Goal: Task Accomplishment & Management: Use online tool/utility

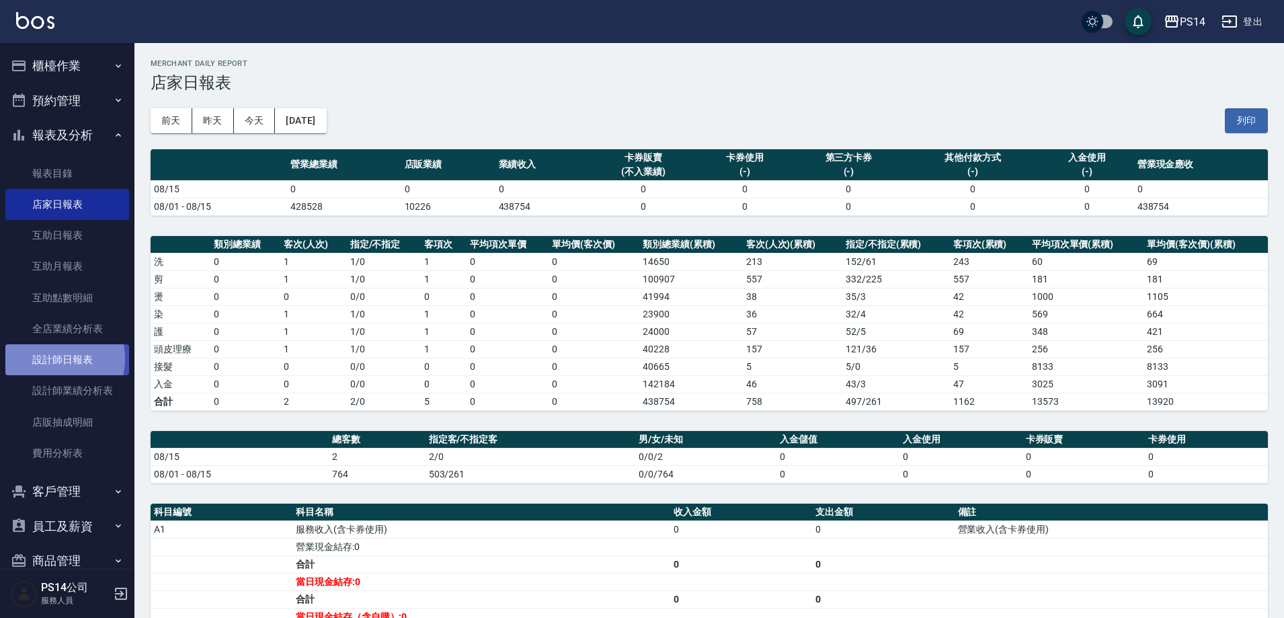
click at [44, 358] on link "設計師日報表" at bounding box center [67, 359] width 124 height 31
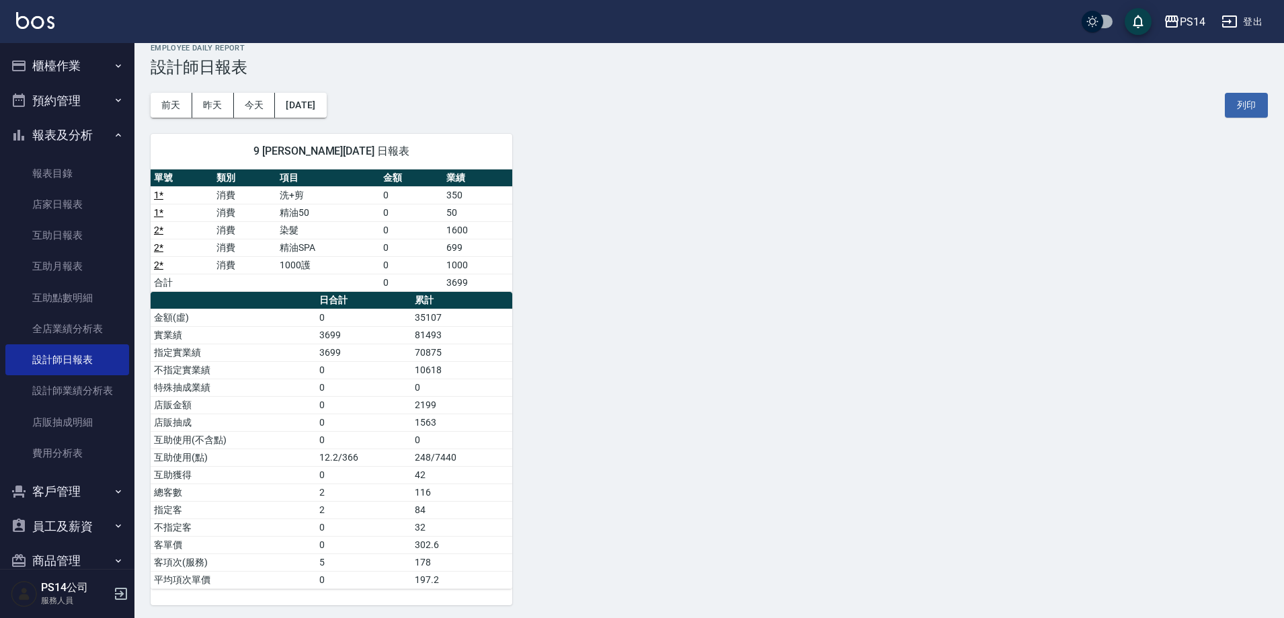
scroll to position [19, 0]
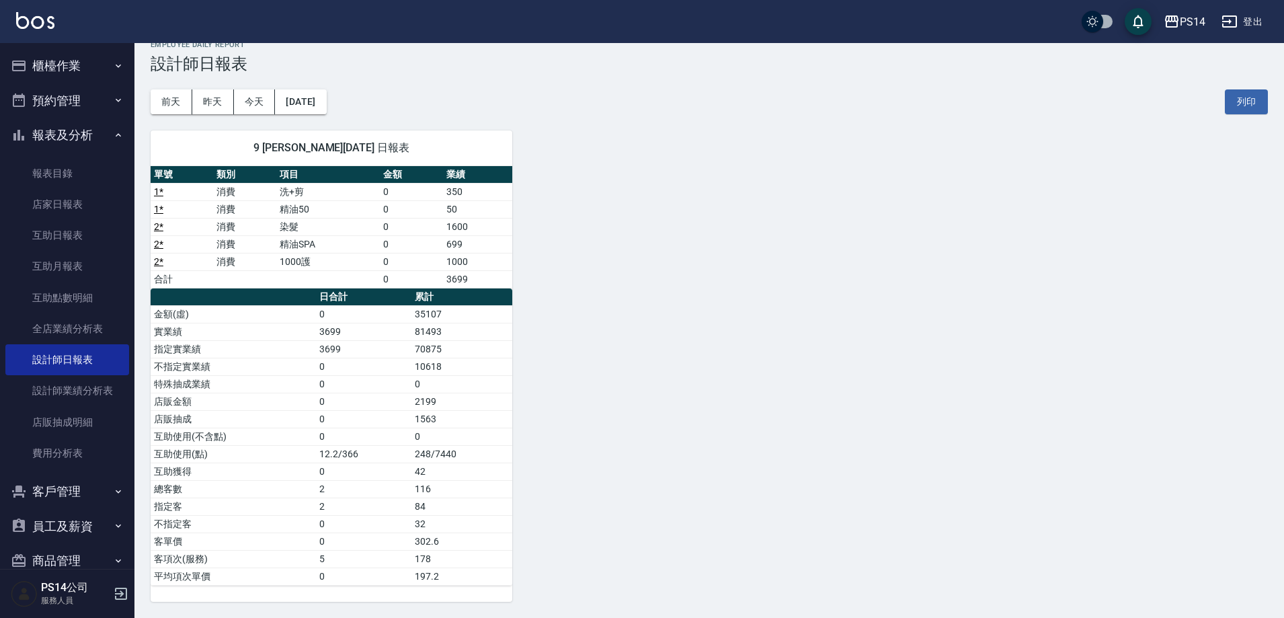
click at [58, 52] on button "櫃檯作業" at bounding box center [67, 65] width 124 height 35
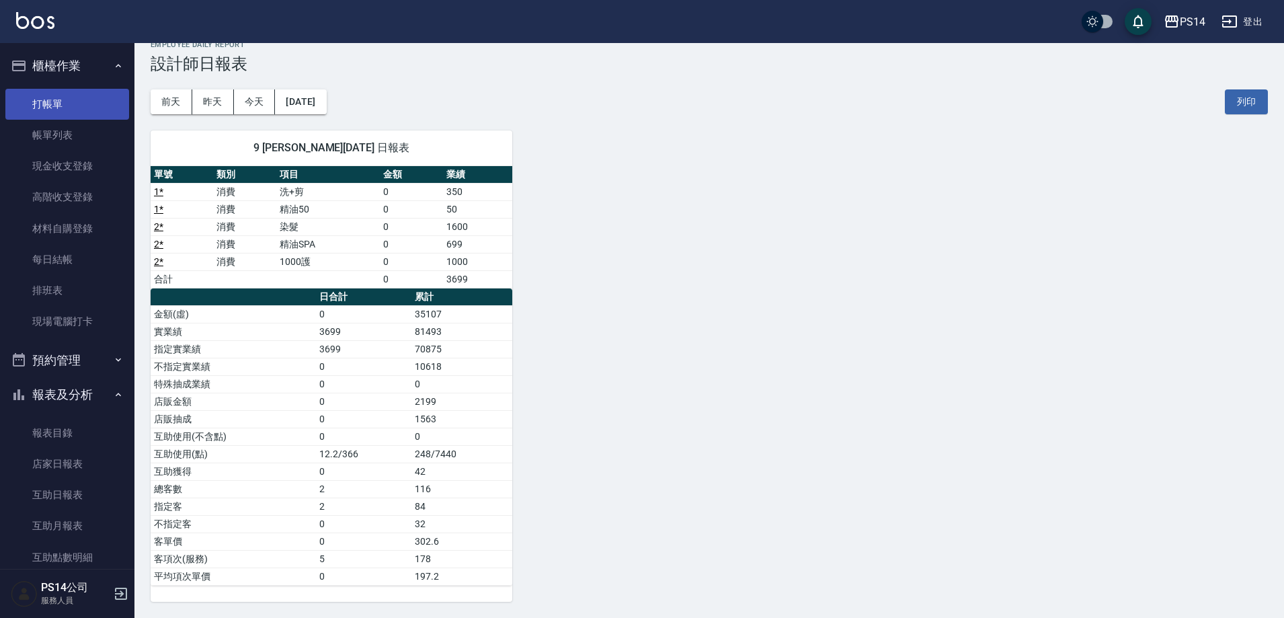
drag, startPoint x: 65, startPoint y: 101, endPoint x: 37, endPoint y: 97, distance: 28.4
click at [65, 101] on link "打帳單" at bounding box center [67, 104] width 124 height 31
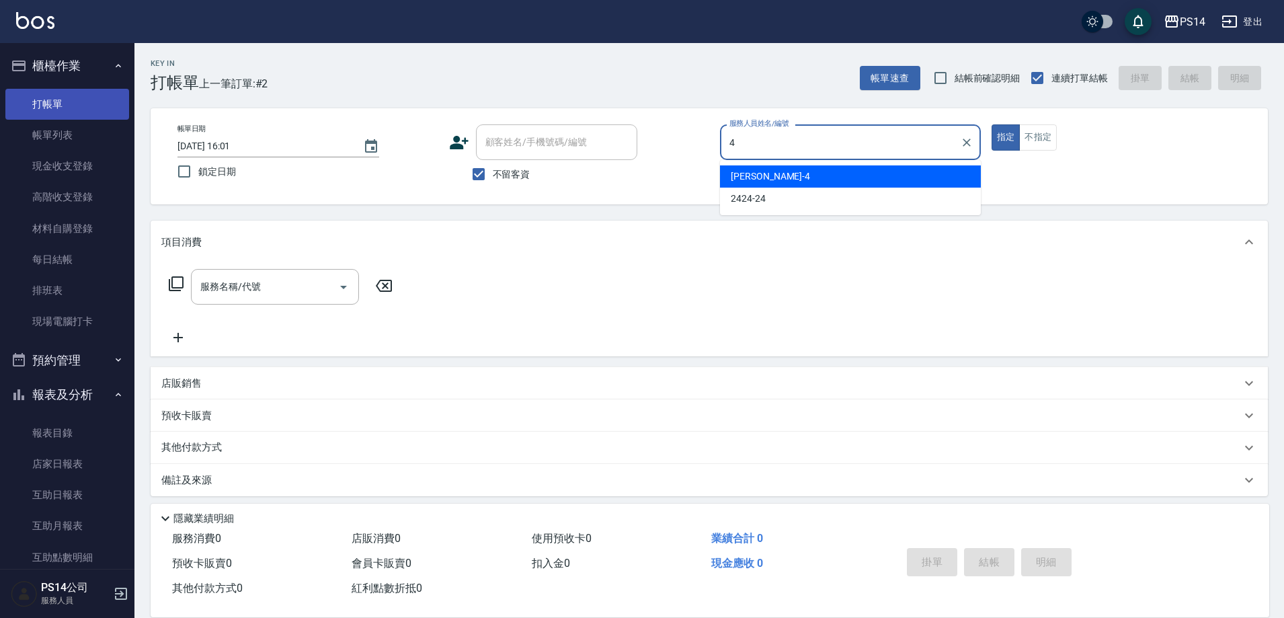
type input "[PERSON_NAME]-4"
type button "true"
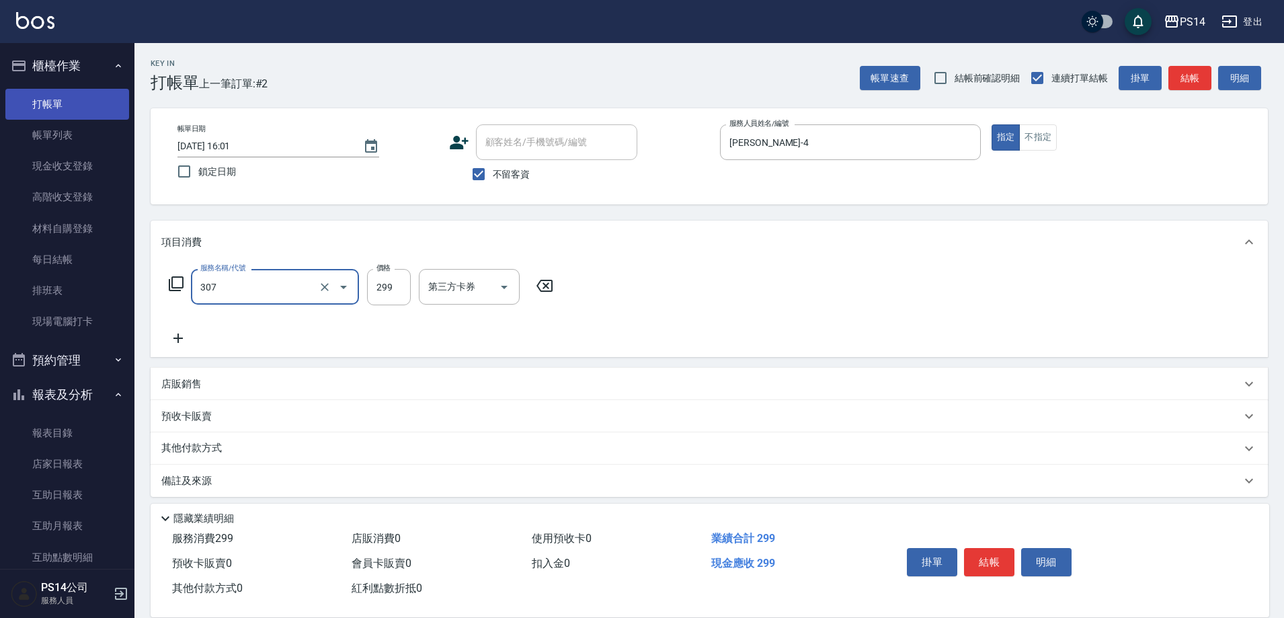
type input "剪髮(307)"
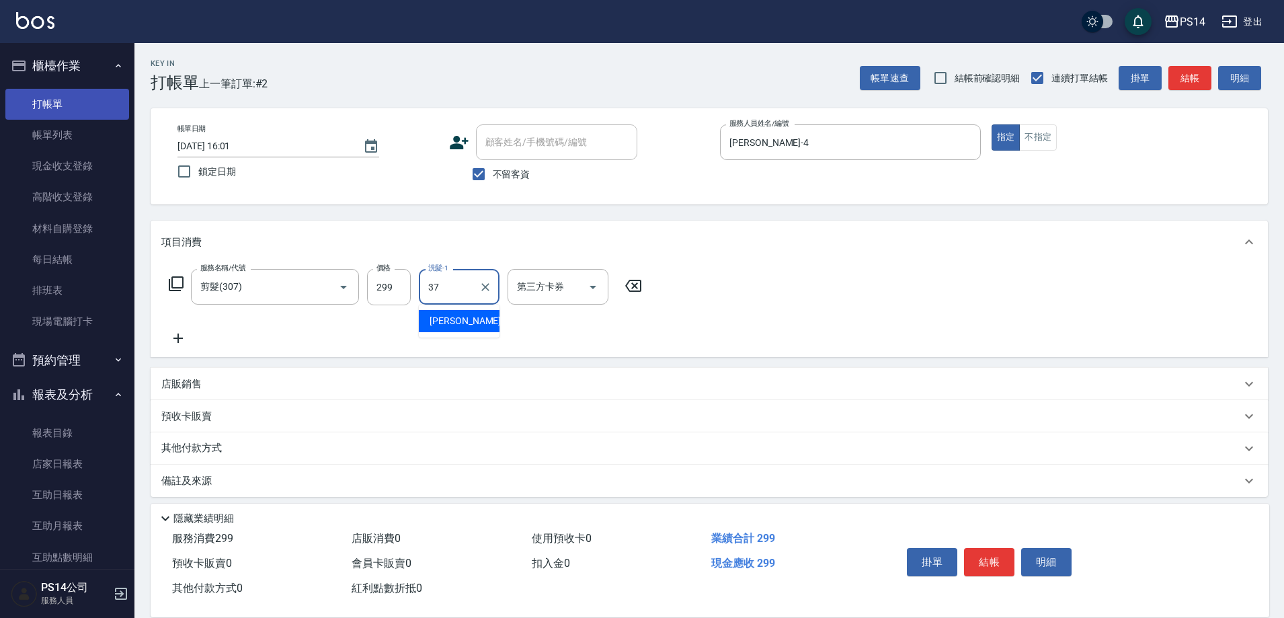
type input "[PERSON_NAME]-37"
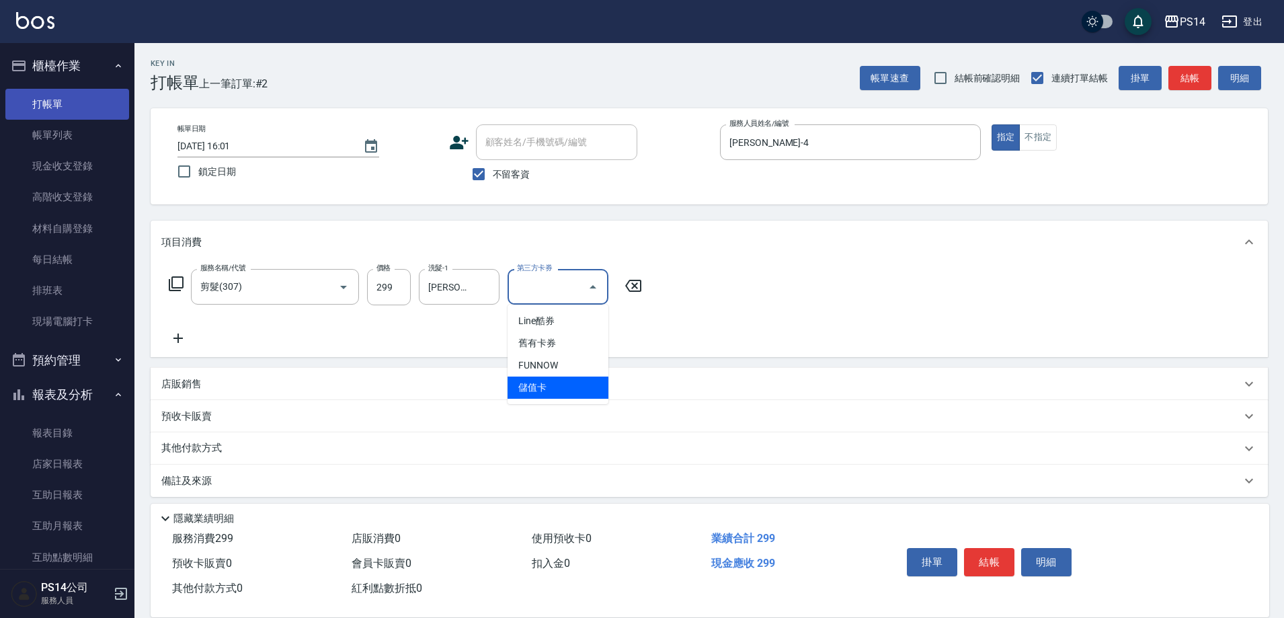
type input "儲值卡"
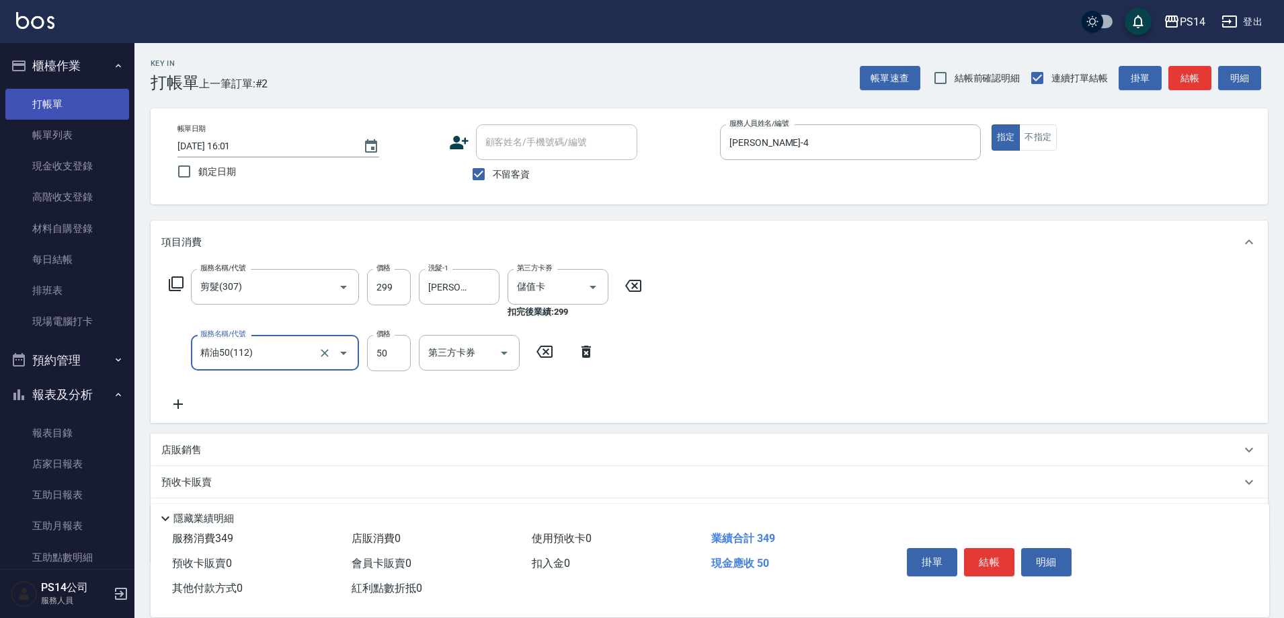
type input "精油50(112)"
type input "[PERSON_NAME]-37"
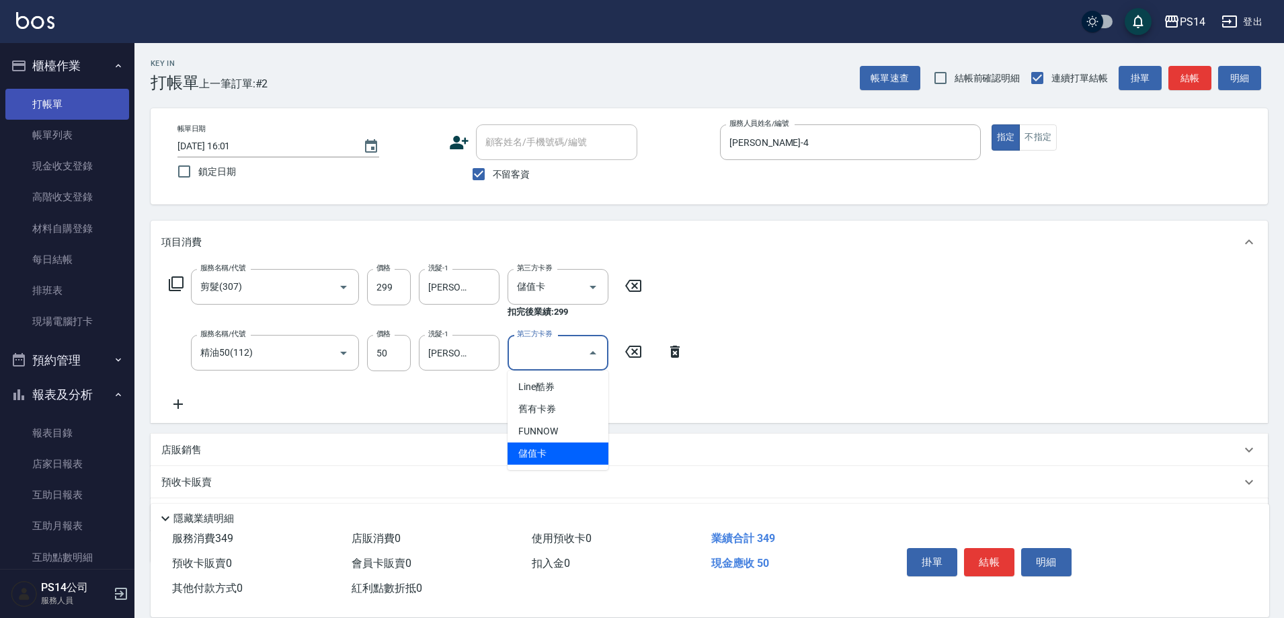
type input "儲值卡"
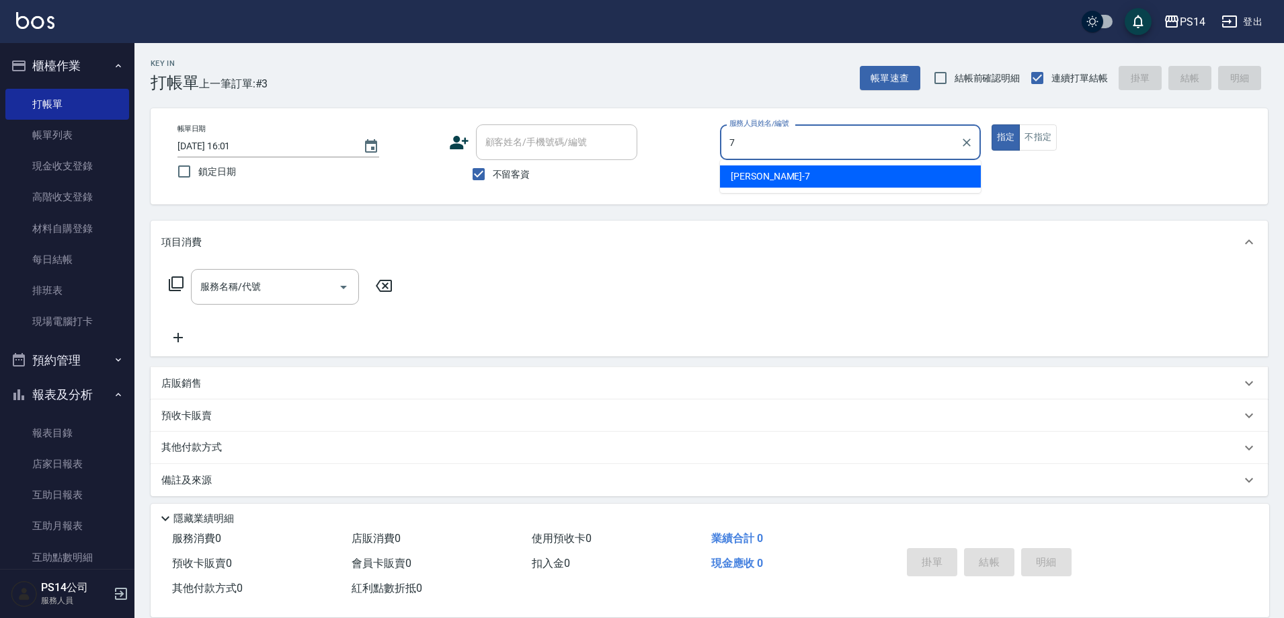
type input "[PERSON_NAME]-7"
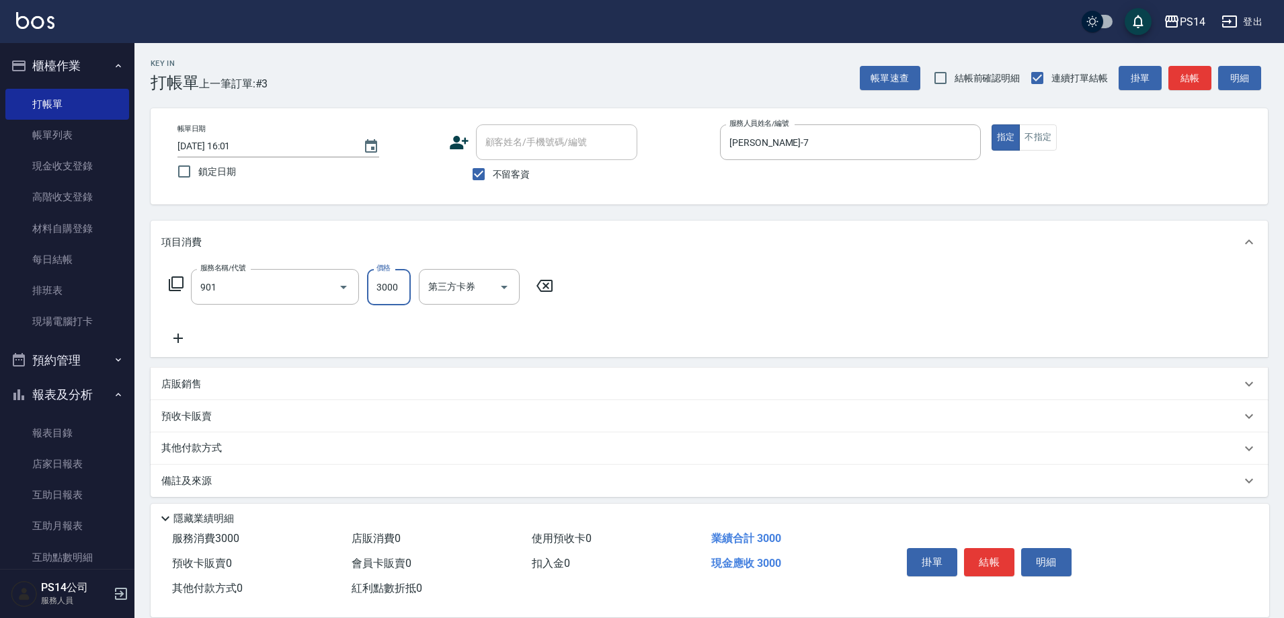
type input "儲值3000(901)"
type input "2000"
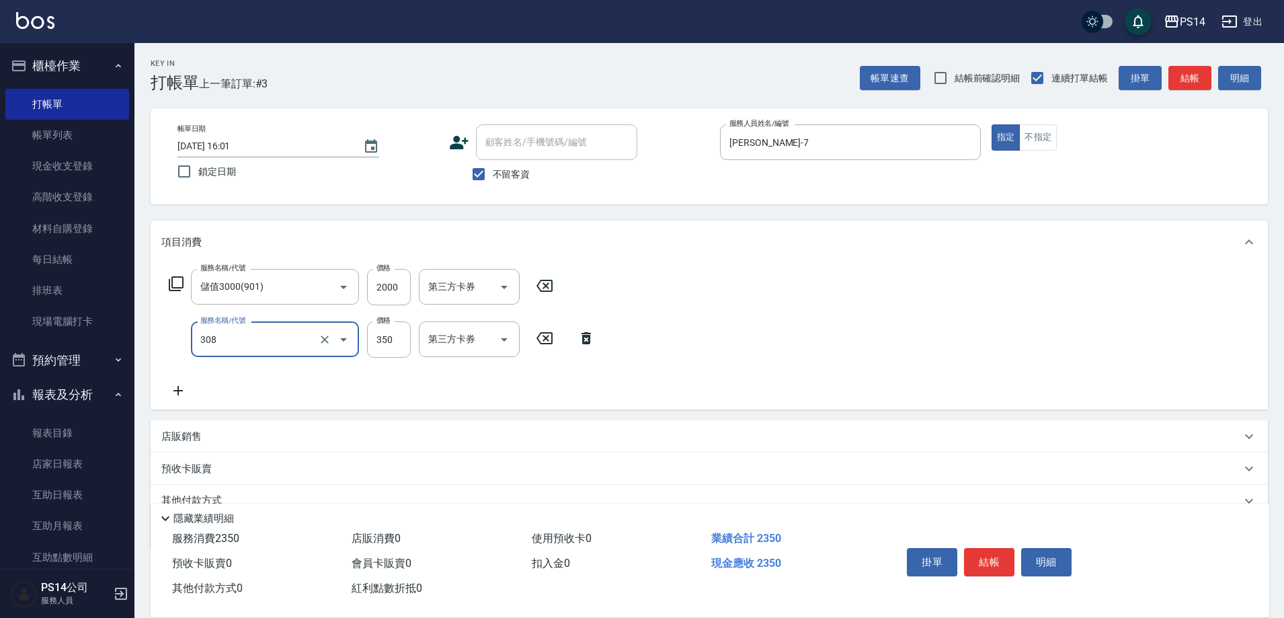
type input "洗+剪(308)"
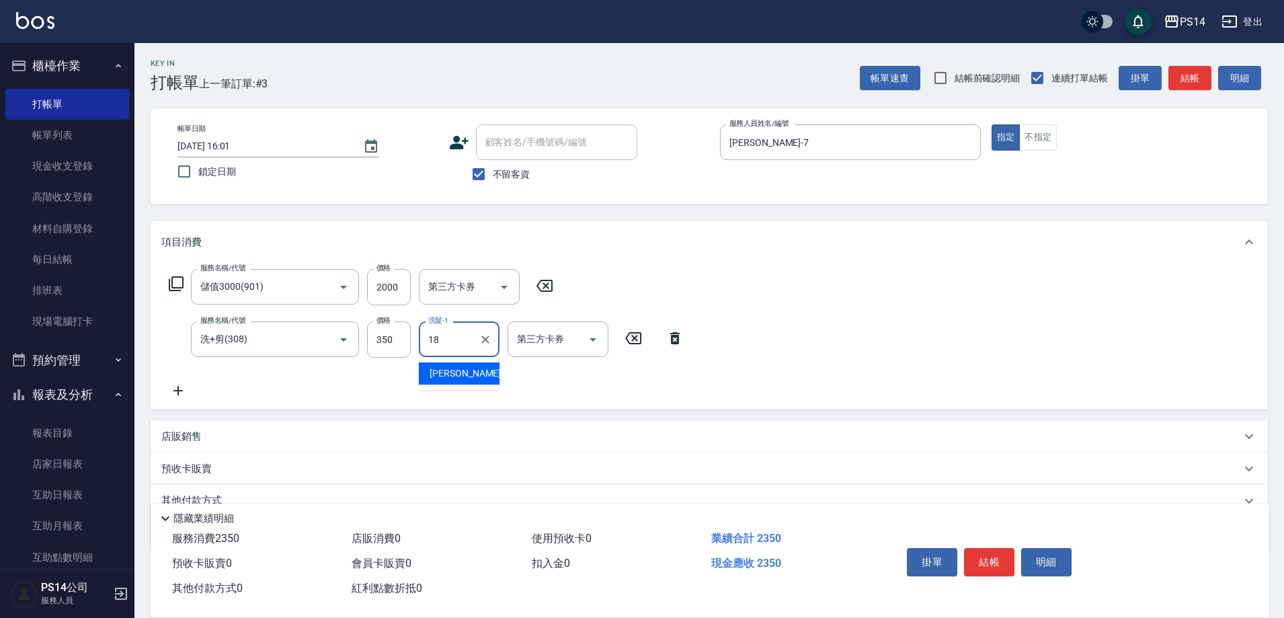
type input "[PERSON_NAME]-18"
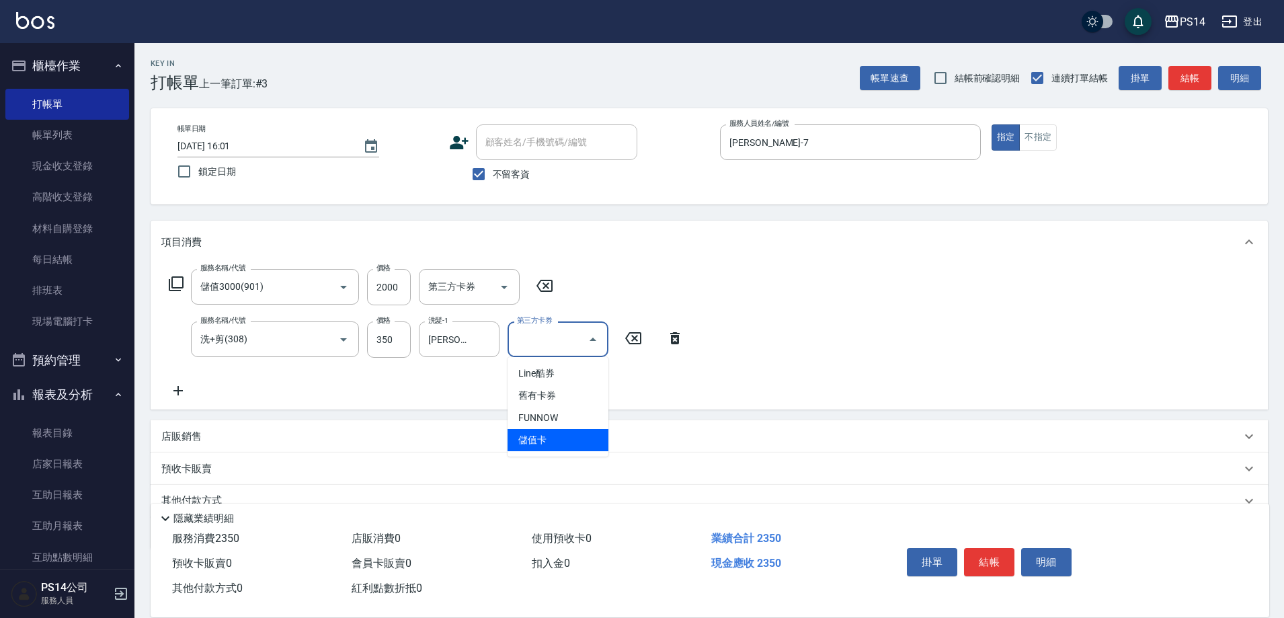
type input "儲值卡"
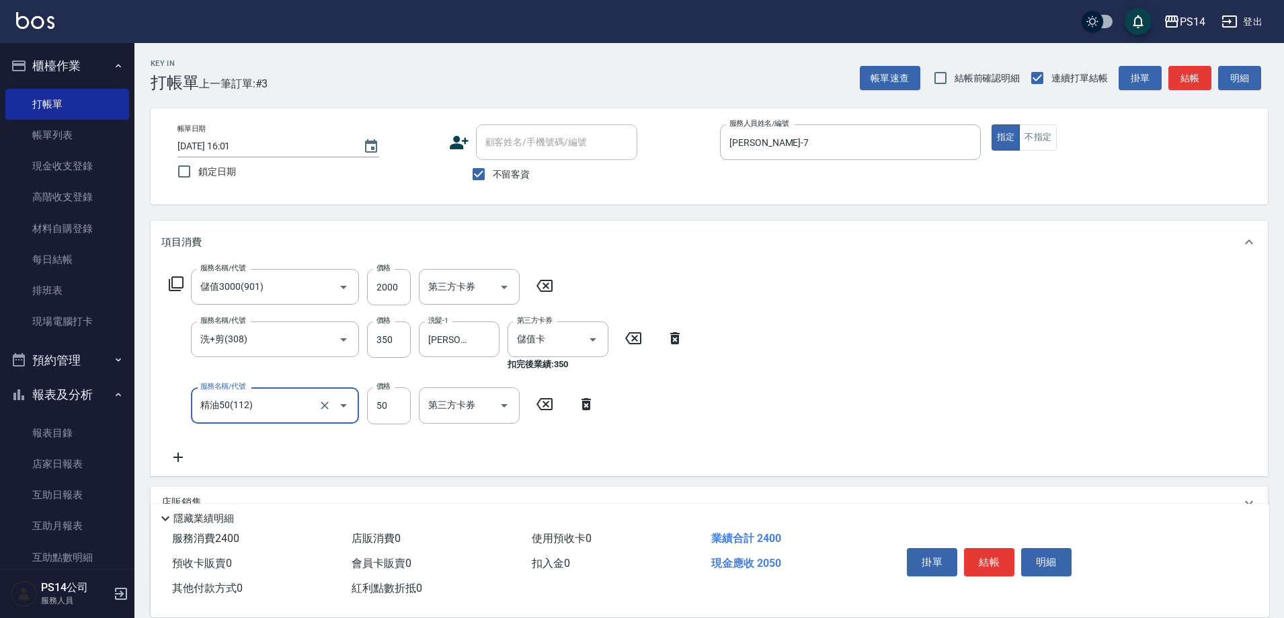
type input "精油50(112)"
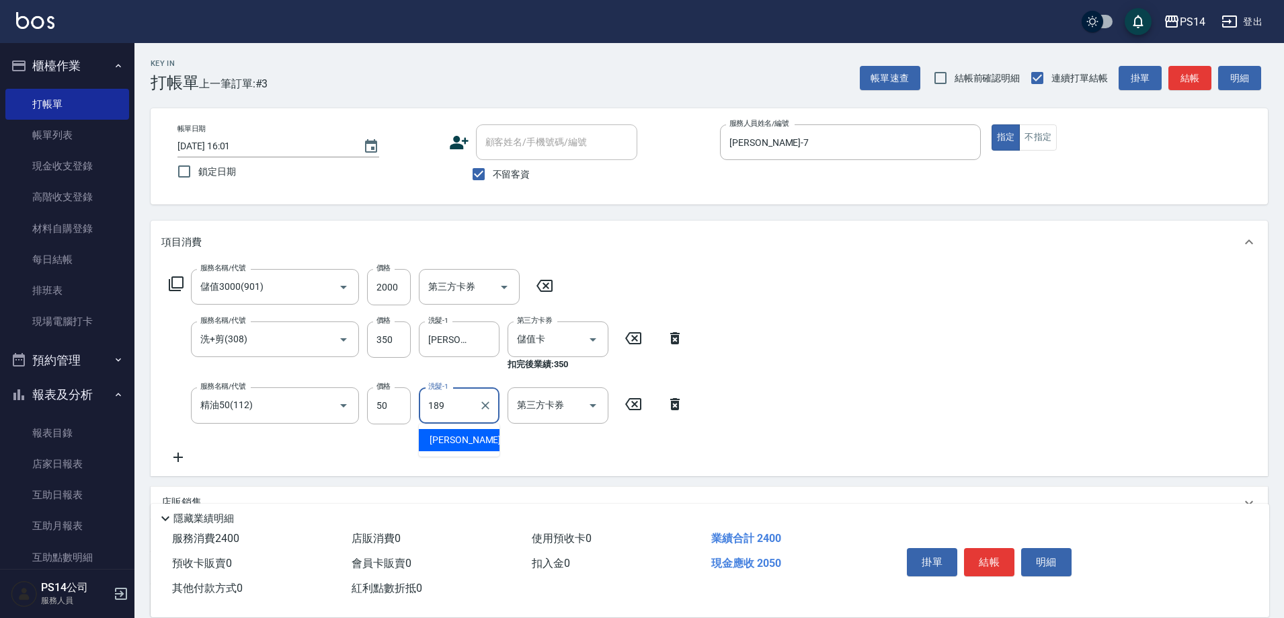
type input "189"
drag, startPoint x: 470, startPoint y: 415, endPoint x: 470, endPoint y: 403, distance: 11.4
click at [470, 405] on input "洗髮-1" at bounding box center [459, 405] width 69 height 24
type input "[PERSON_NAME]-18"
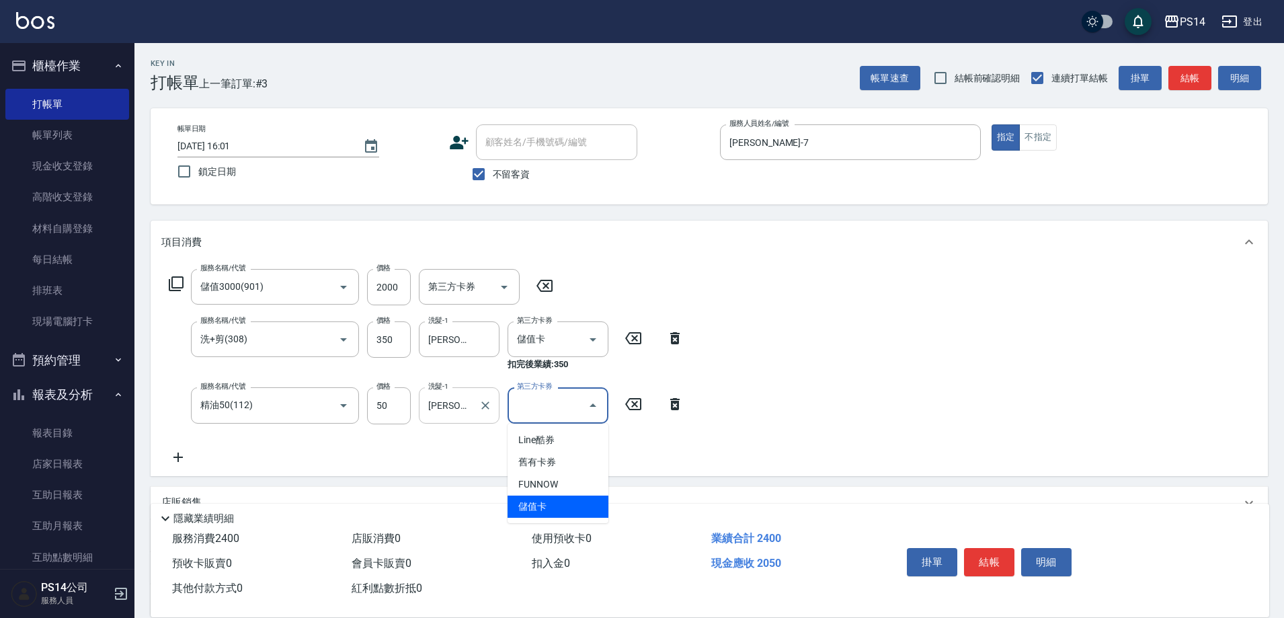
type input "儲值卡"
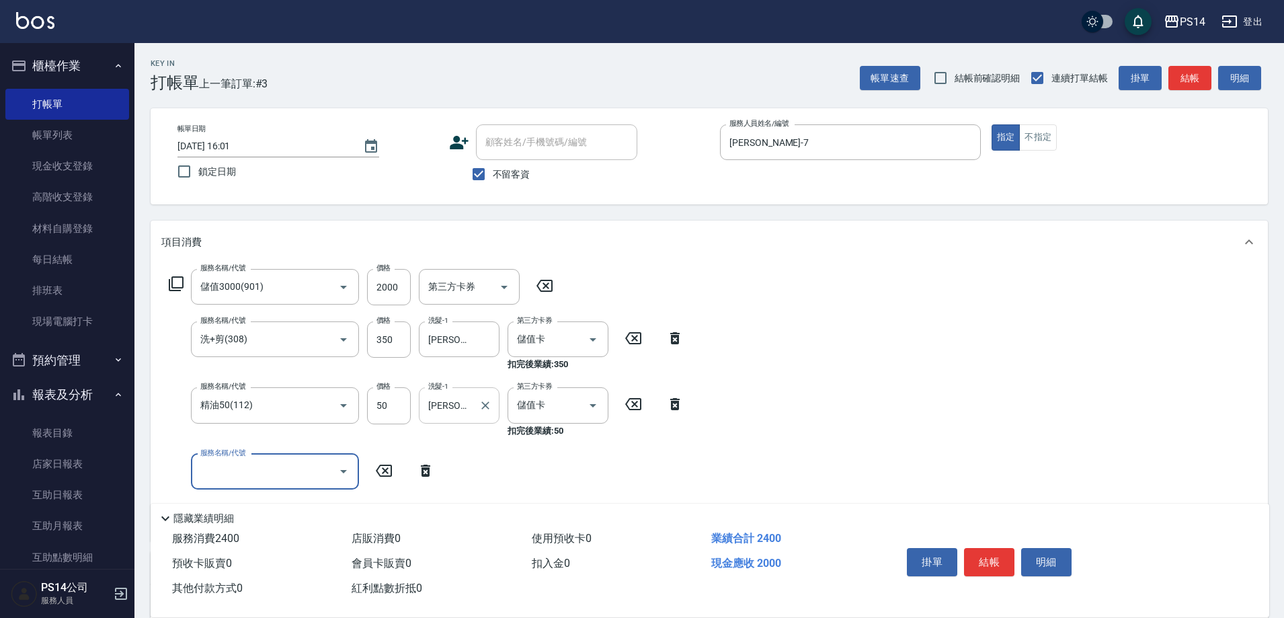
type input "5"
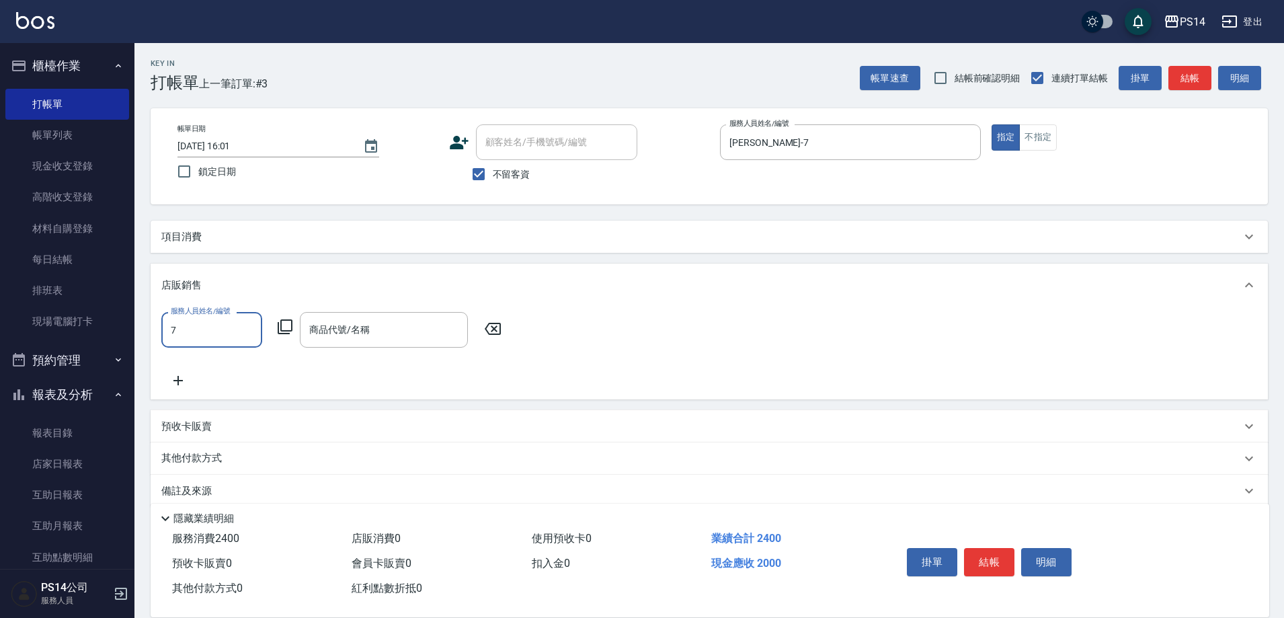
type input "[PERSON_NAME]-7"
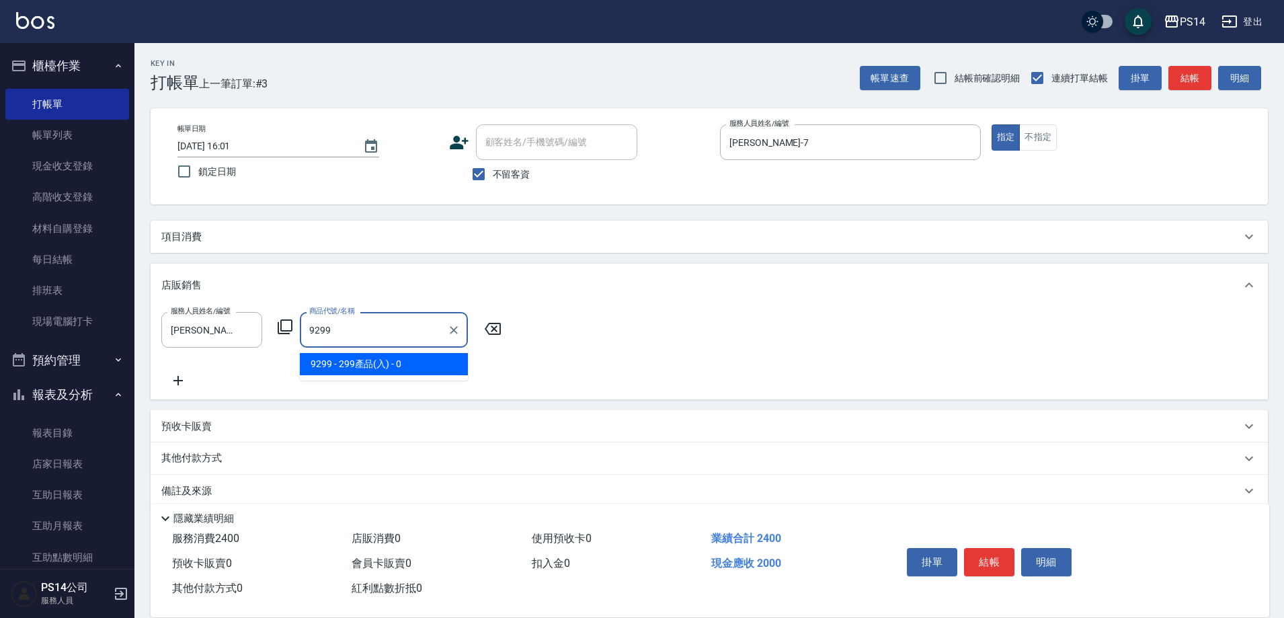
type input "299產品(入)"
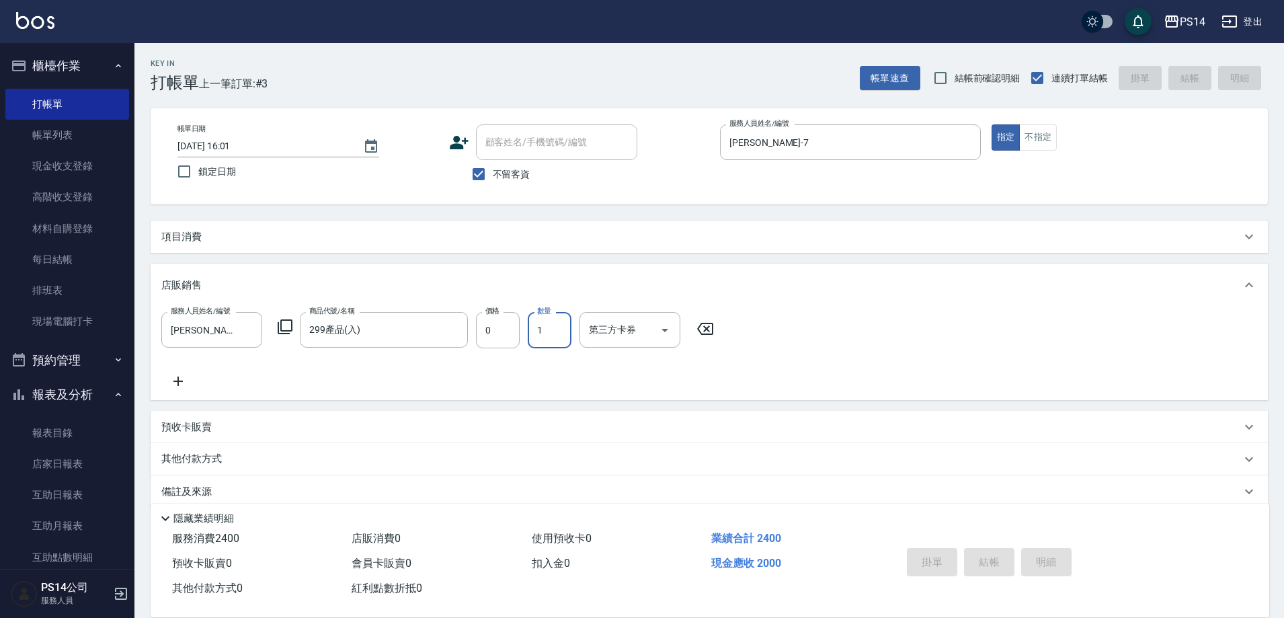
type input "[DATE] 16:02"
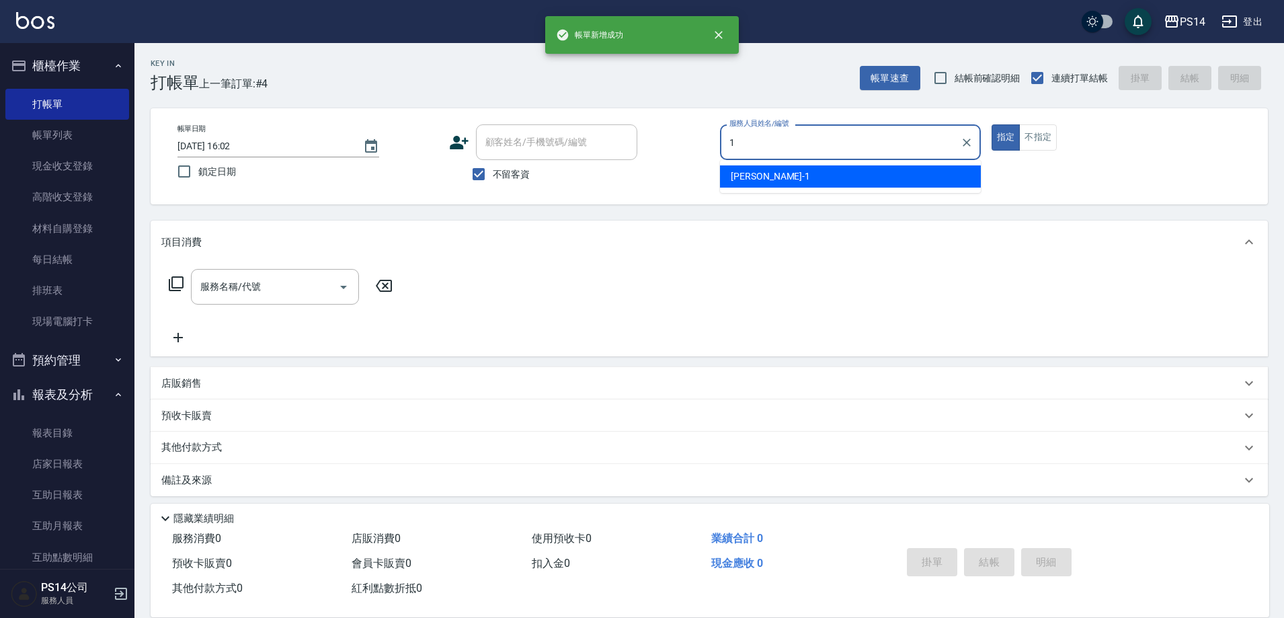
type input "[PERSON_NAME]-1"
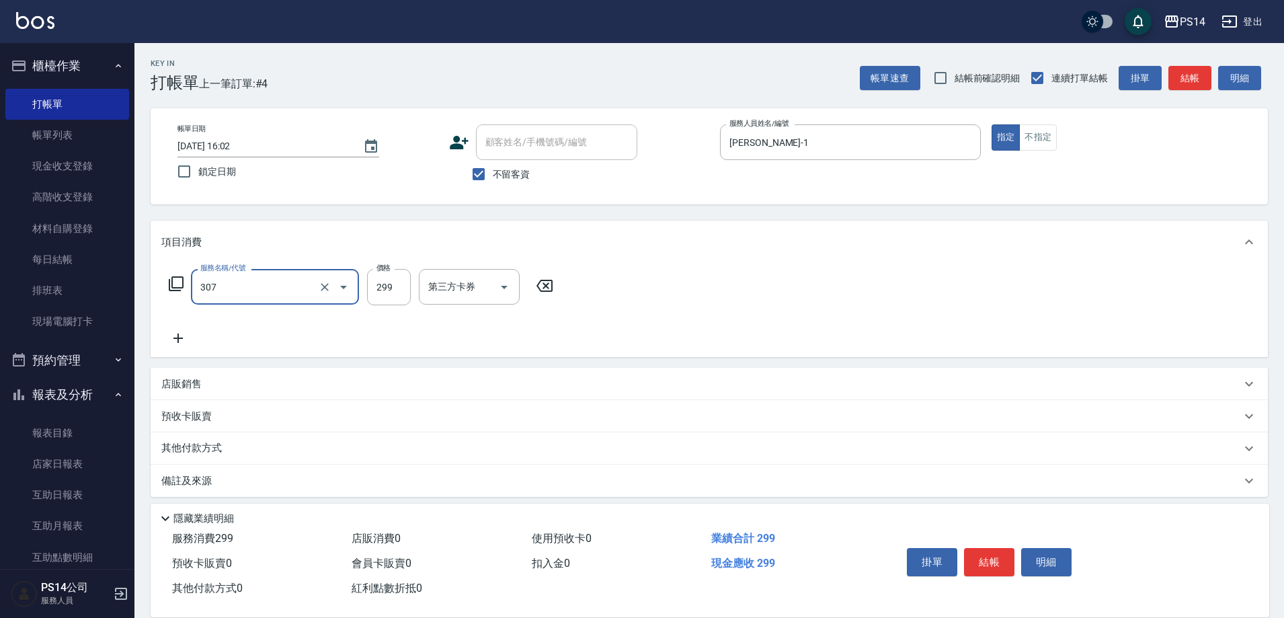
type input "剪髮(307)"
type input "[PERSON_NAME]-11"
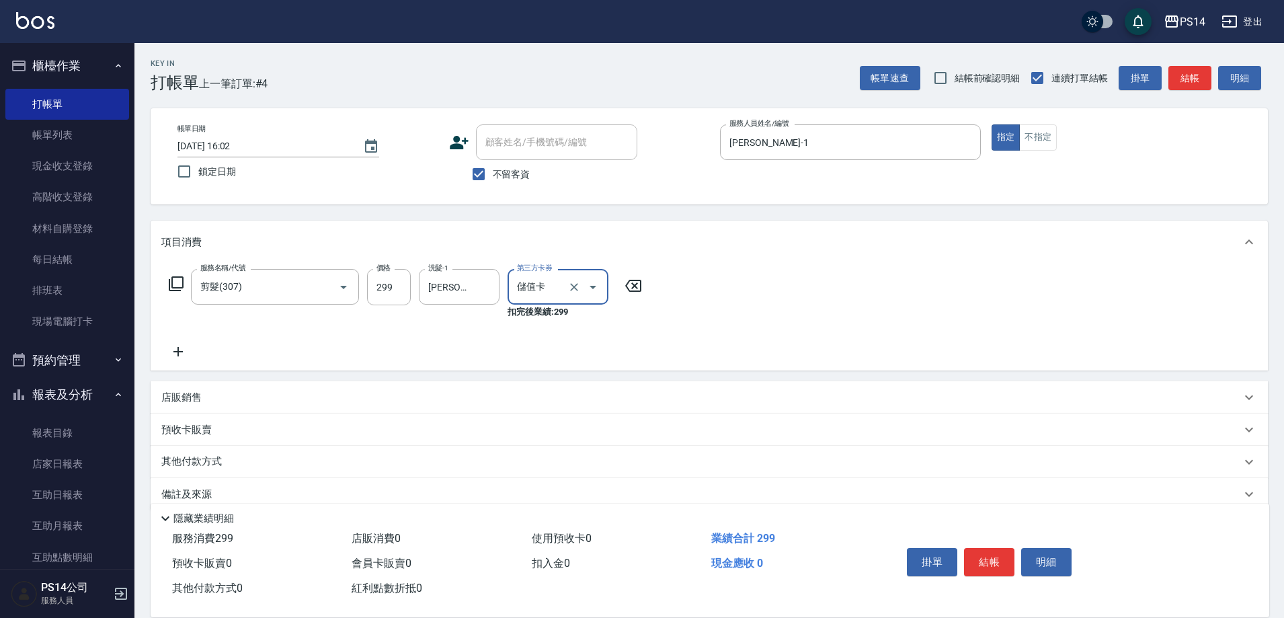
type input "儲值卡"
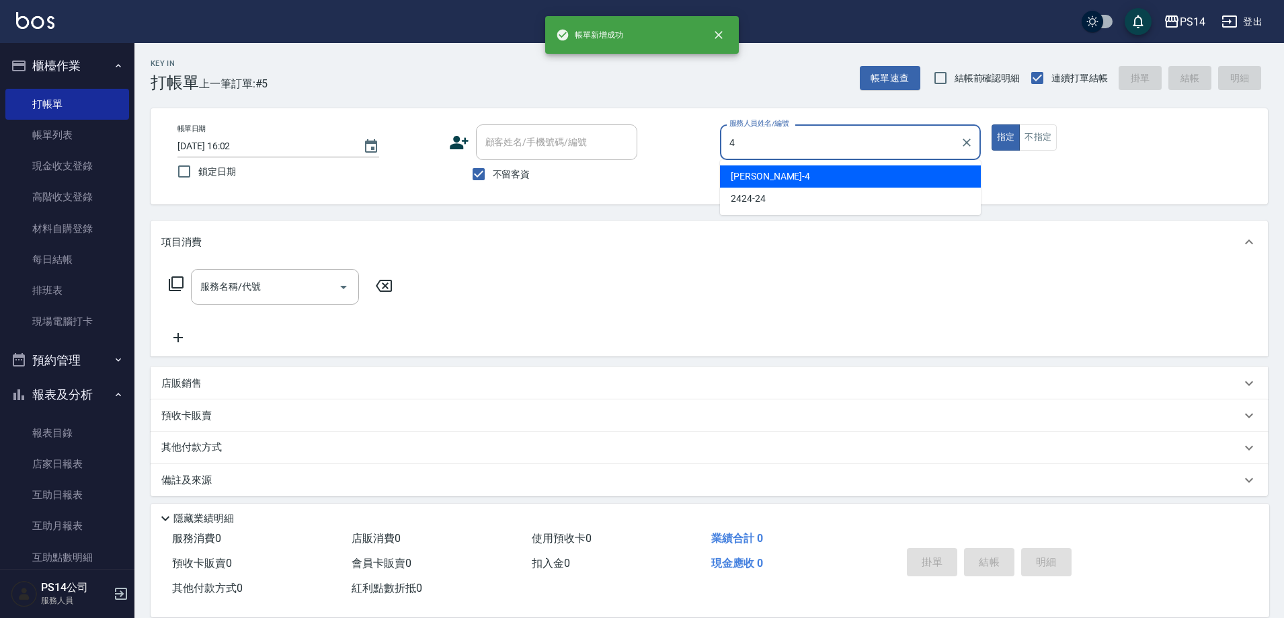
type input "[PERSON_NAME]-4"
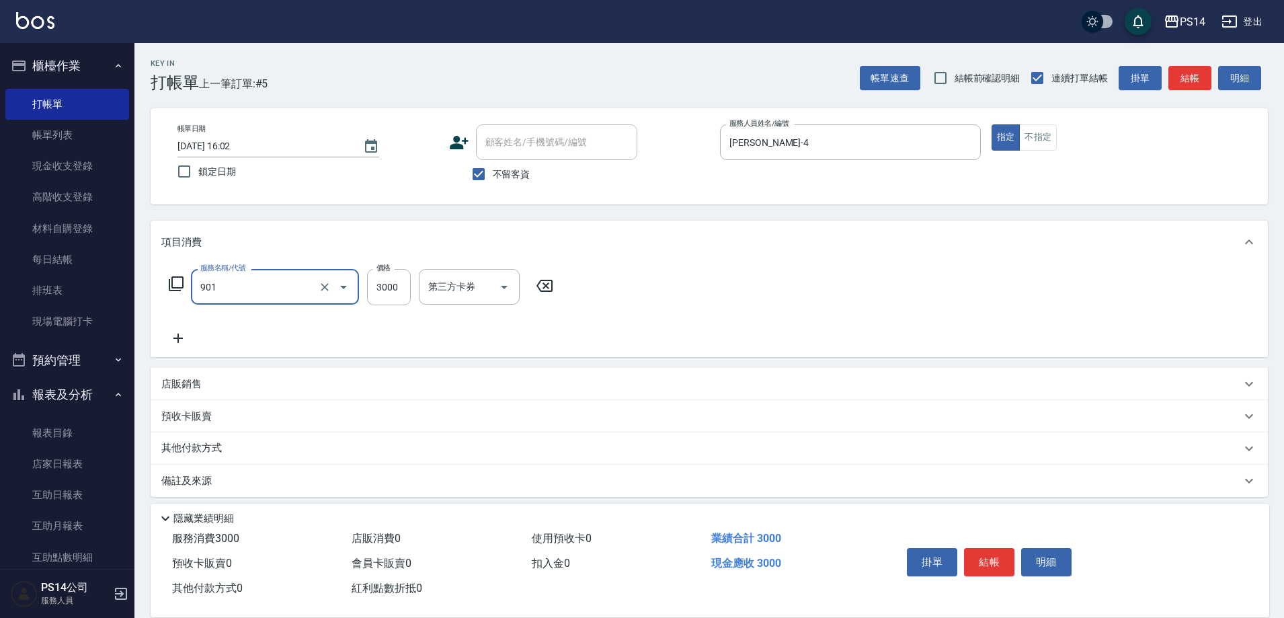
type input "儲值3000(901)"
type input "3749"
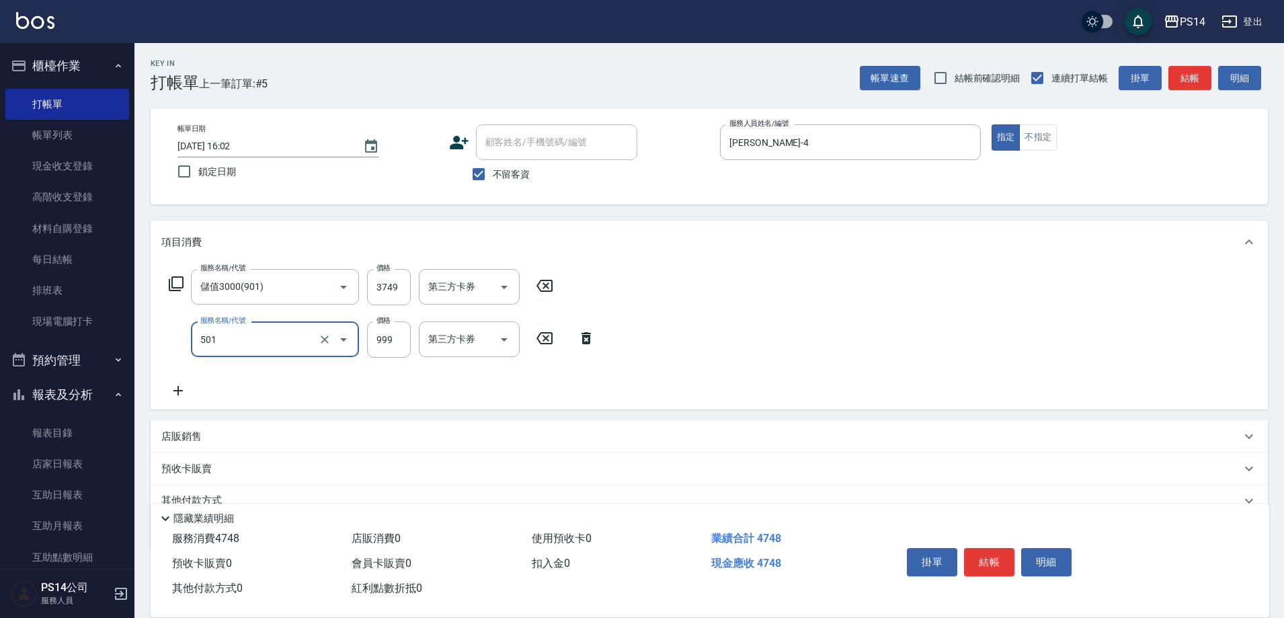
type input "染髮(501)"
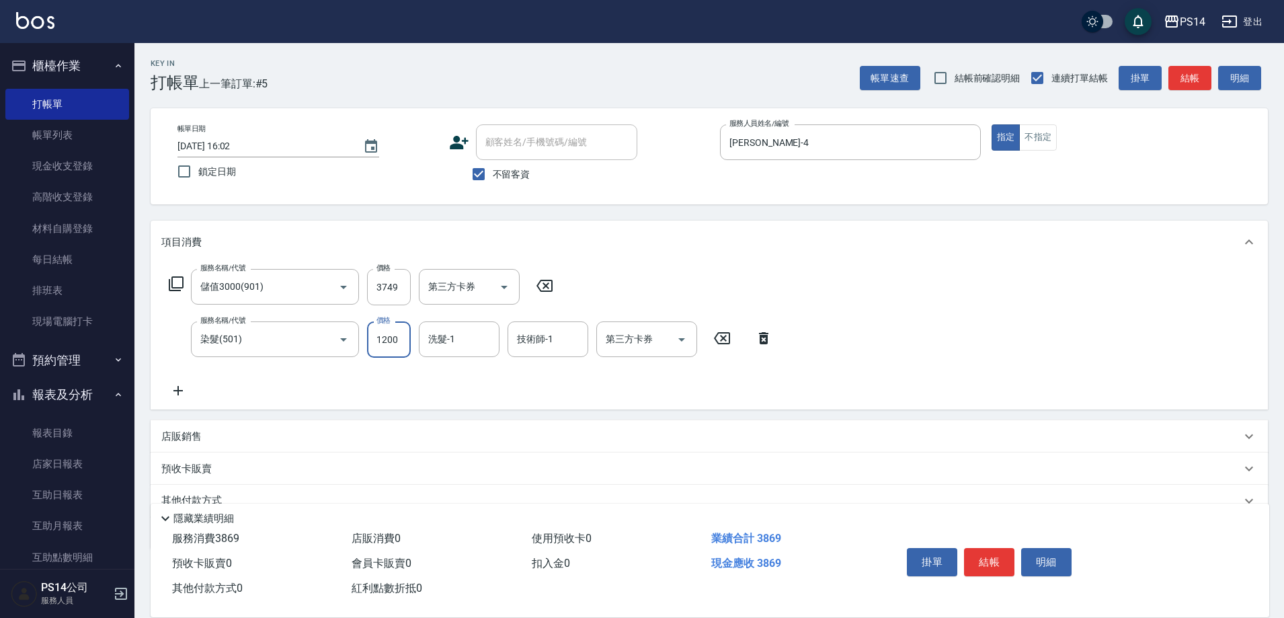
type input "1200"
type input "[PERSON_NAME]-26"
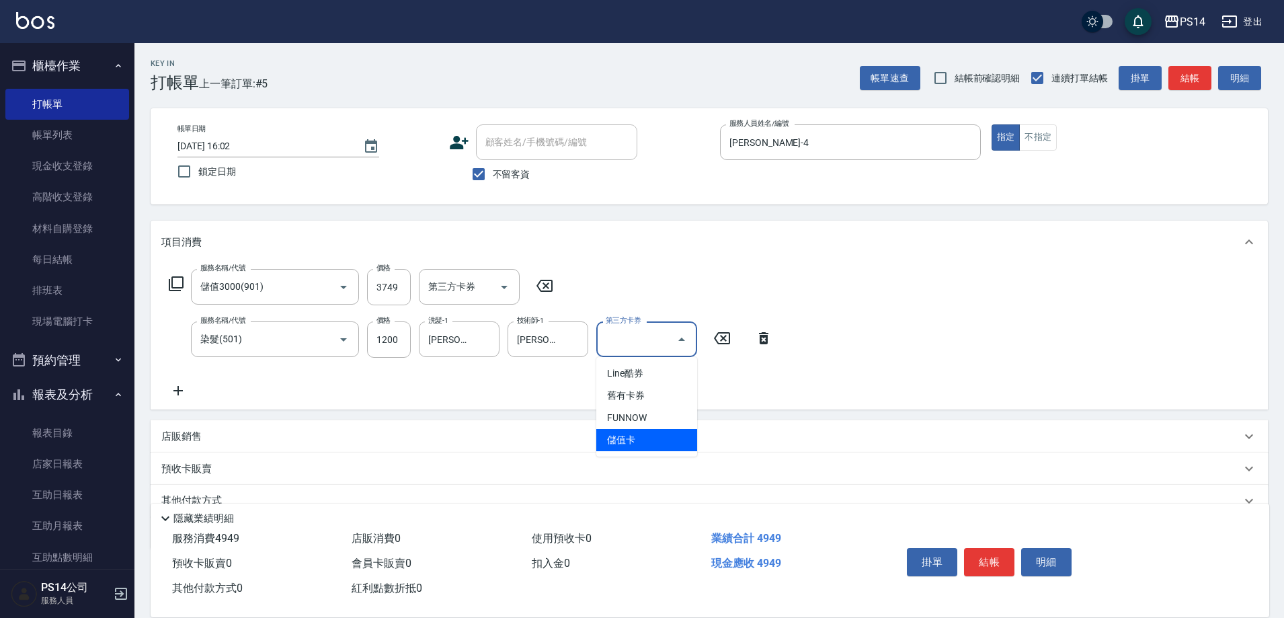
type input "儲值卡"
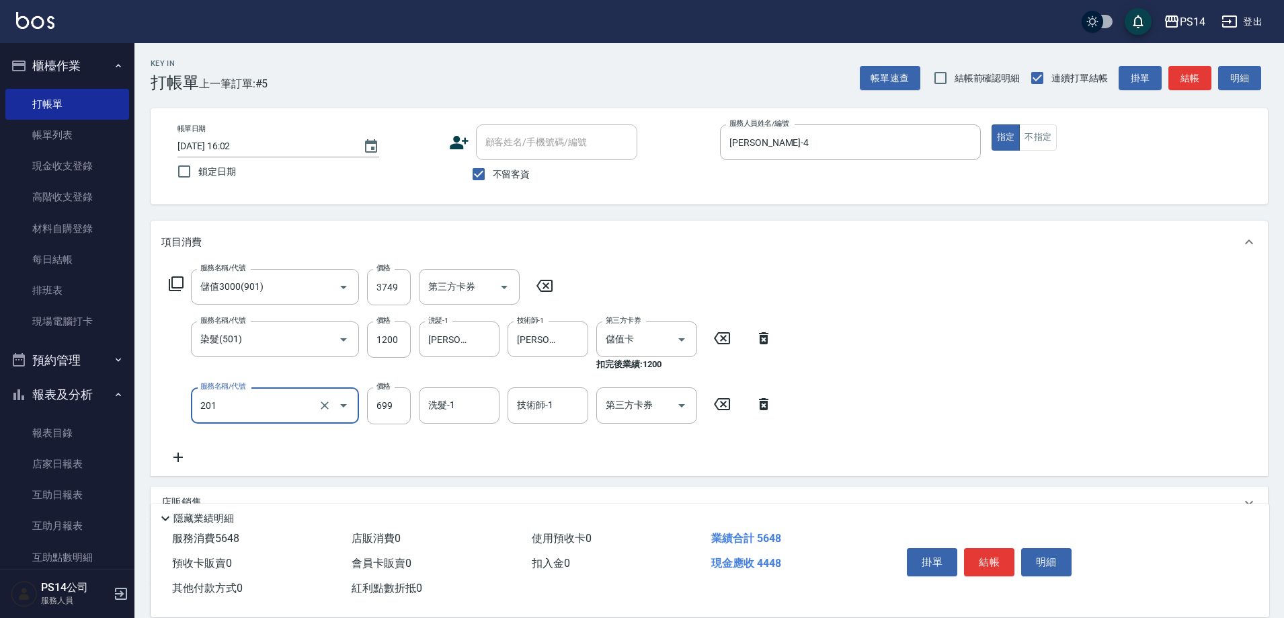
type input "基礎燙(201)"
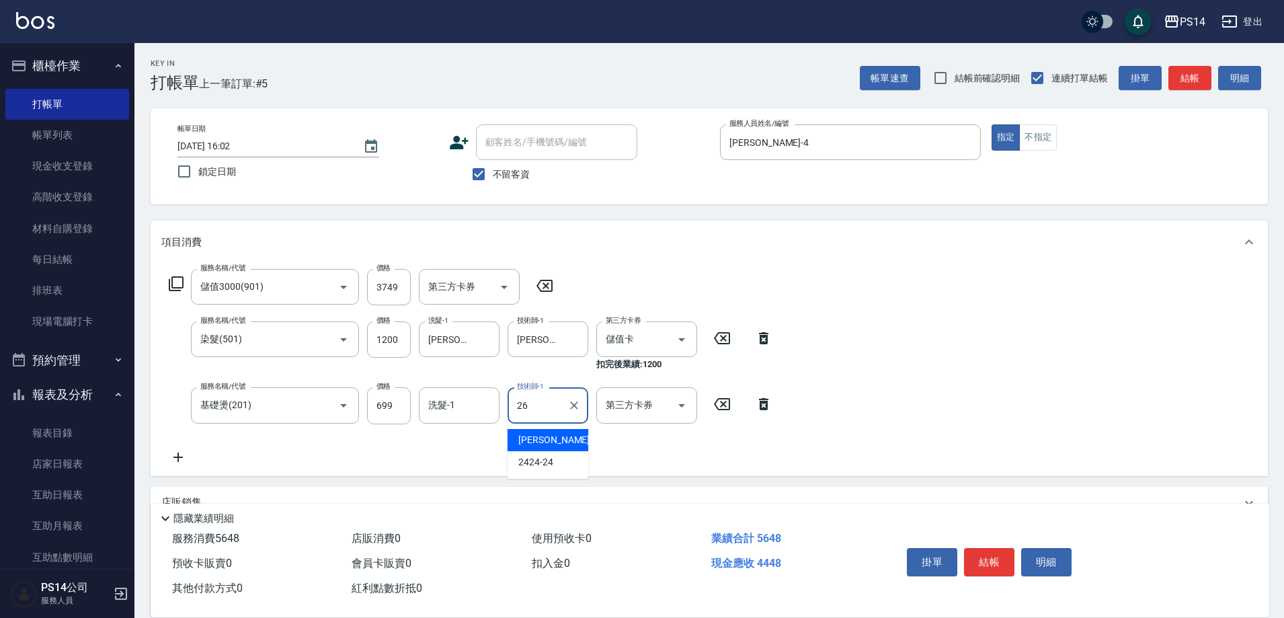
type input "[PERSON_NAME]-26"
click at [573, 396] on button "Clear" at bounding box center [573, 405] width 19 height 19
type input "[PERSON_NAME]-4"
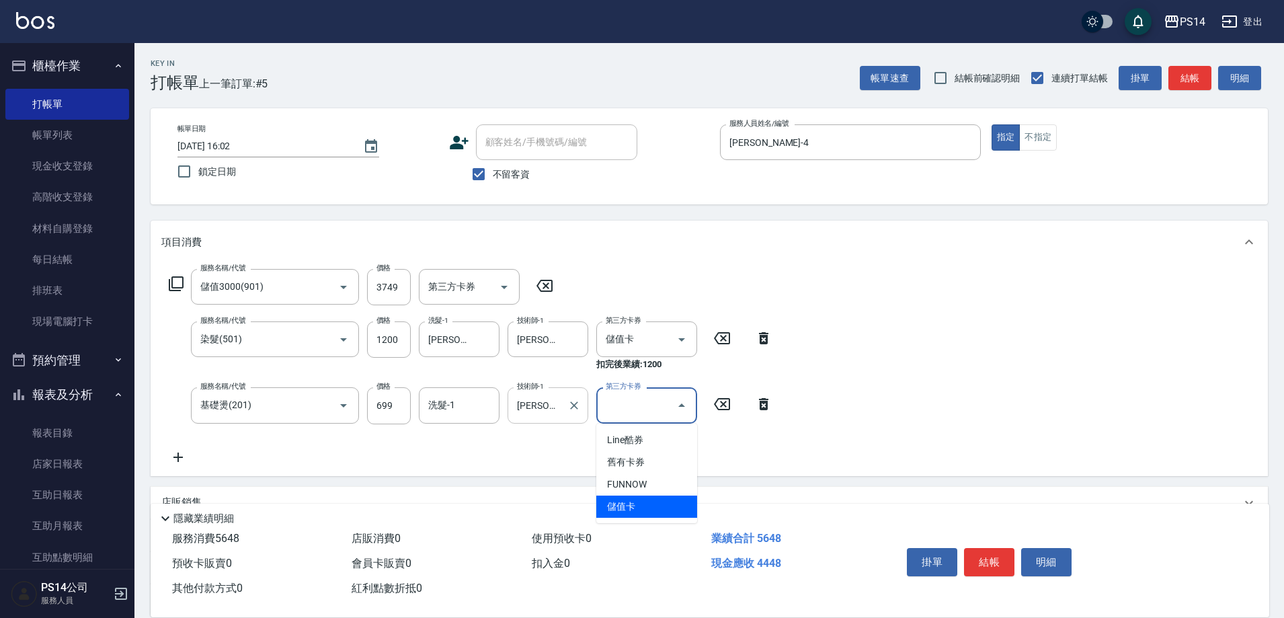
type input "儲值卡"
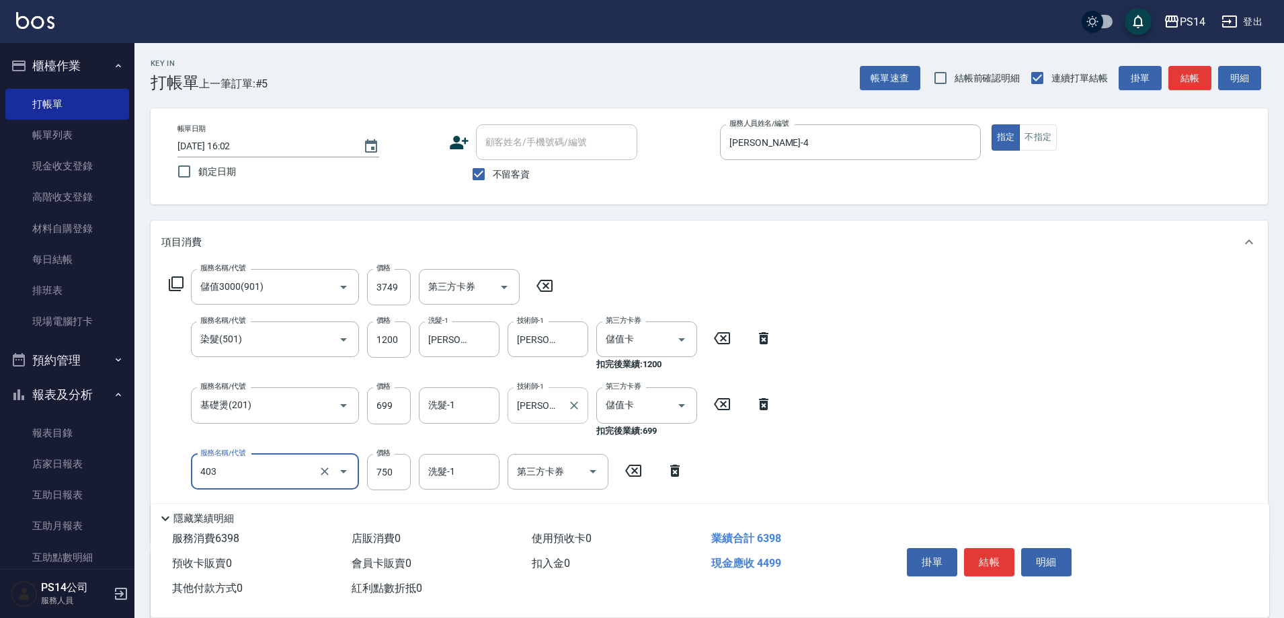
type input "750護(403)"
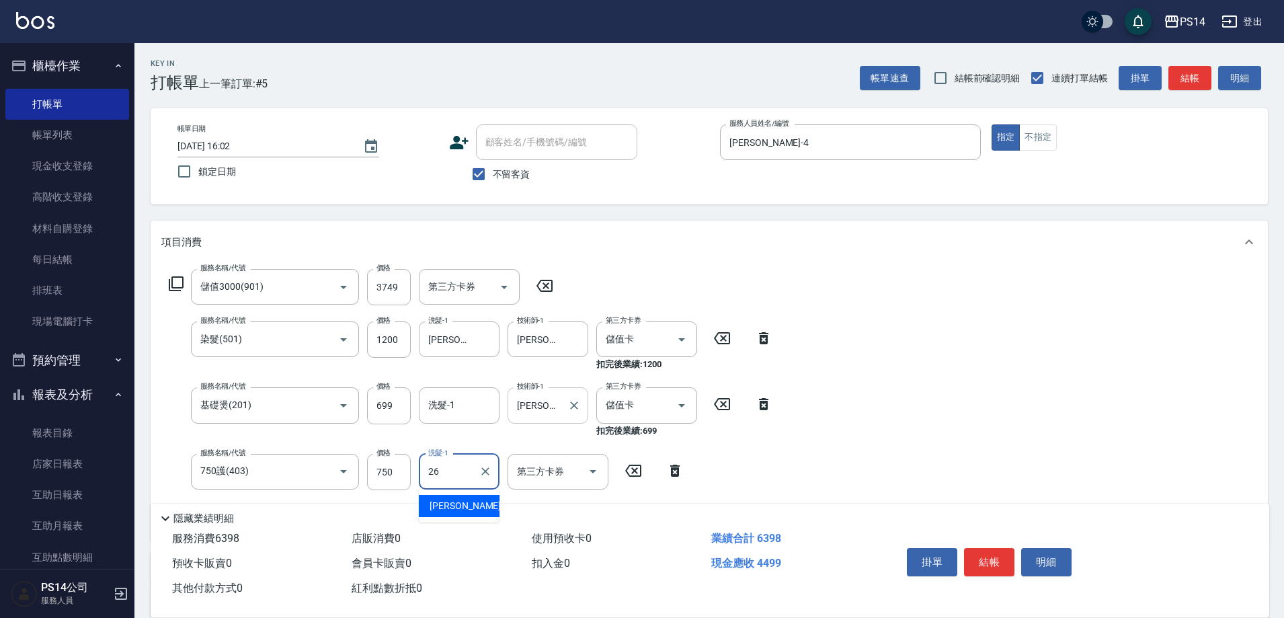
type input "[PERSON_NAME]-26"
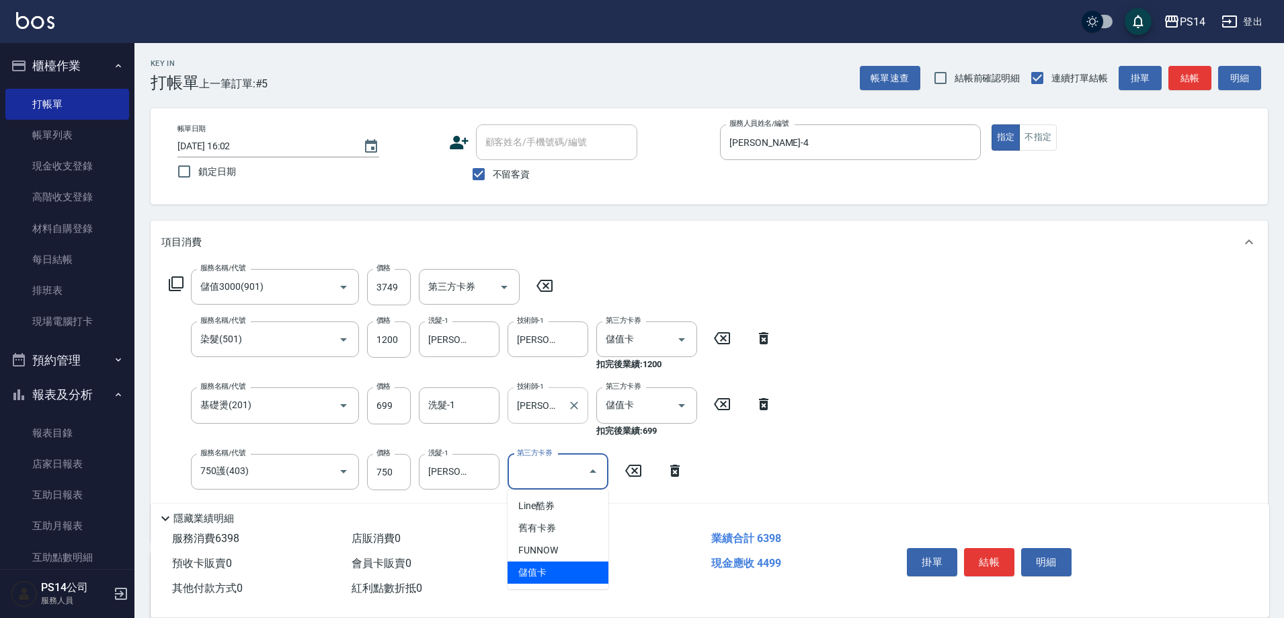
type input "儲值卡"
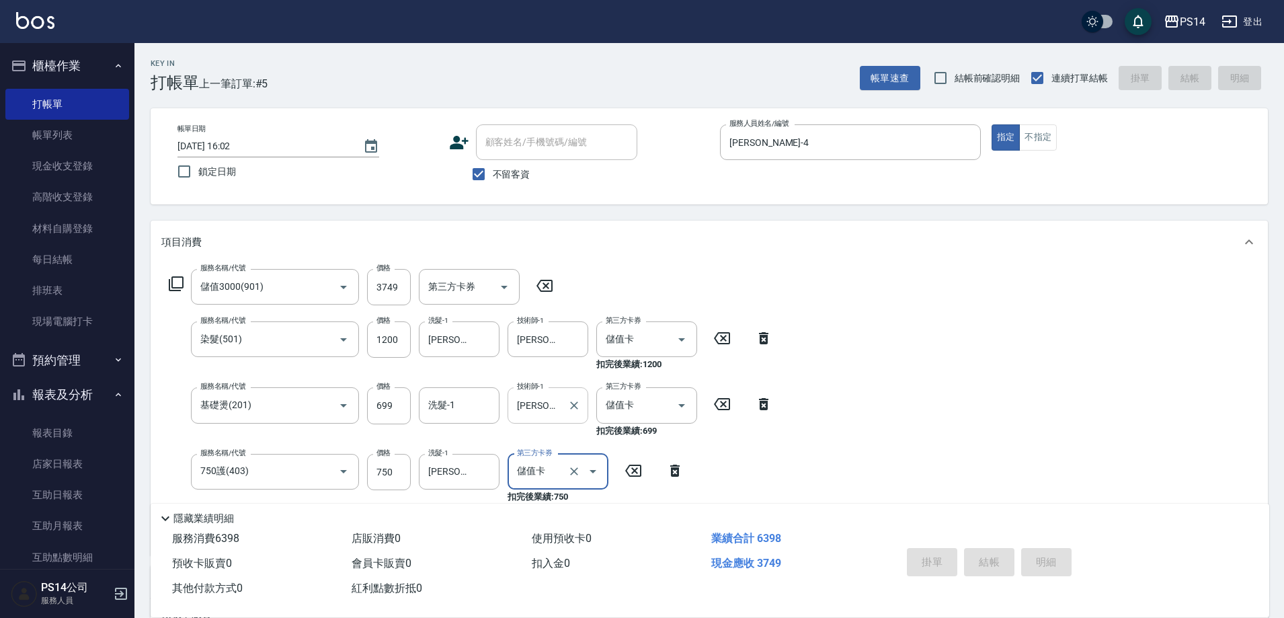
type input "[DATE] 16:03"
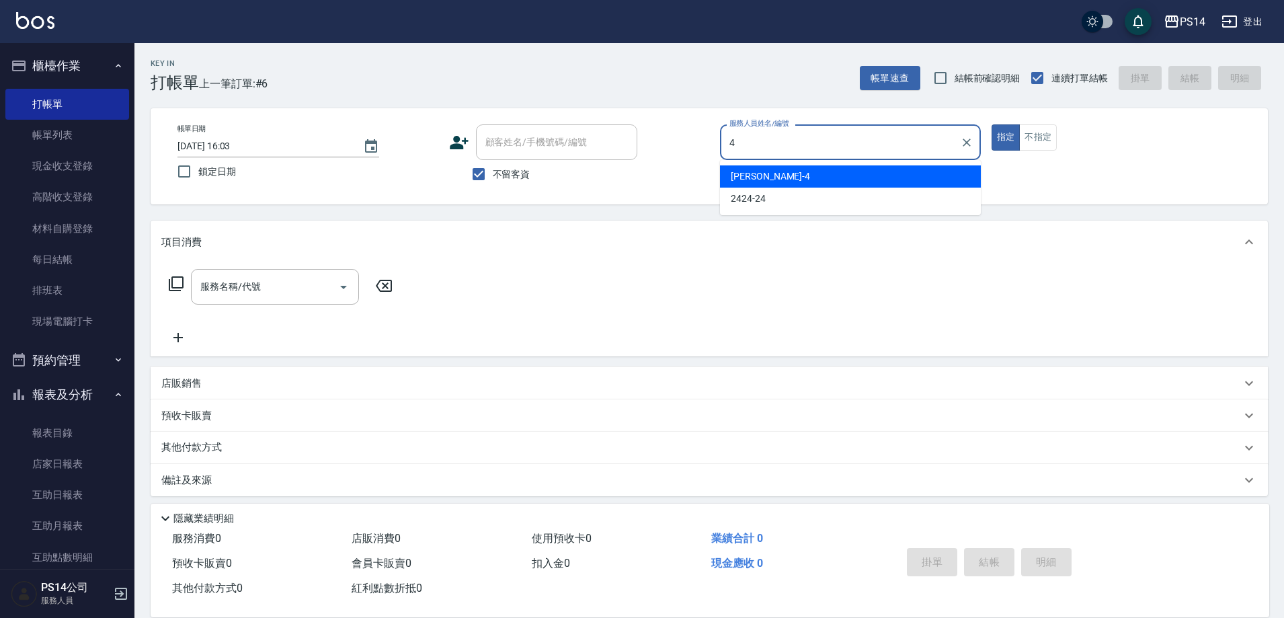
type input "[PERSON_NAME]-4"
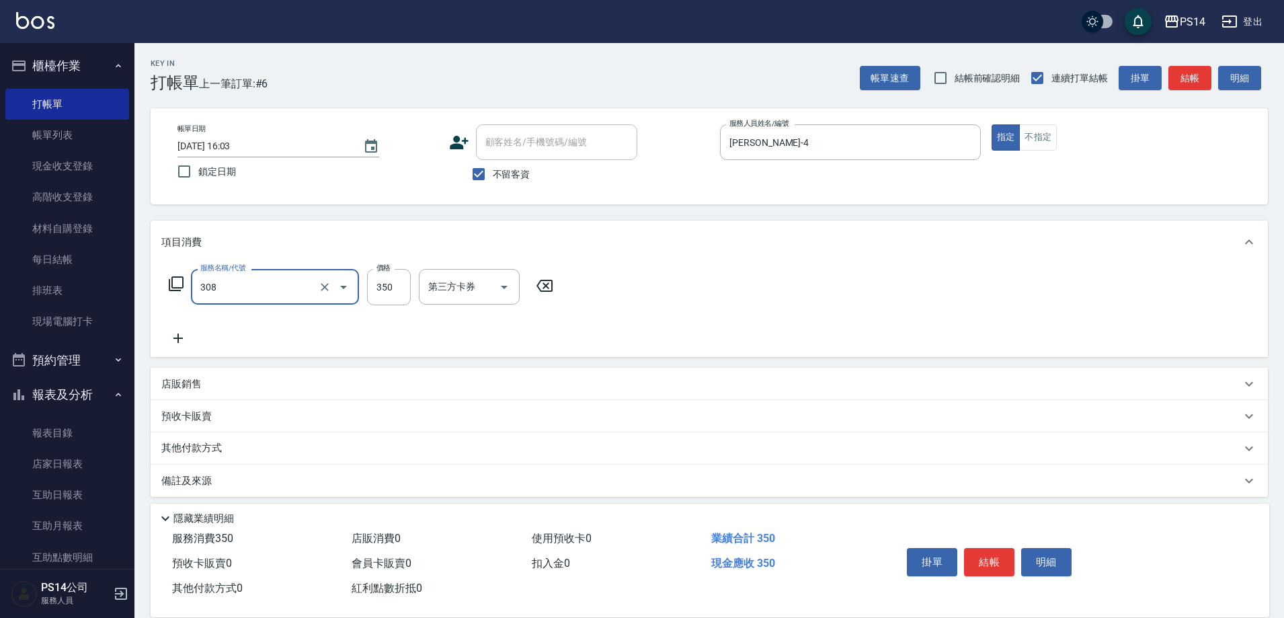
type input "洗+剪(308)"
type input "[PERSON_NAME]-18"
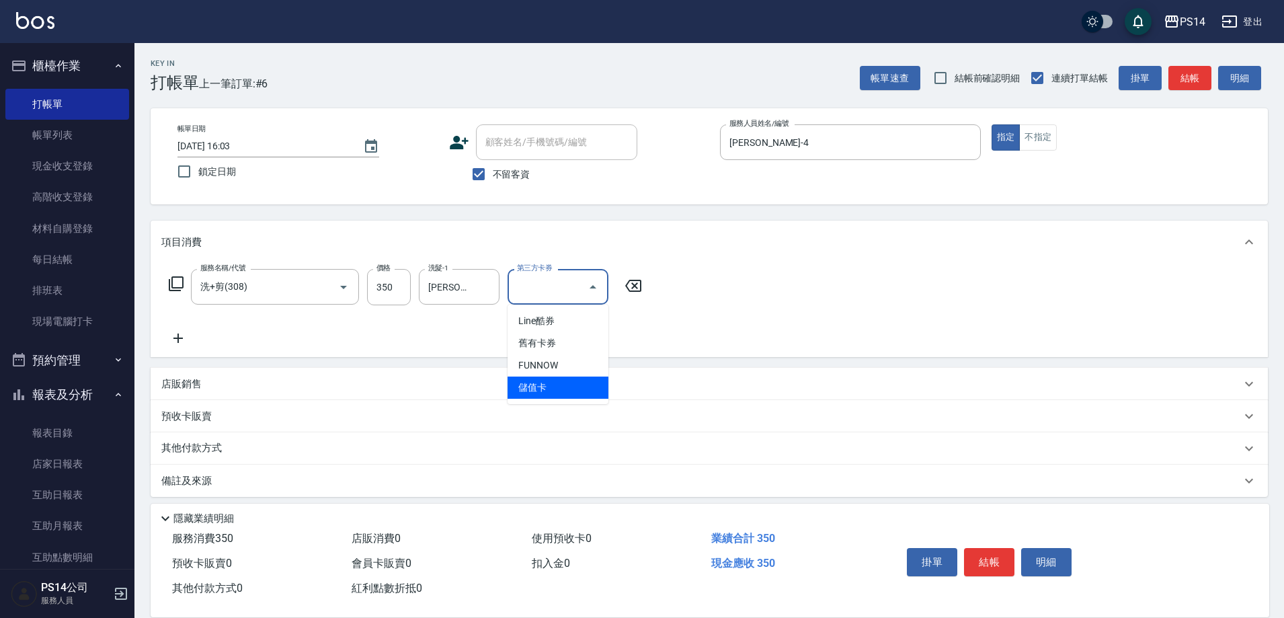
type input "儲值卡"
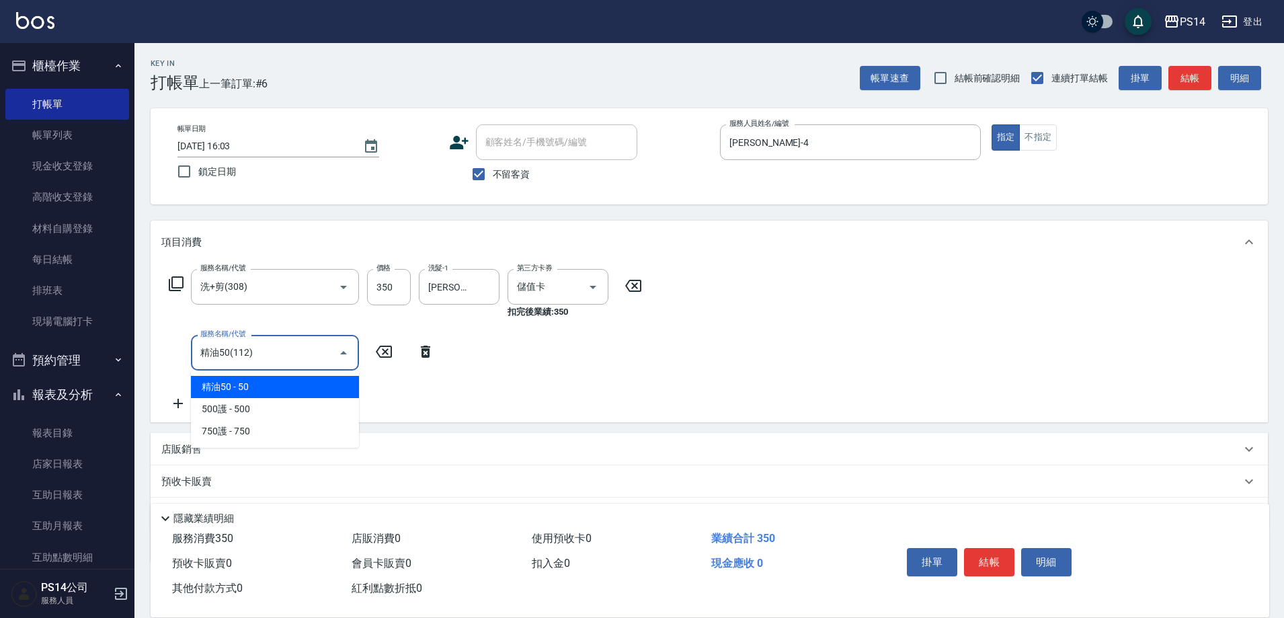
type input "精油50(112)"
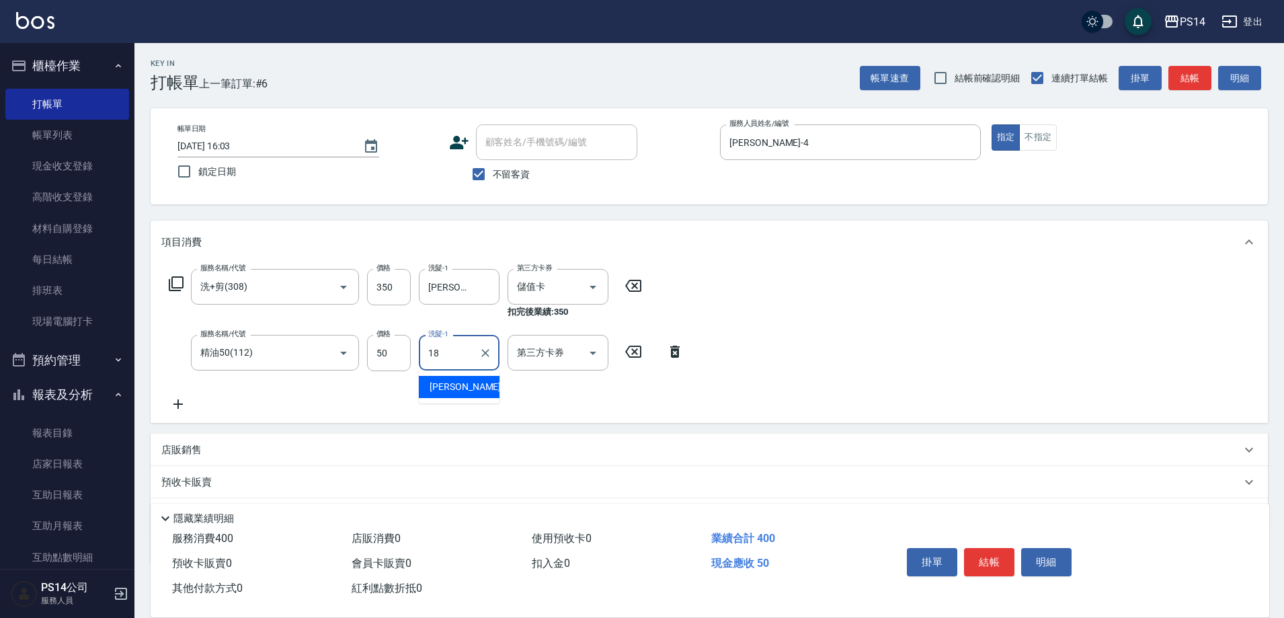
type input "[PERSON_NAME]-18"
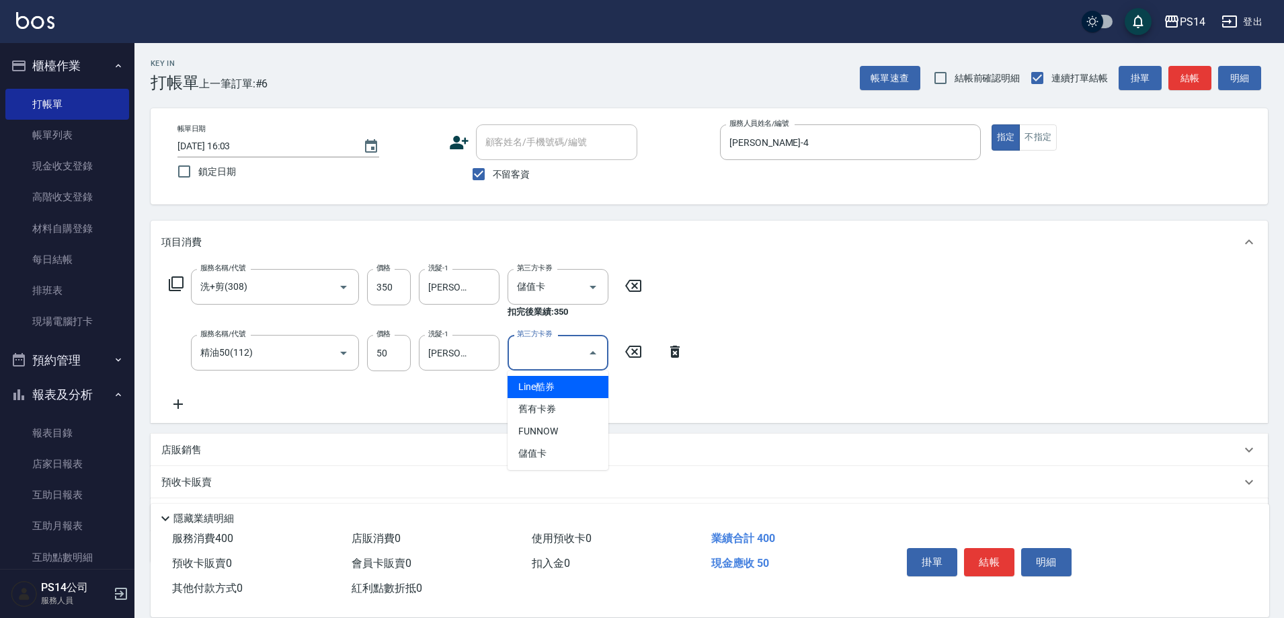
type input "儲值卡"
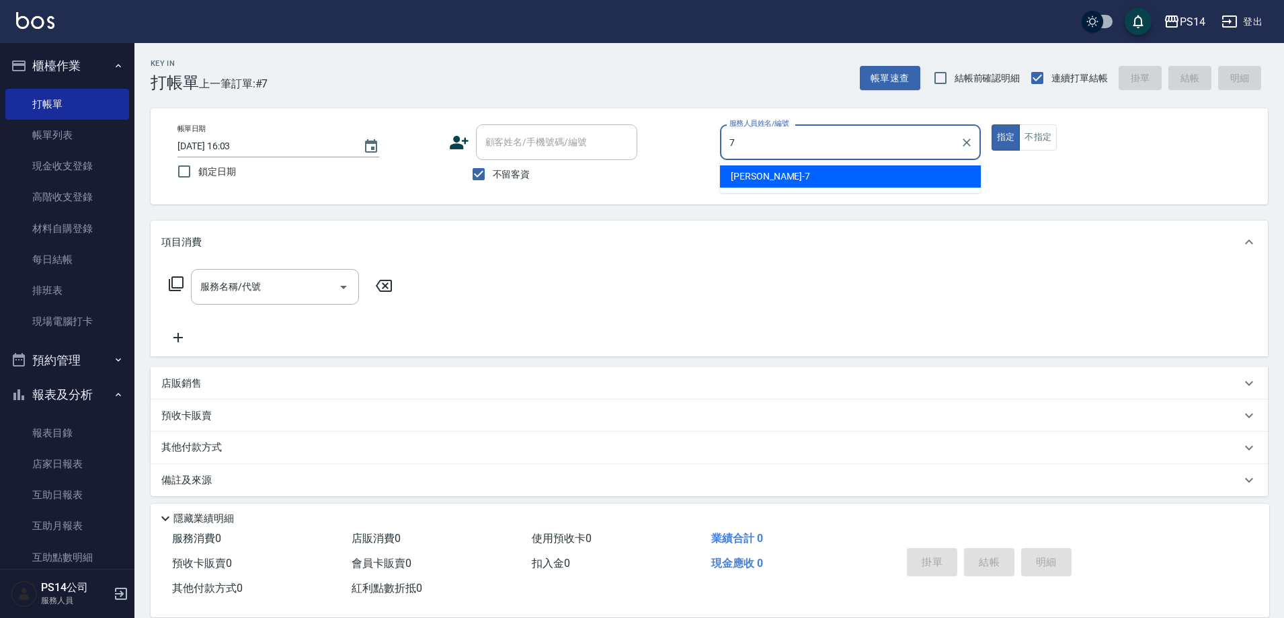
type input "[PERSON_NAME]-7"
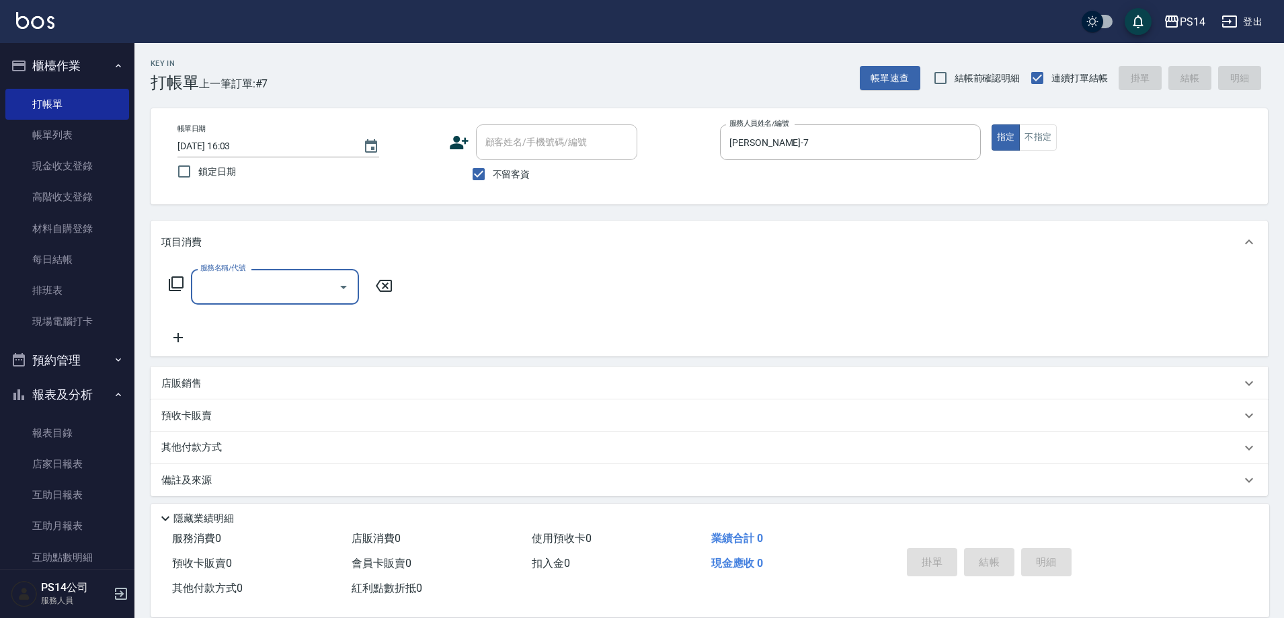
type input "9"
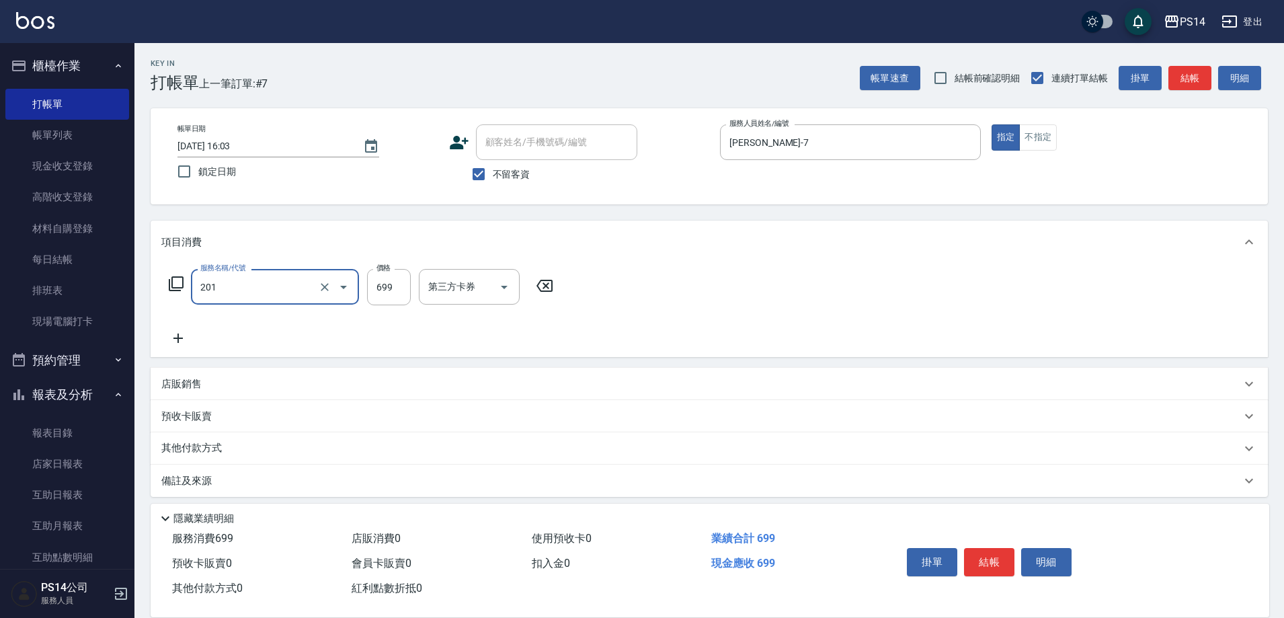
type input "基礎燙(201)"
type input "2000"
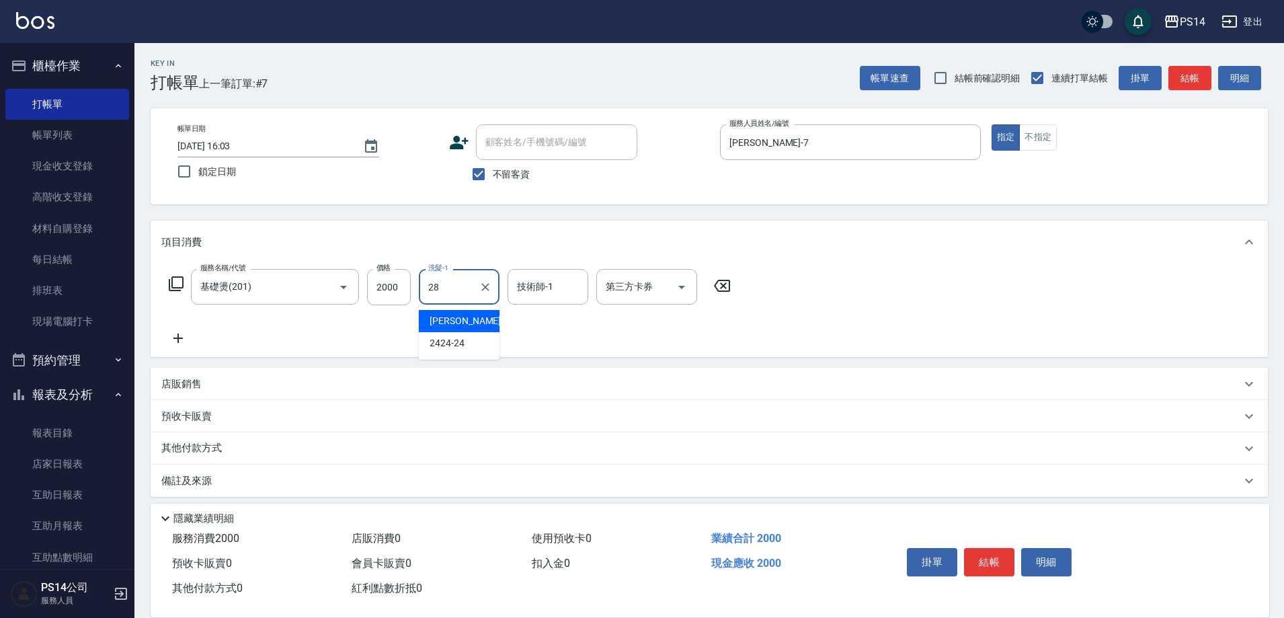
type input "[PERSON_NAME]-28"
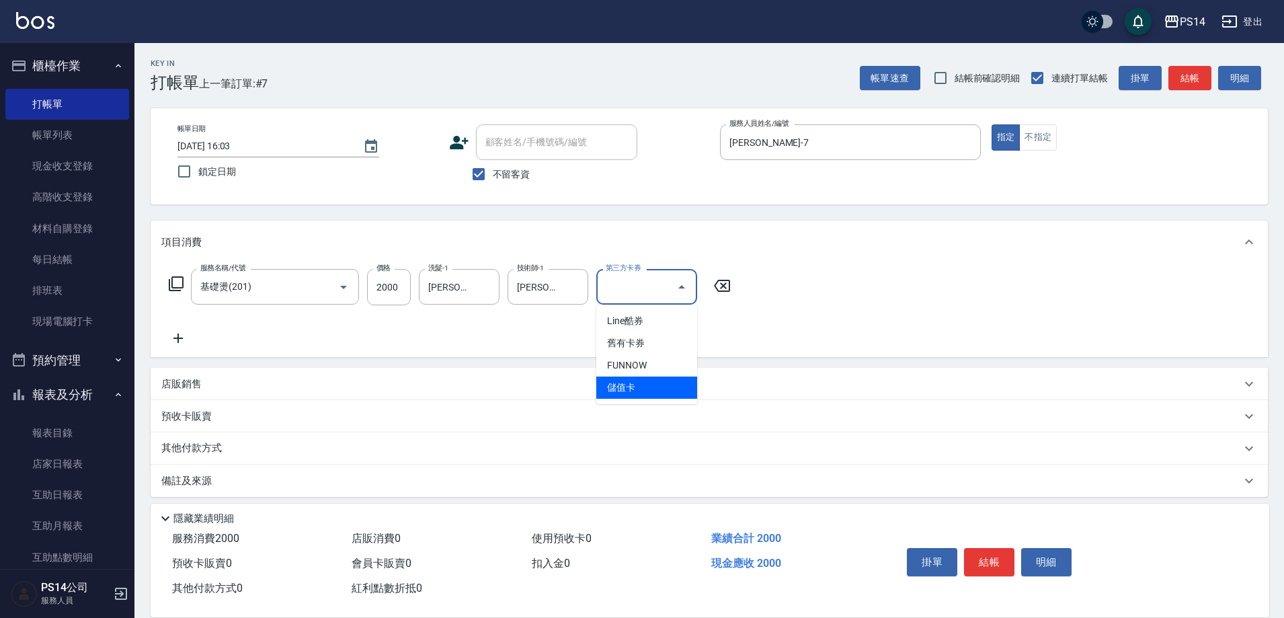
type input "儲值卡"
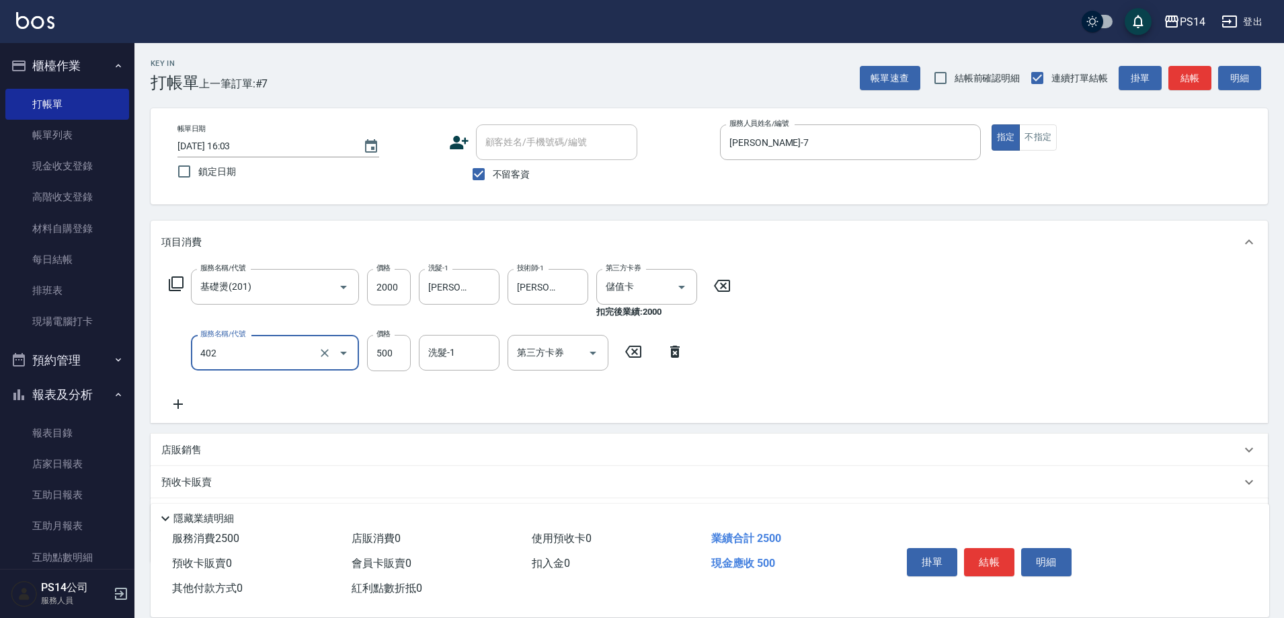
type input "500護(402)"
type input "[PERSON_NAME]-28"
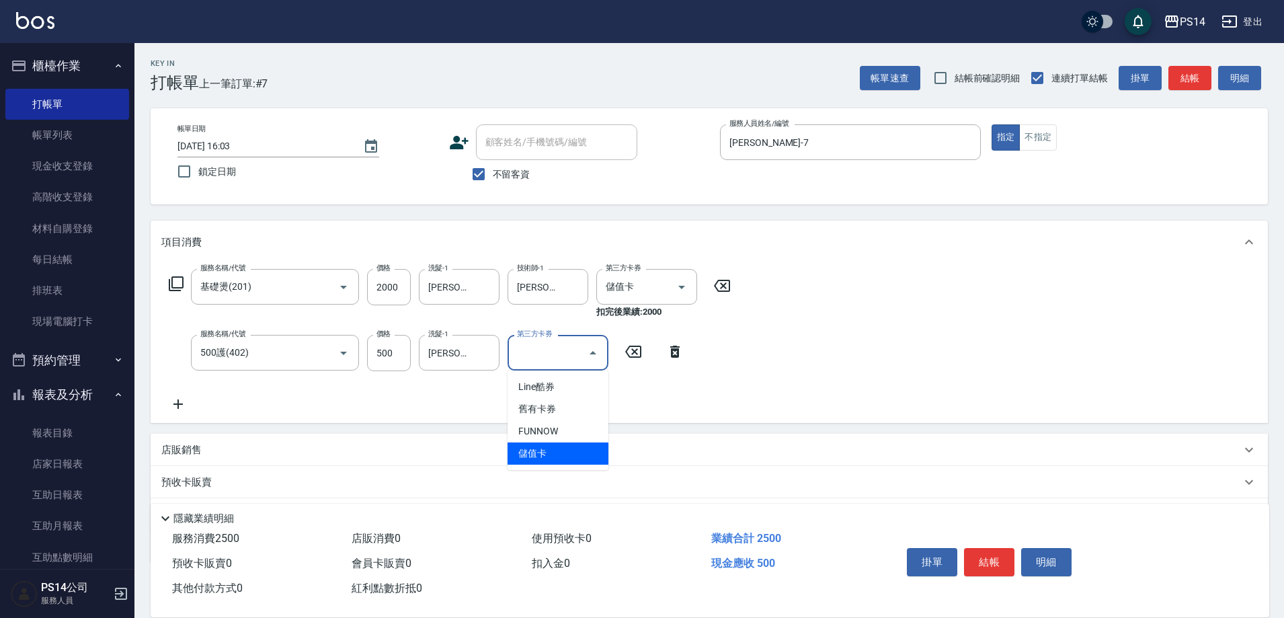
type input "儲值卡"
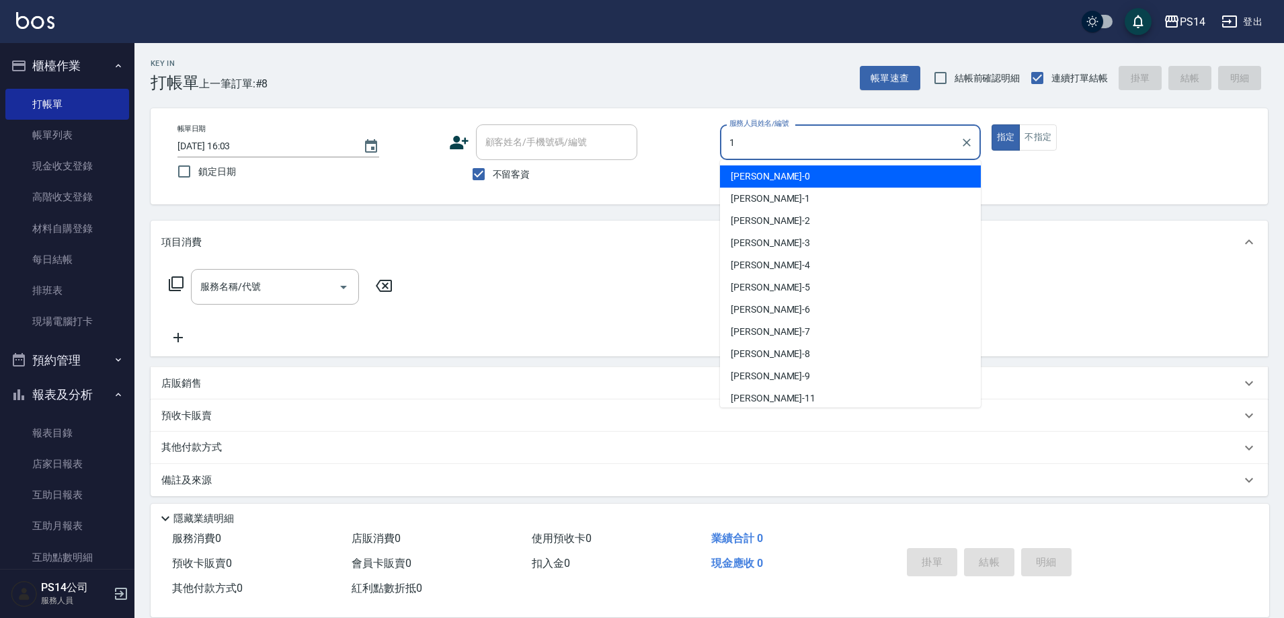
type input "1"
click at [991, 124] on button "指定" at bounding box center [1005, 137] width 29 height 26
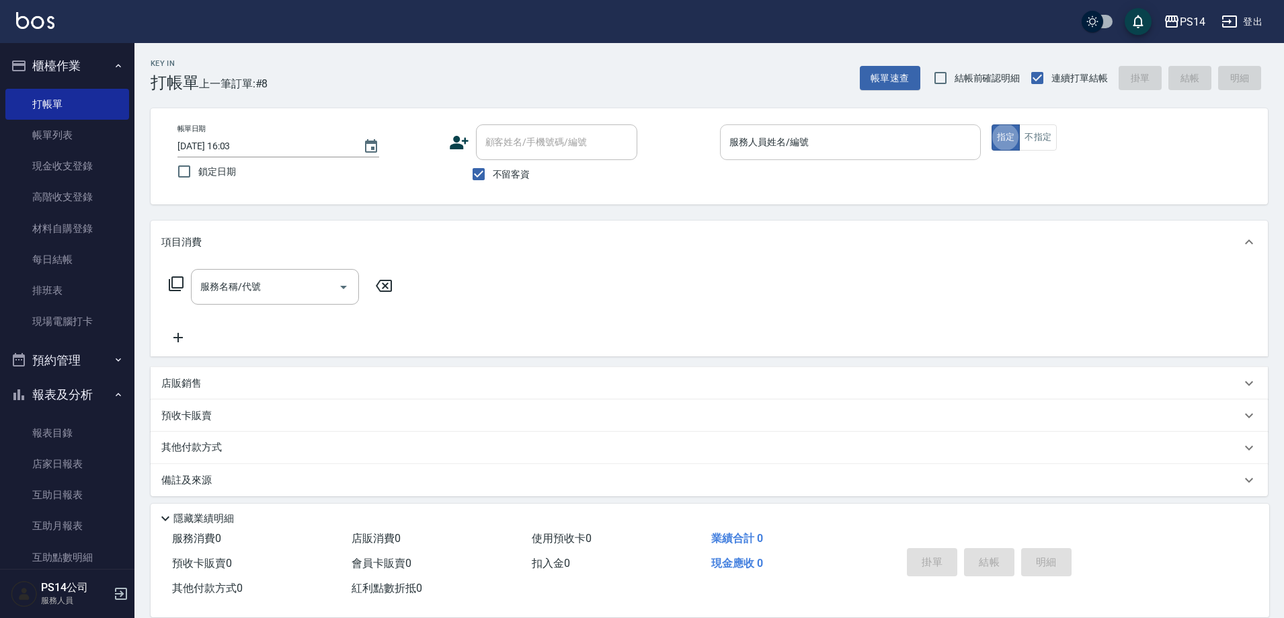
click at [873, 140] on input "服務人員姓名/編號" at bounding box center [850, 142] width 249 height 24
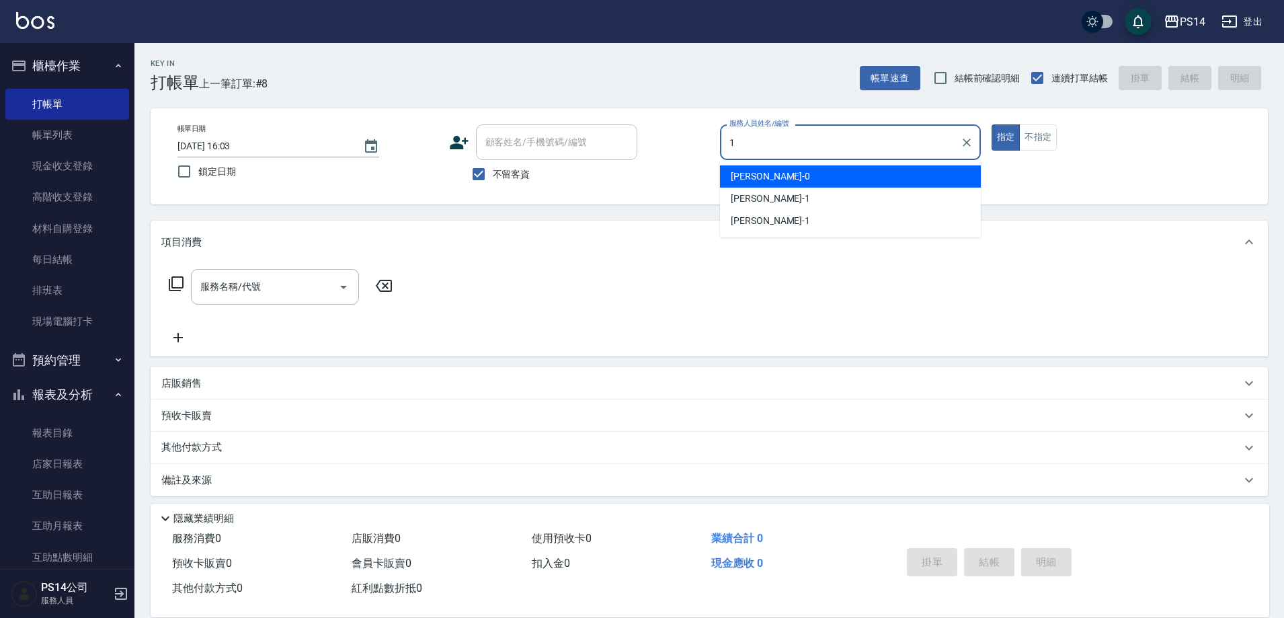
type input "[PERSON_NAME]-1"
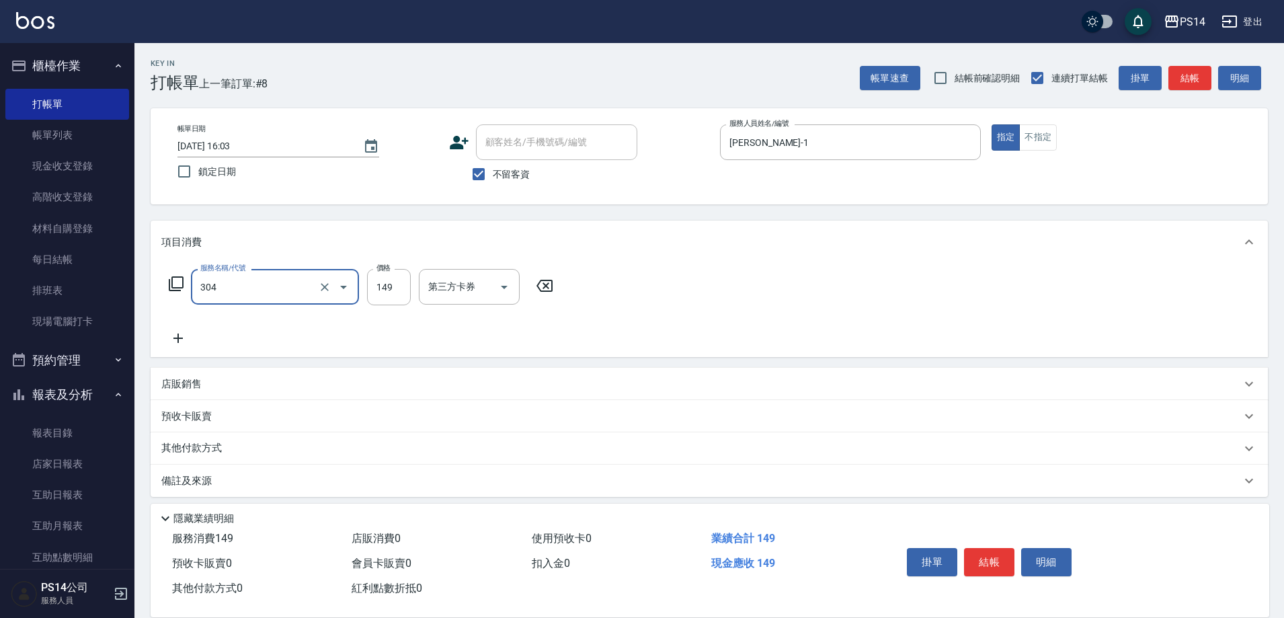
type input "剪髮(304)"
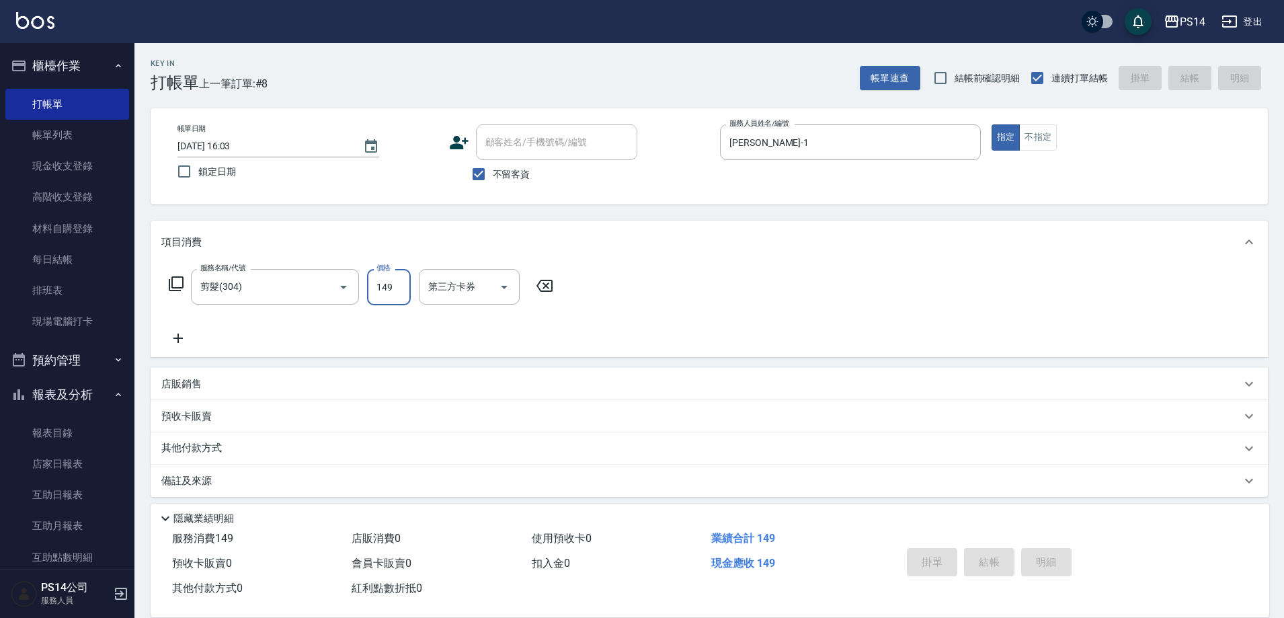
type input "[DATE] 16:04"
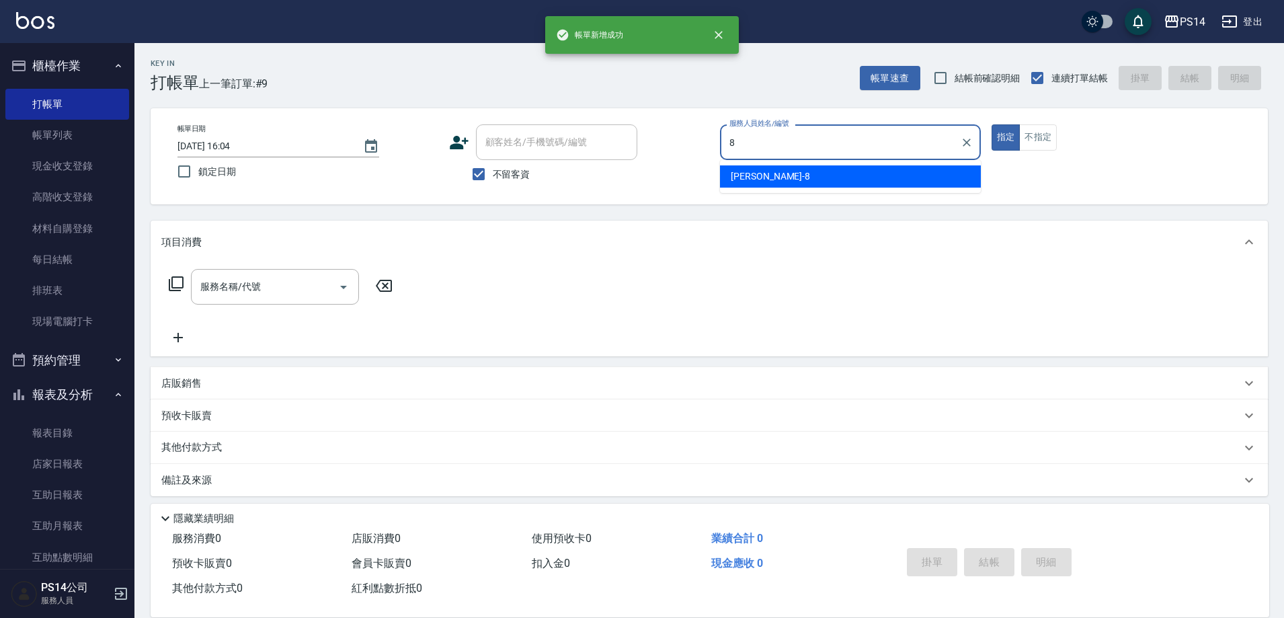
type input "[PERSON_NAME]-8"
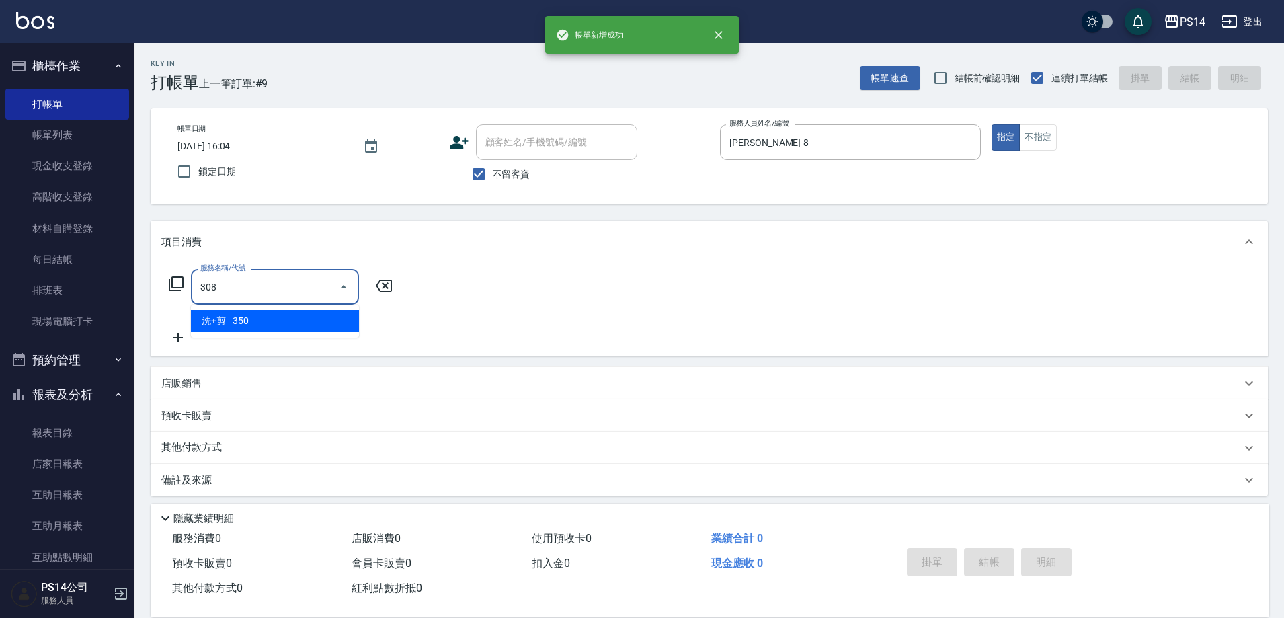
type input "洗+剪(308)"
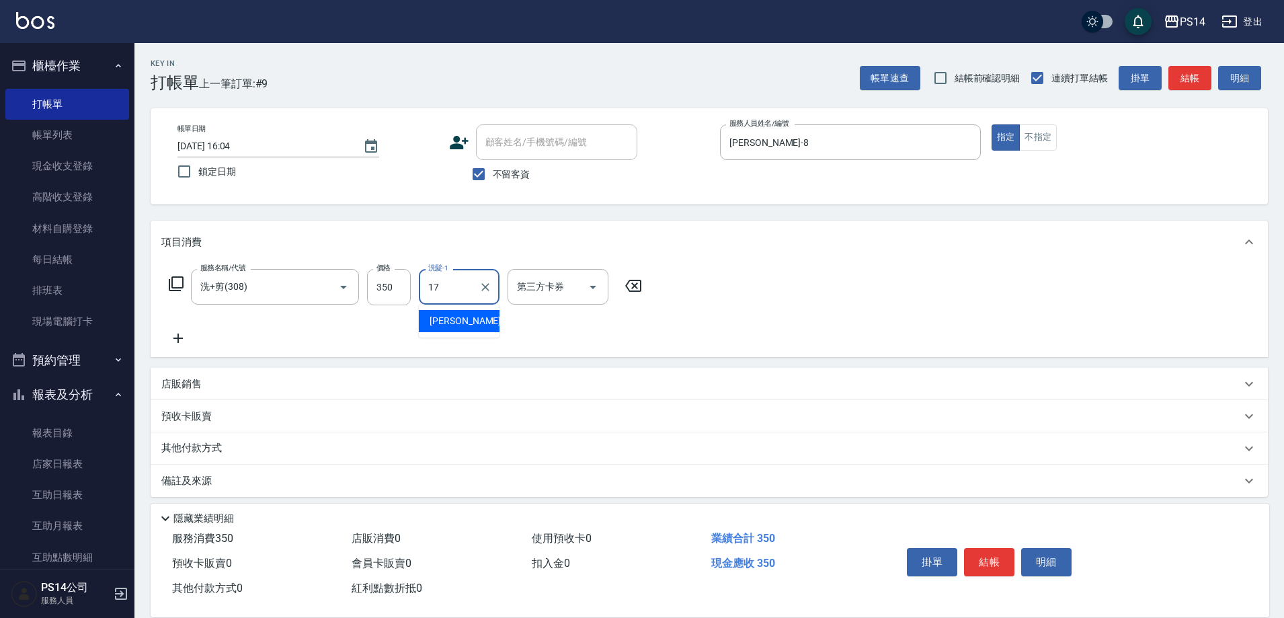
type input "[PERSON_NAME]-17"
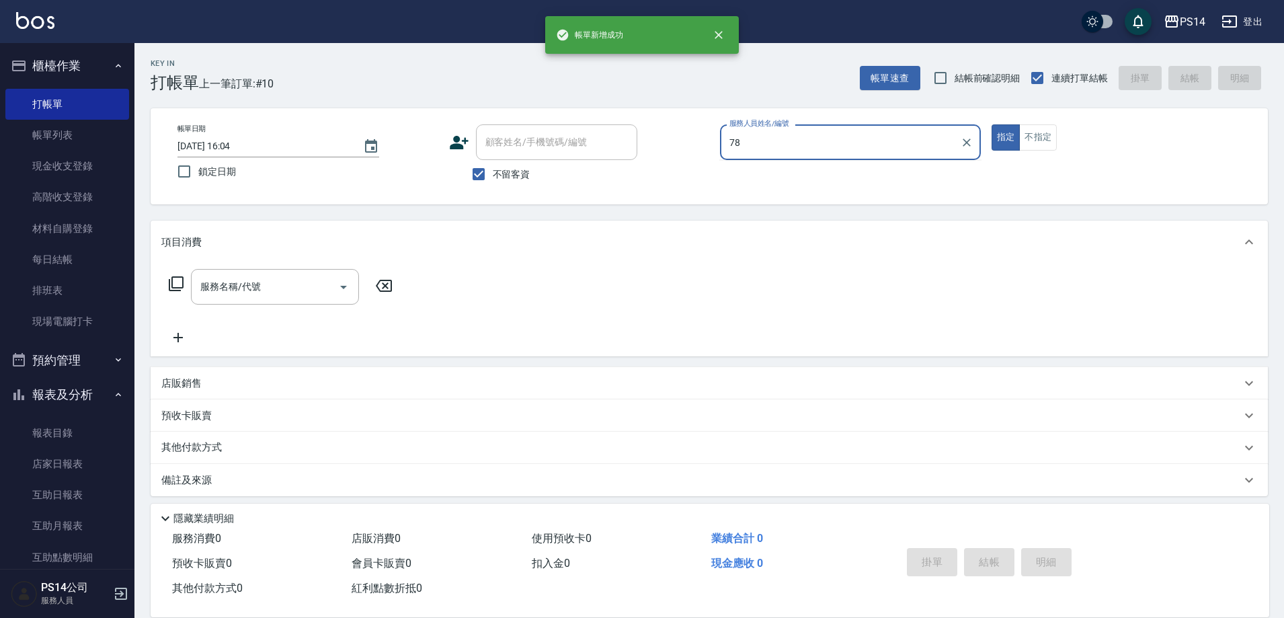
type input "7"
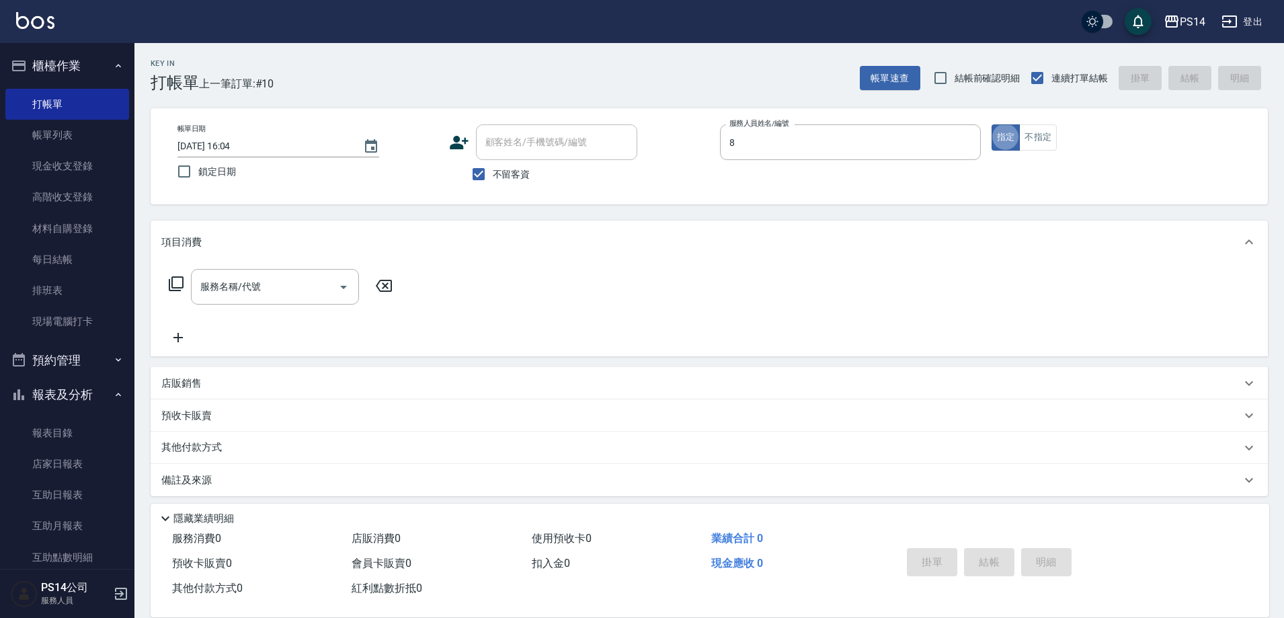
type input "[PERSON_NAME]-8"
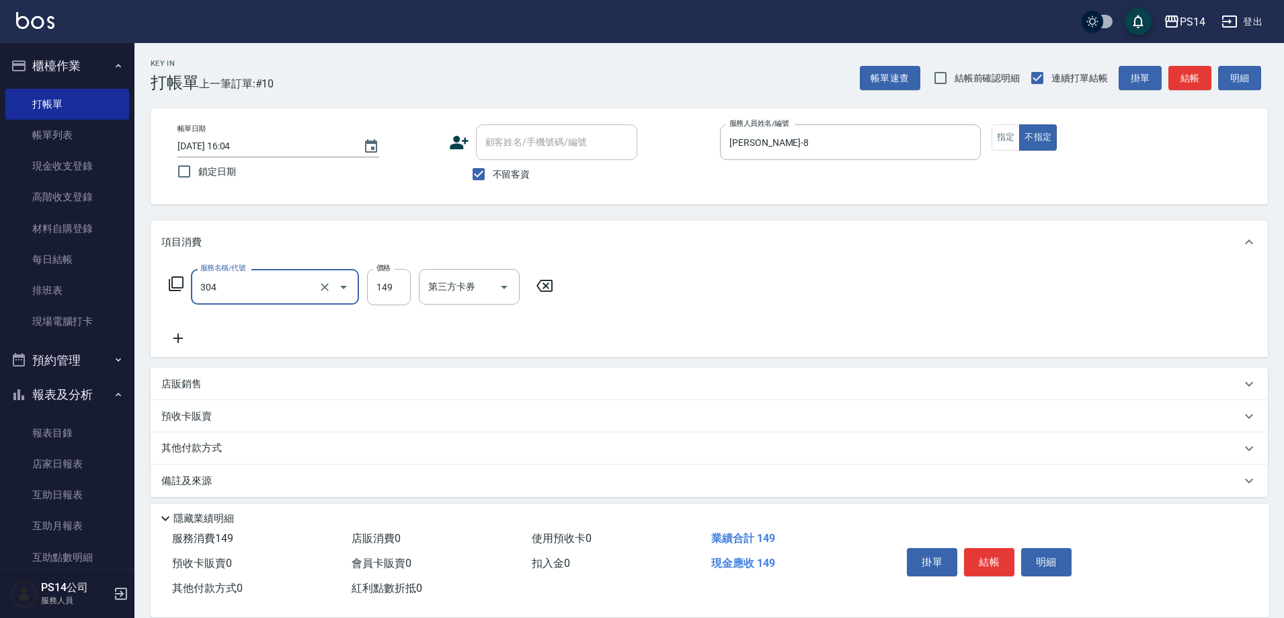
type input "剪髮(304)"
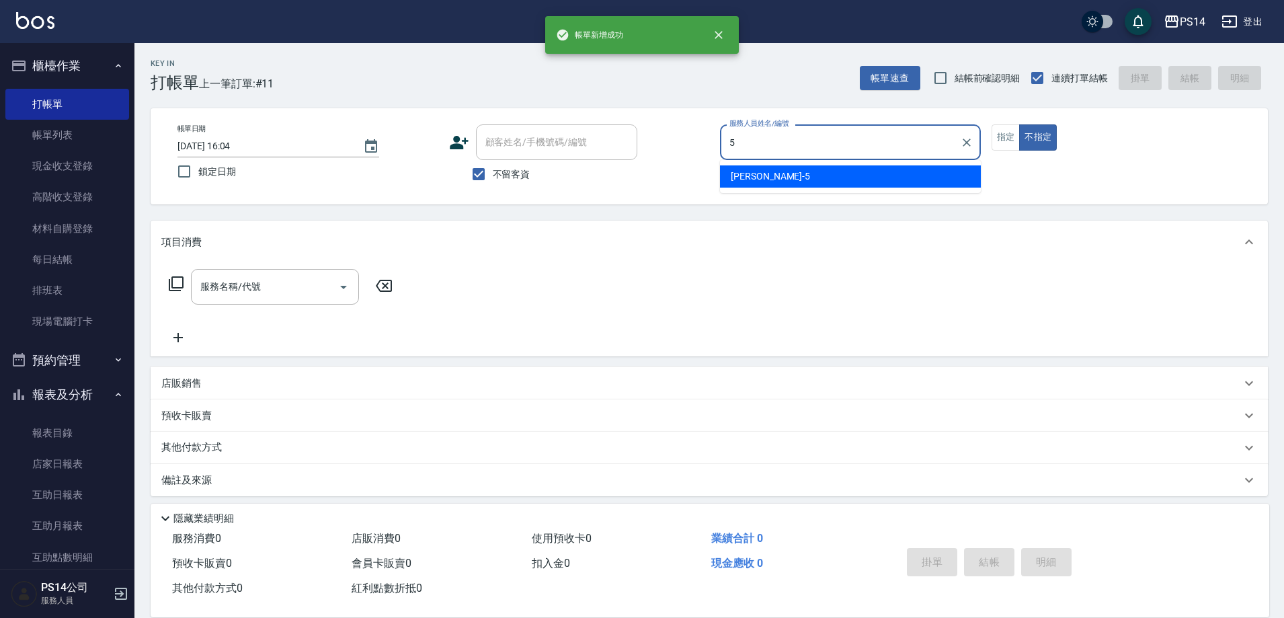
type input "[PERSON_NAME]-5"
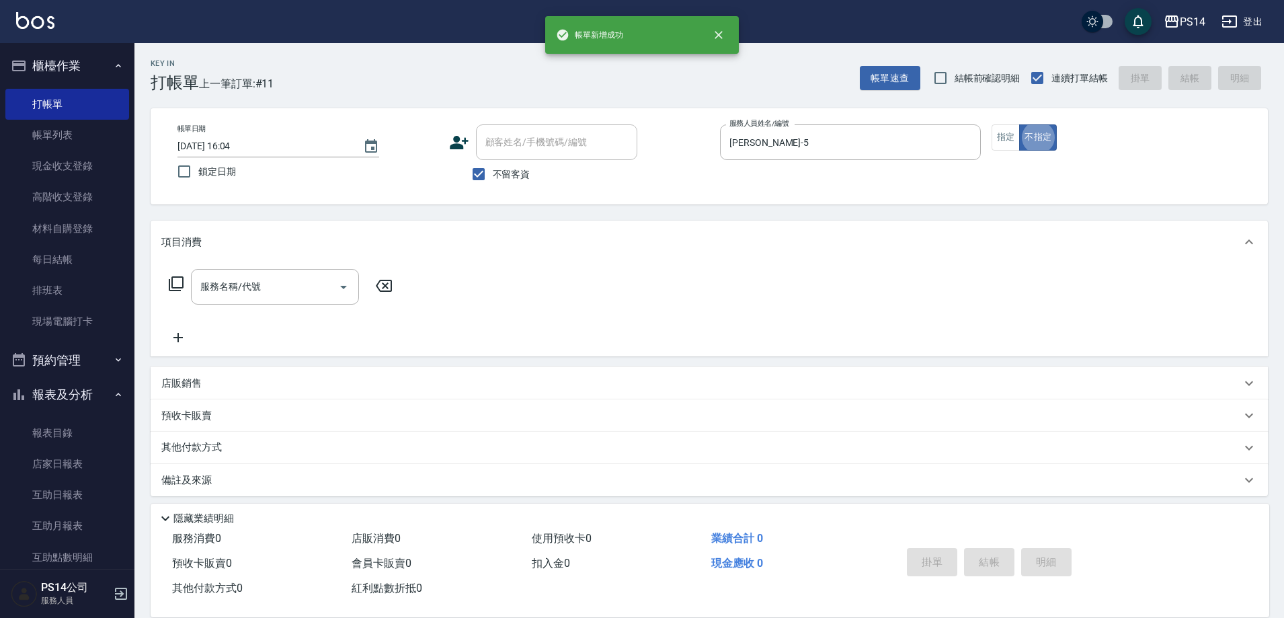
type button "false"
type input "剪髮(304)"
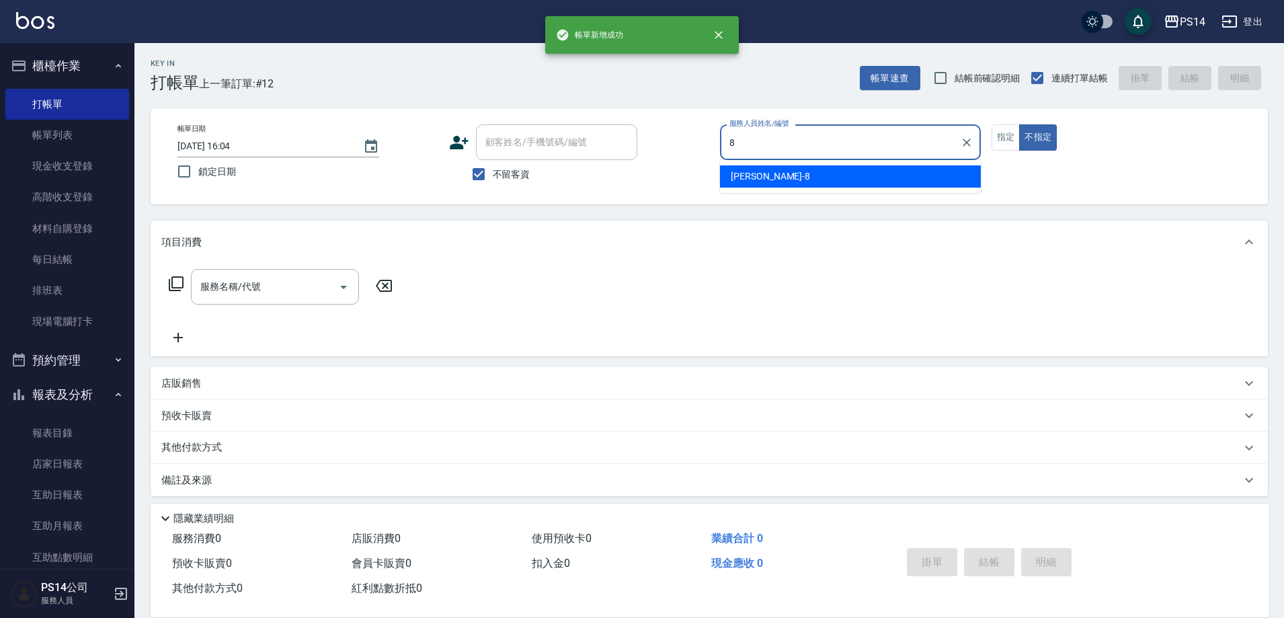
type input "[PERSON_NAME]-8"
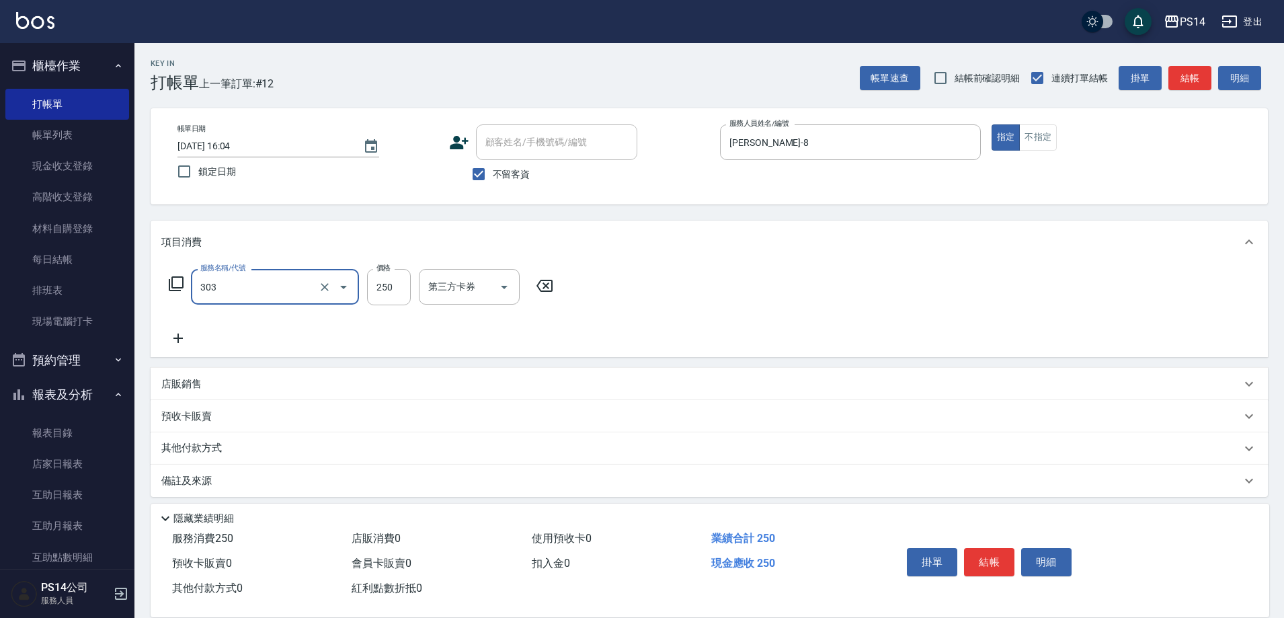
type input "剪髮(303)"
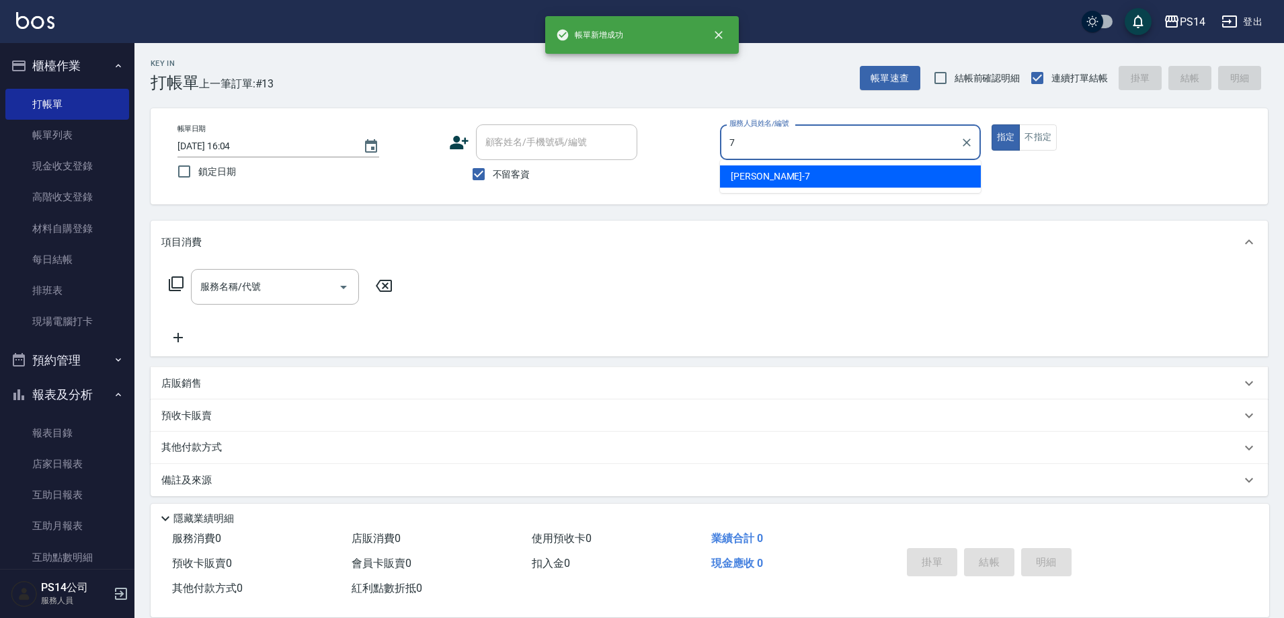
type input "[PERSON_NAME]-7"
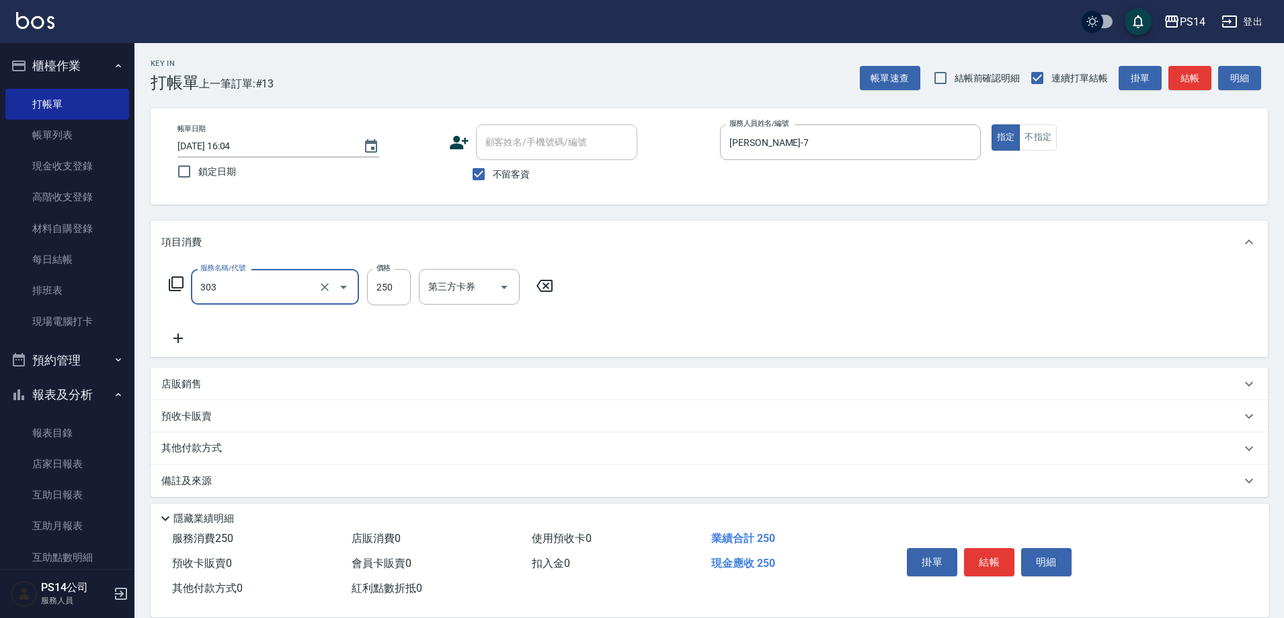
type input "剪髮(303)"
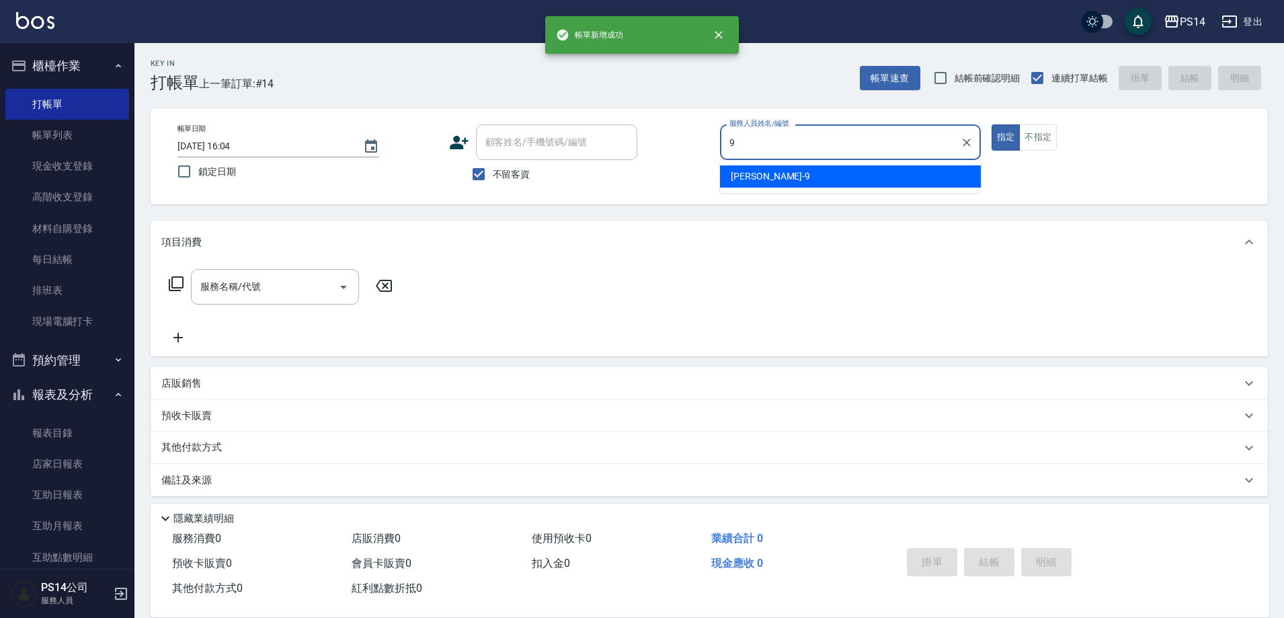
type input "[PERSON_NAME]-9"
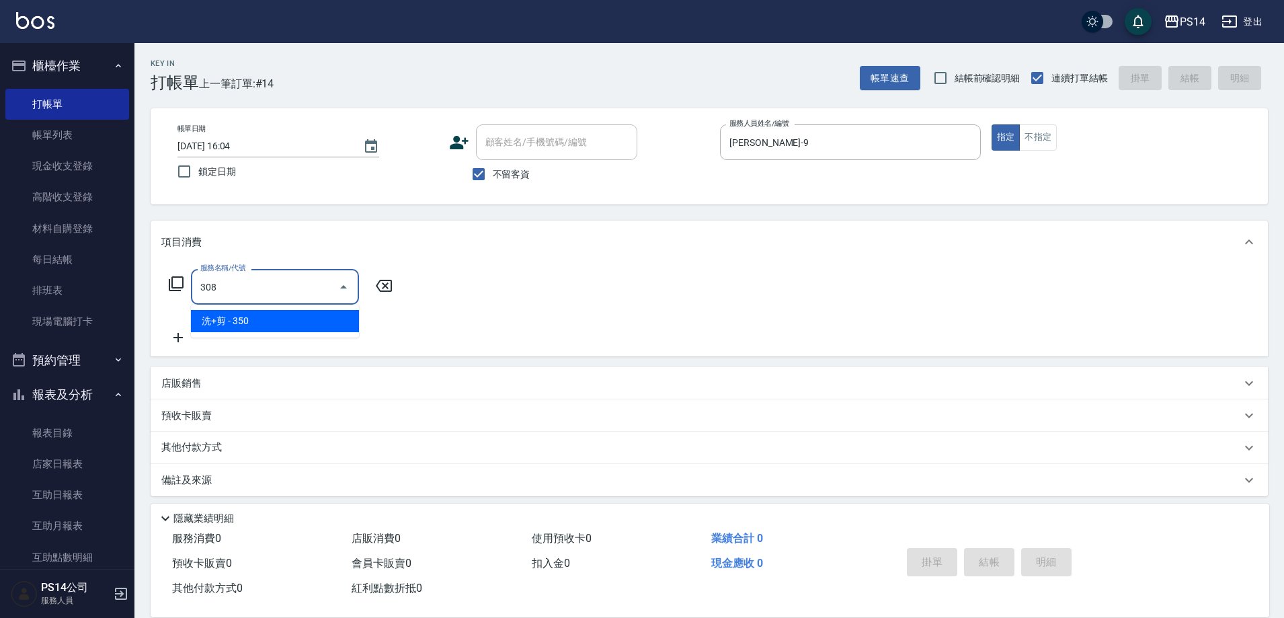
type input "洗+剪(308)"
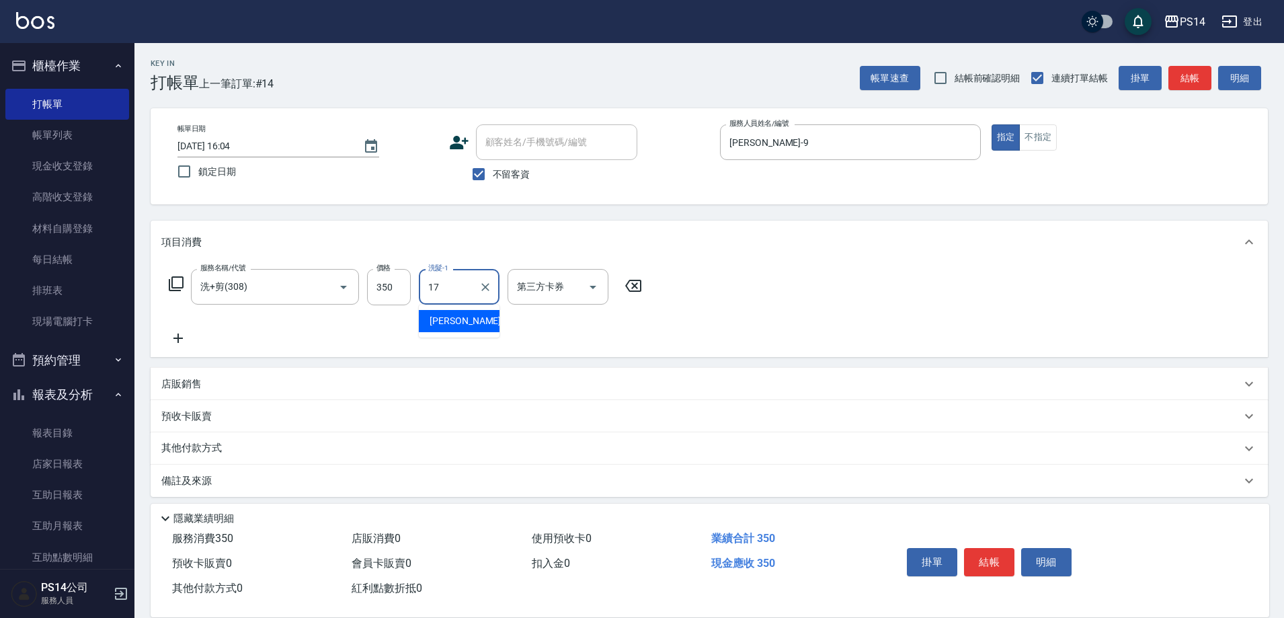
type input "[PERSON_NAME]-17"
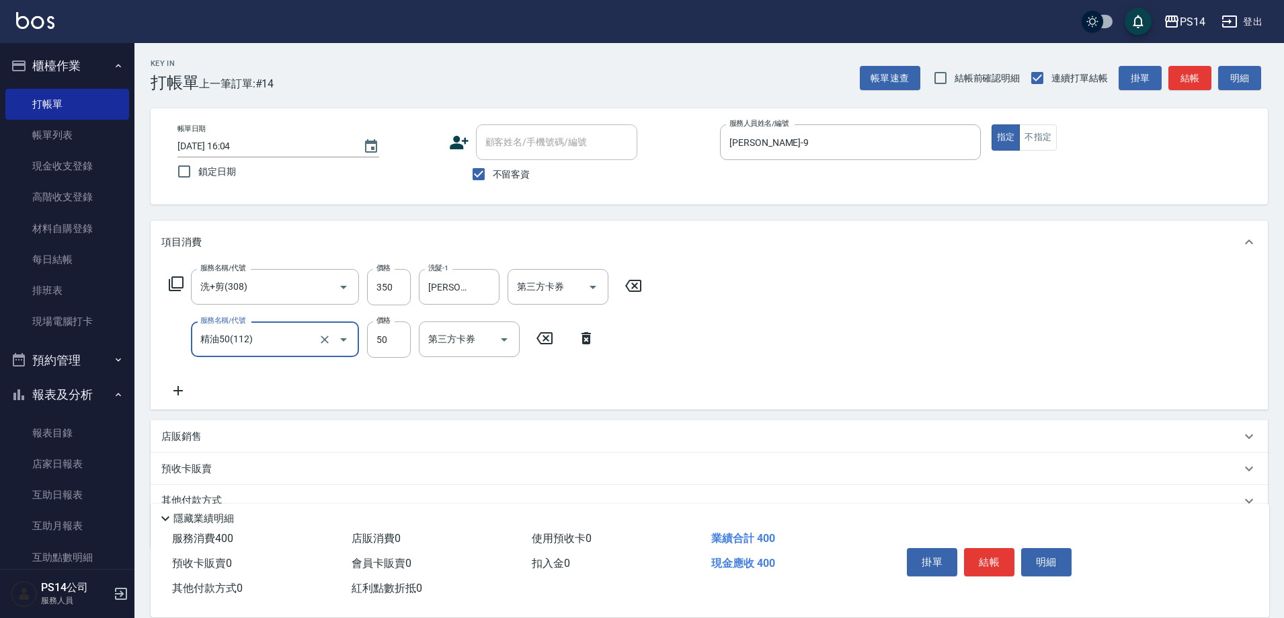
type input "精油50(112)"
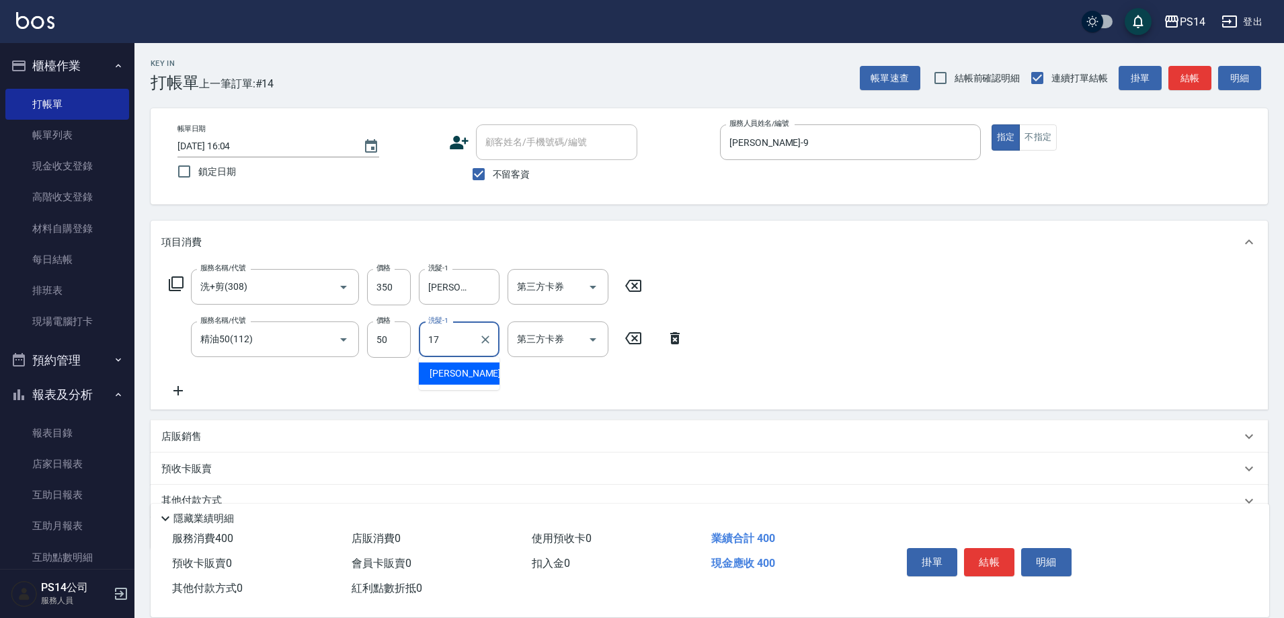
type input "[PERSON_NAME]-17"
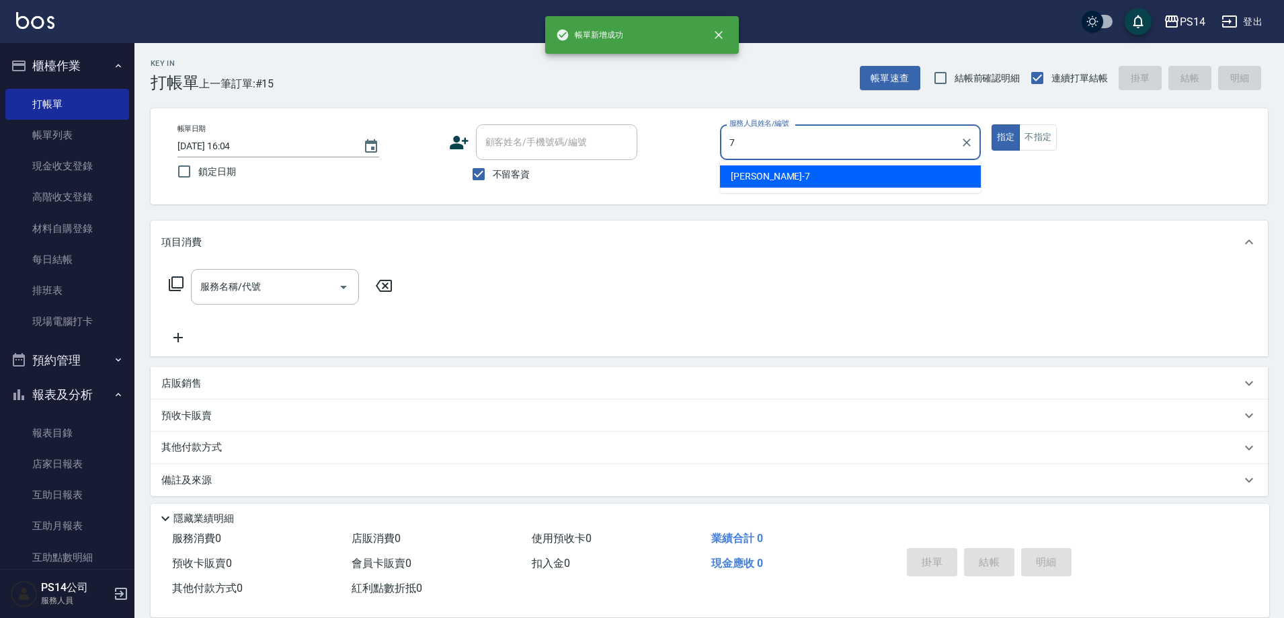
type input "[PERSON_NAME]-7"
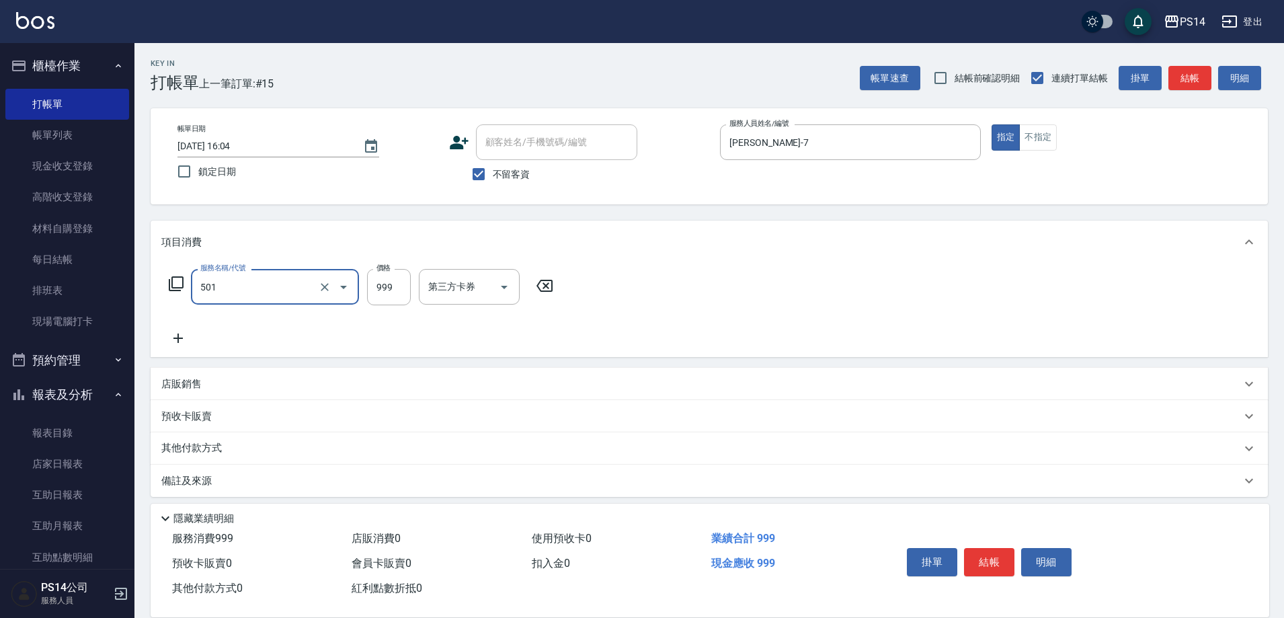
type input "染髮(501)"
type input "1000"
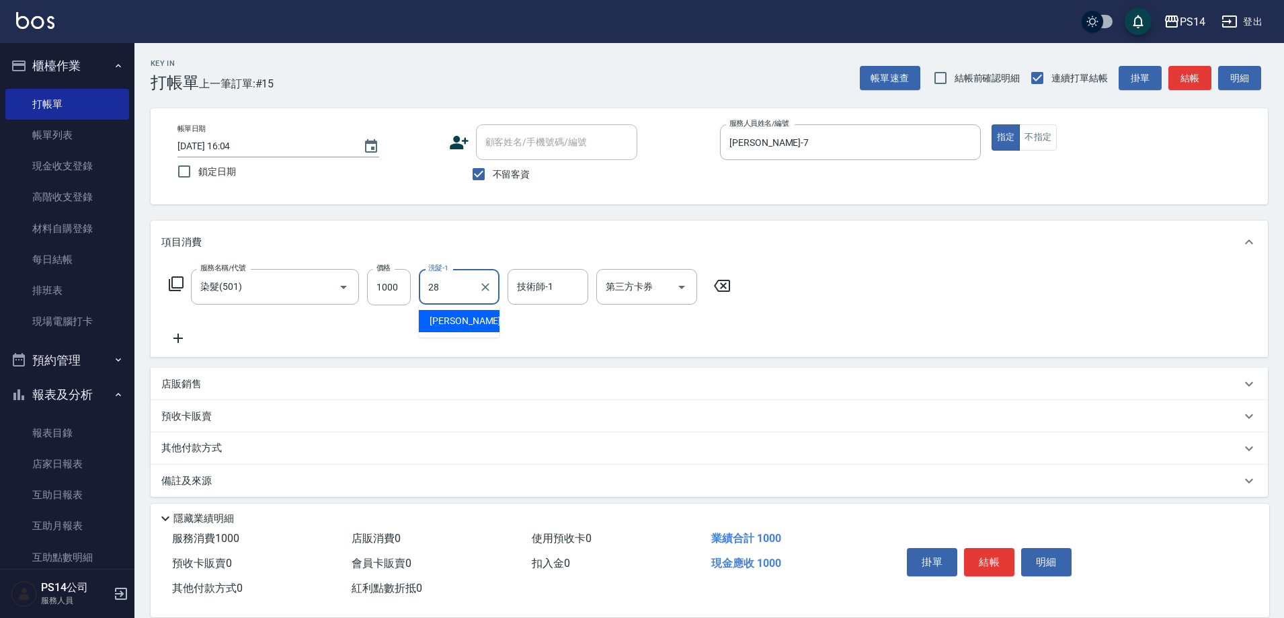
type input "[PERSON_NAME]-28"
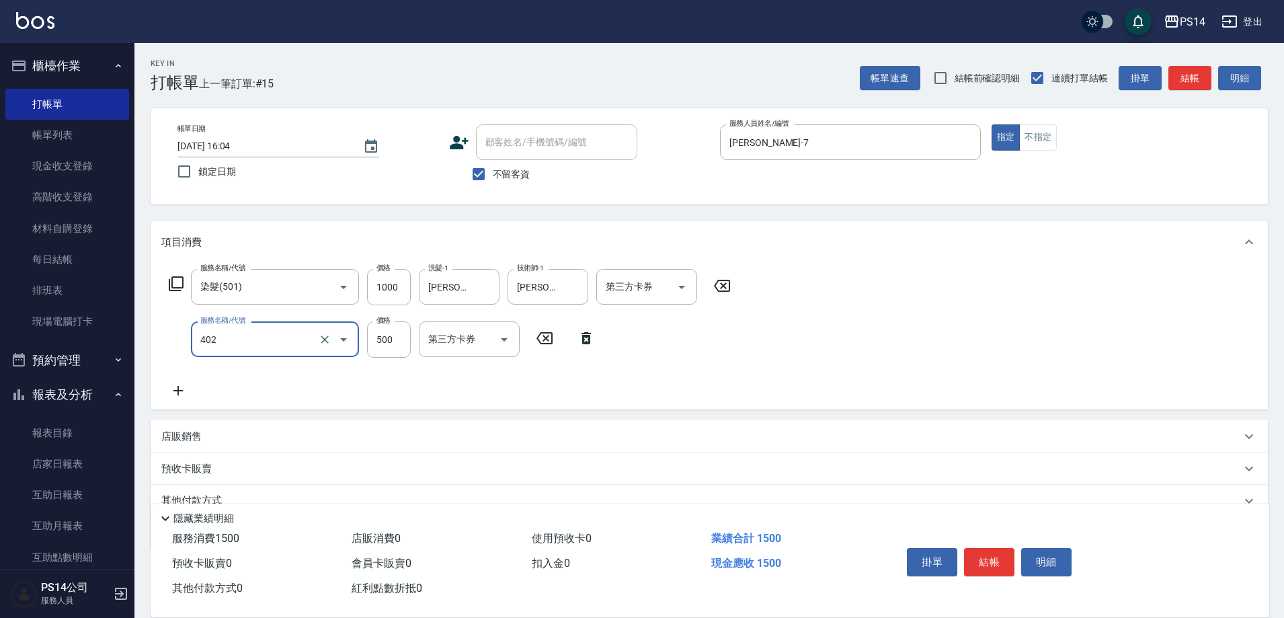
type input "500護(402)"
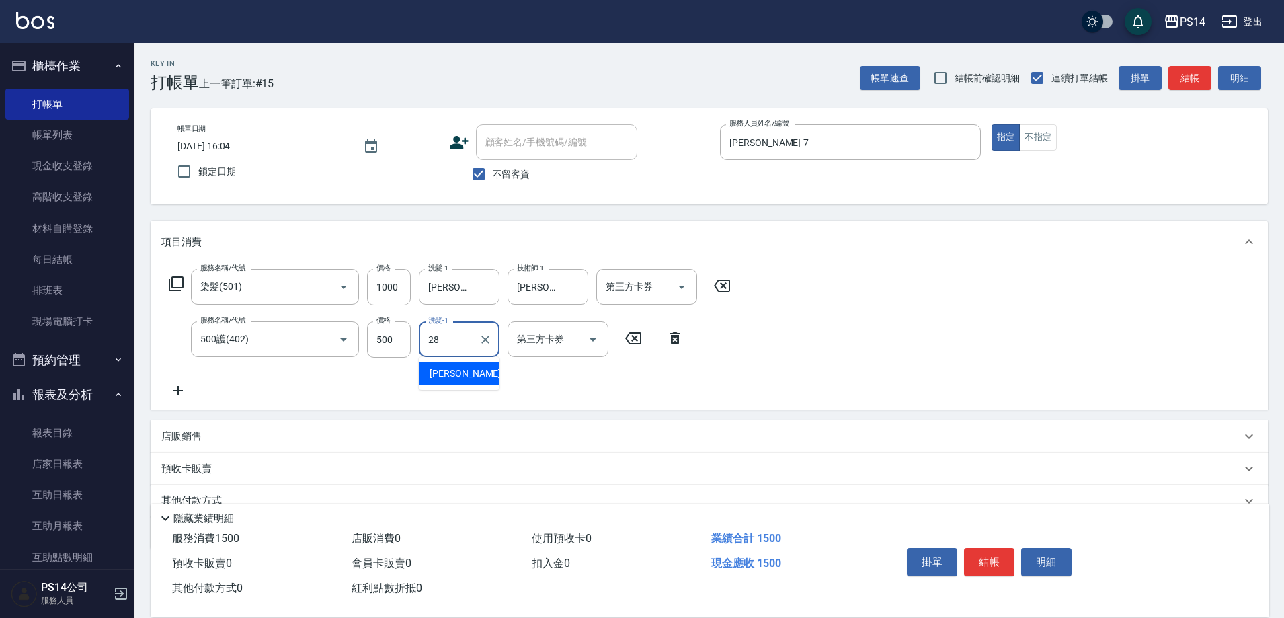
type input "[PERSON_NAME]-28"
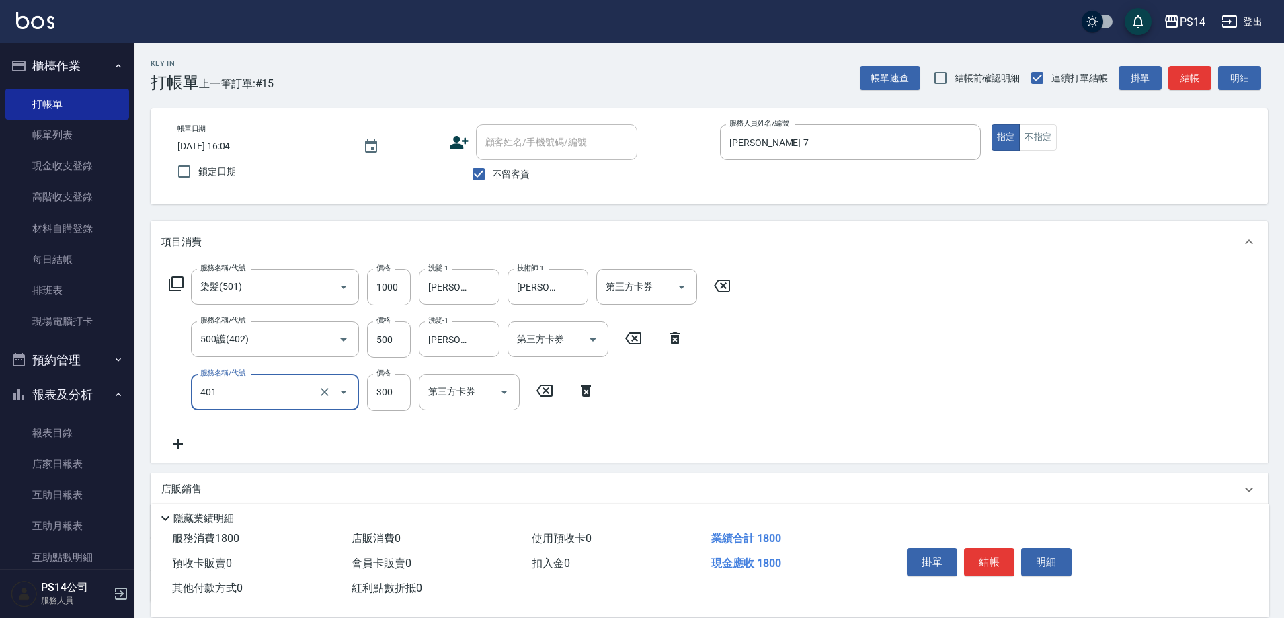
type input "300護(401)"
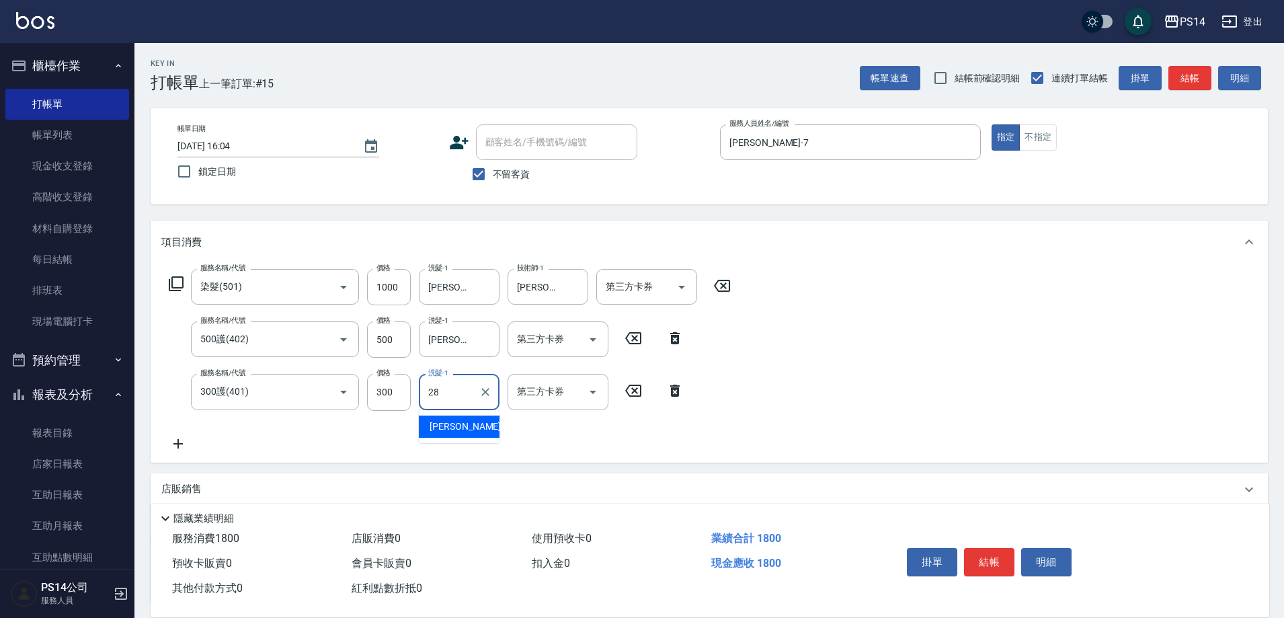
type input "[PERSON_NAME]-28"
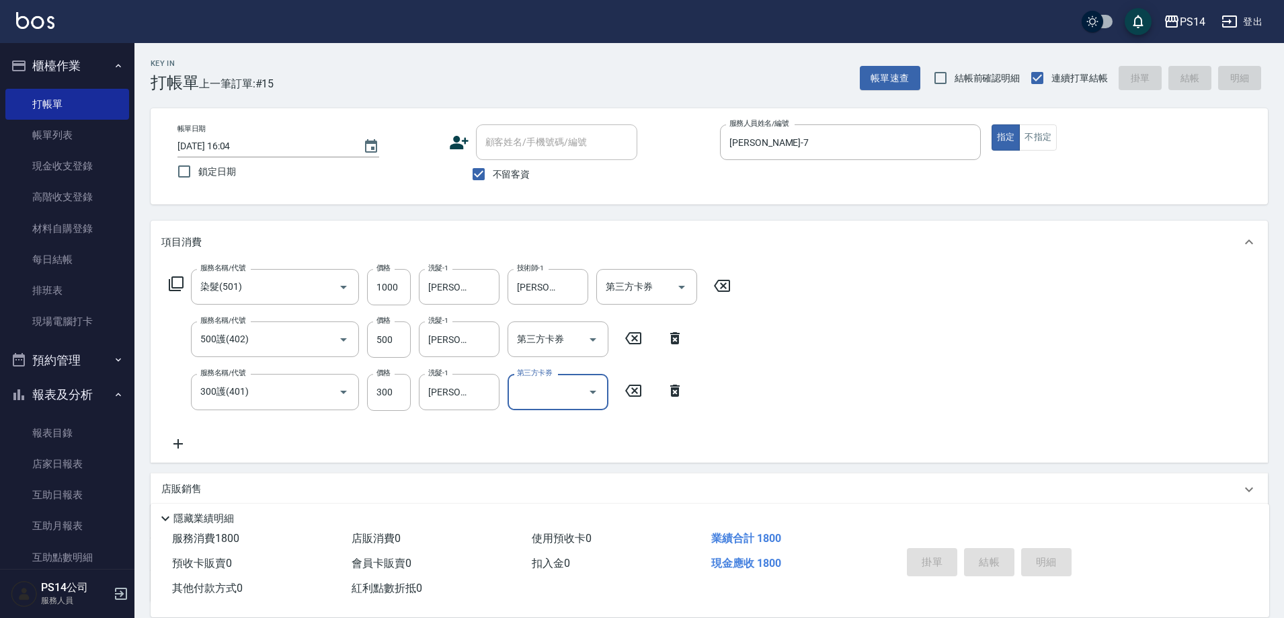
type input "[DATE] 16:05"
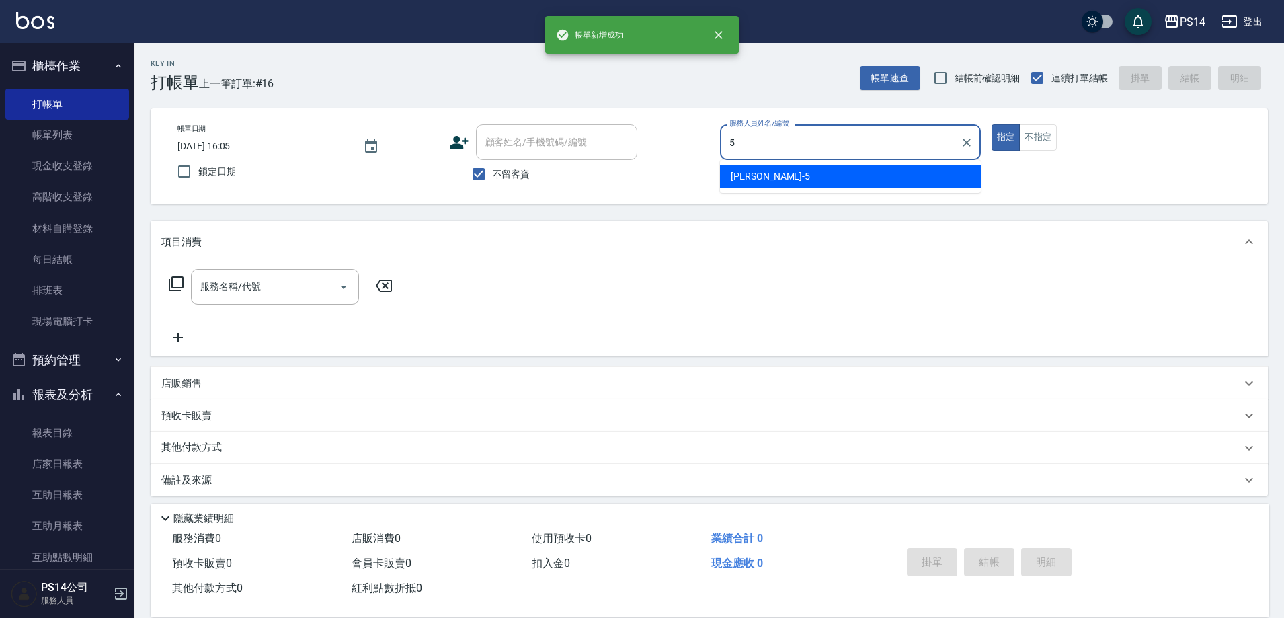
type input "[PERSON_NAME]-5"
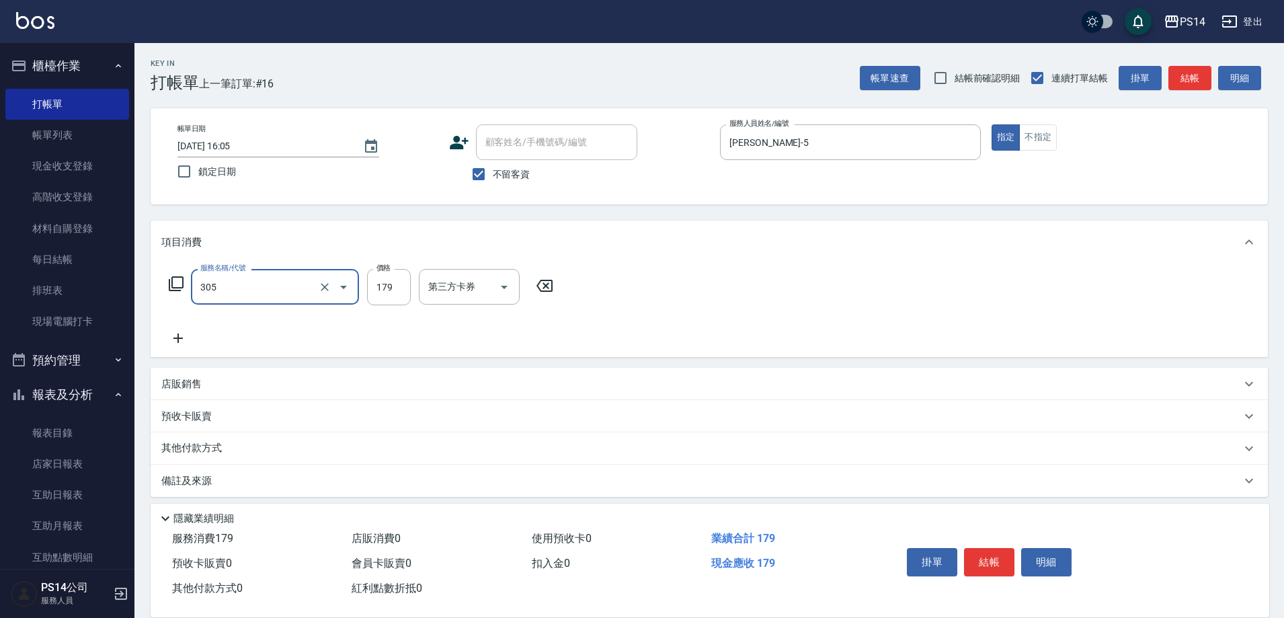
type input "剪髮(305)"
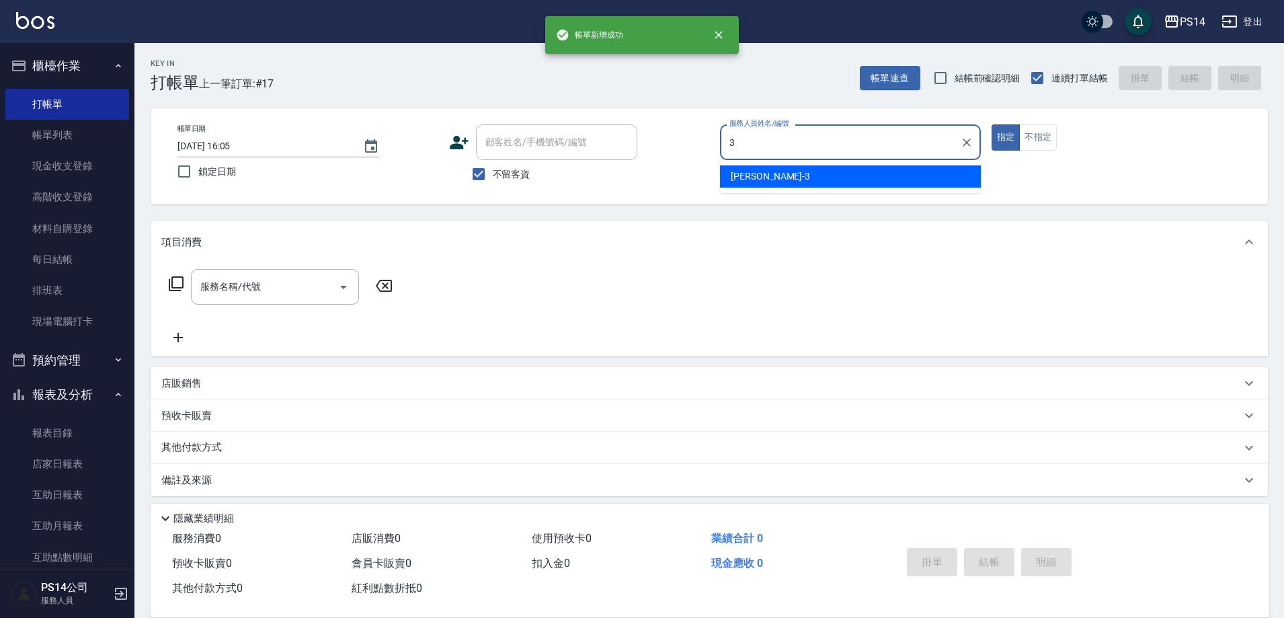
type input "[PERSON_NAME]-3"
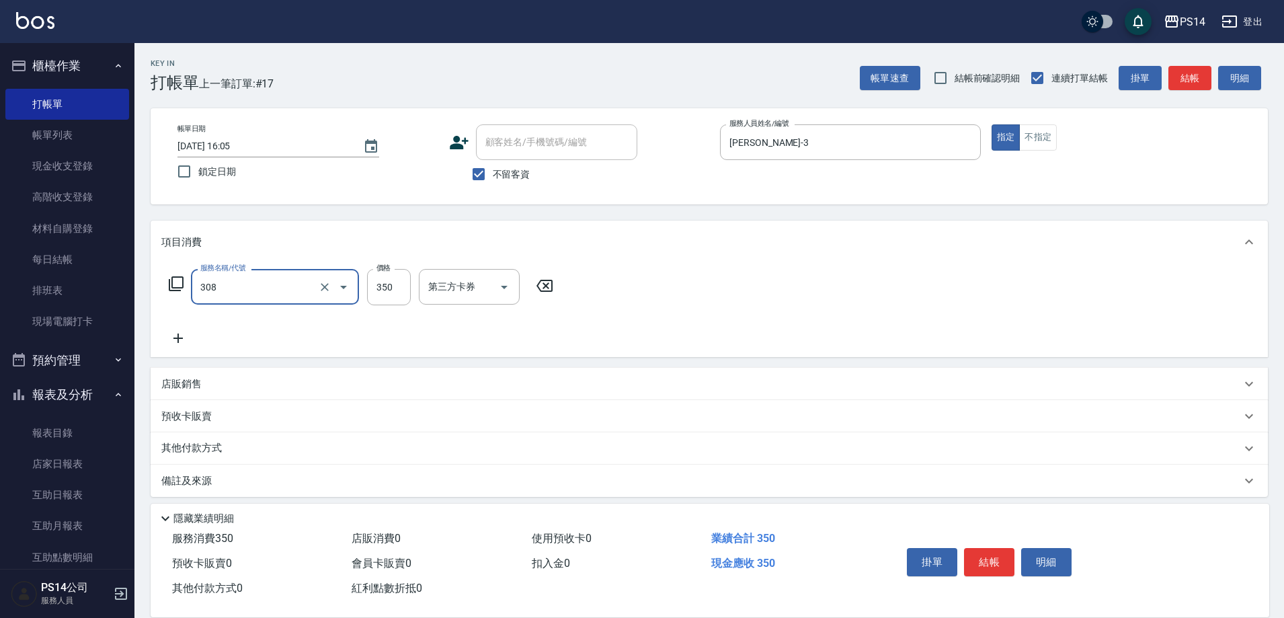
type input "洗+剪(308)"
type input "350"
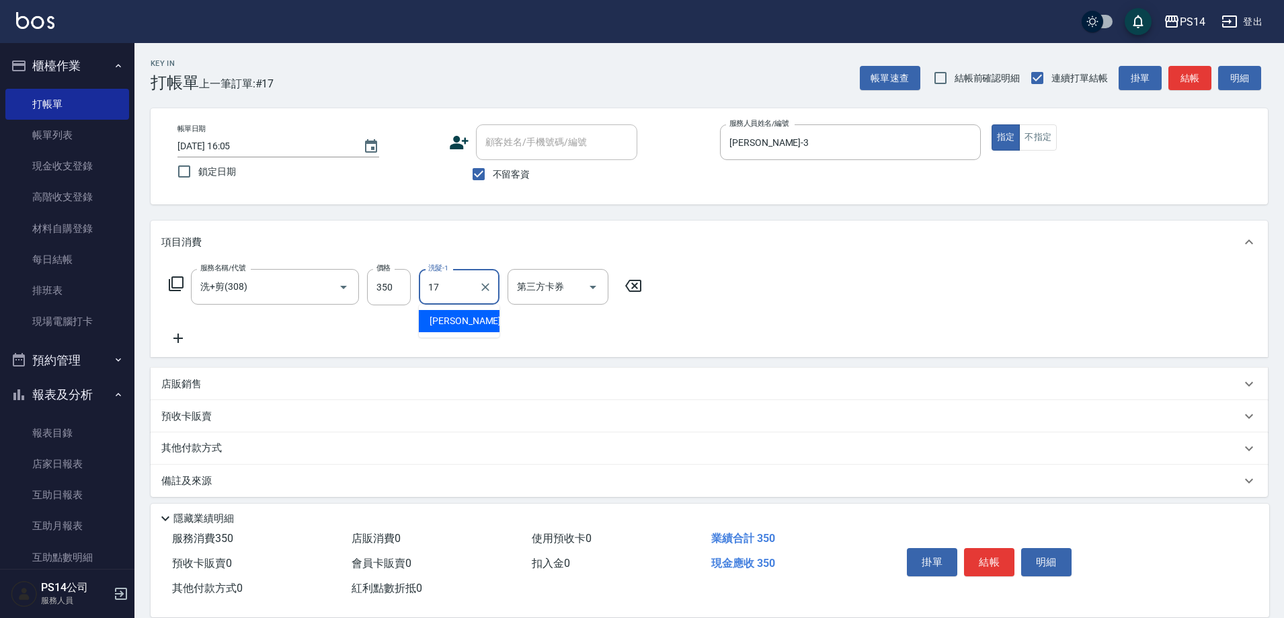
type input "[PERSON_NAME]-17"
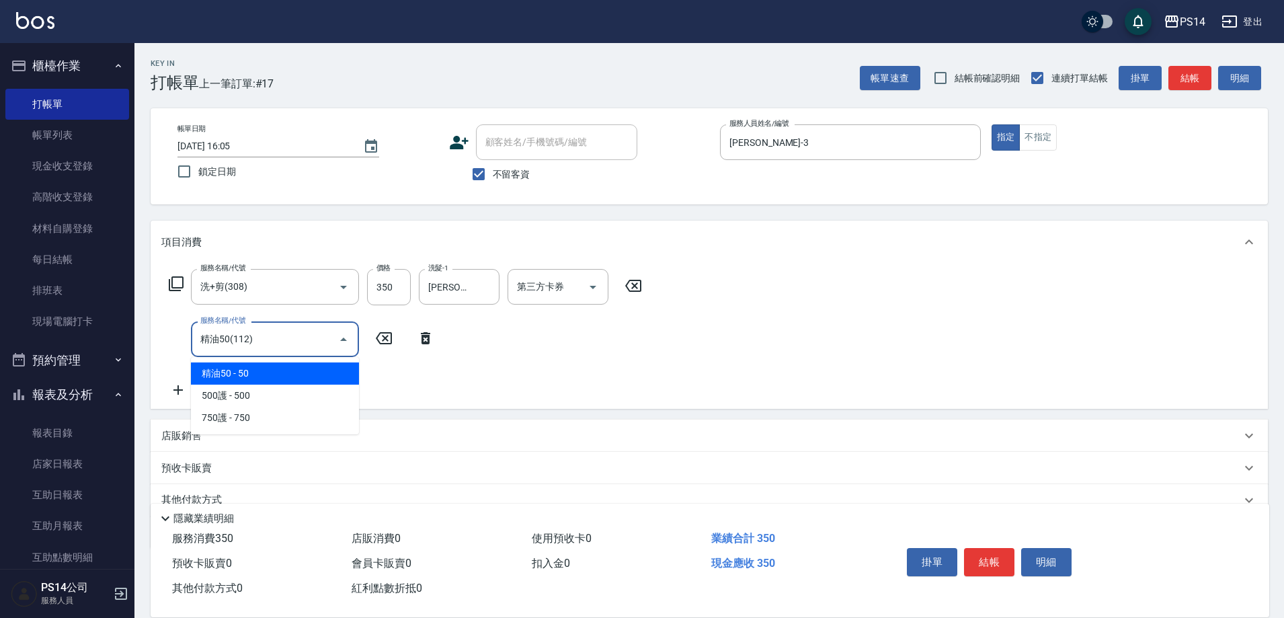
type input "精油50(112)"
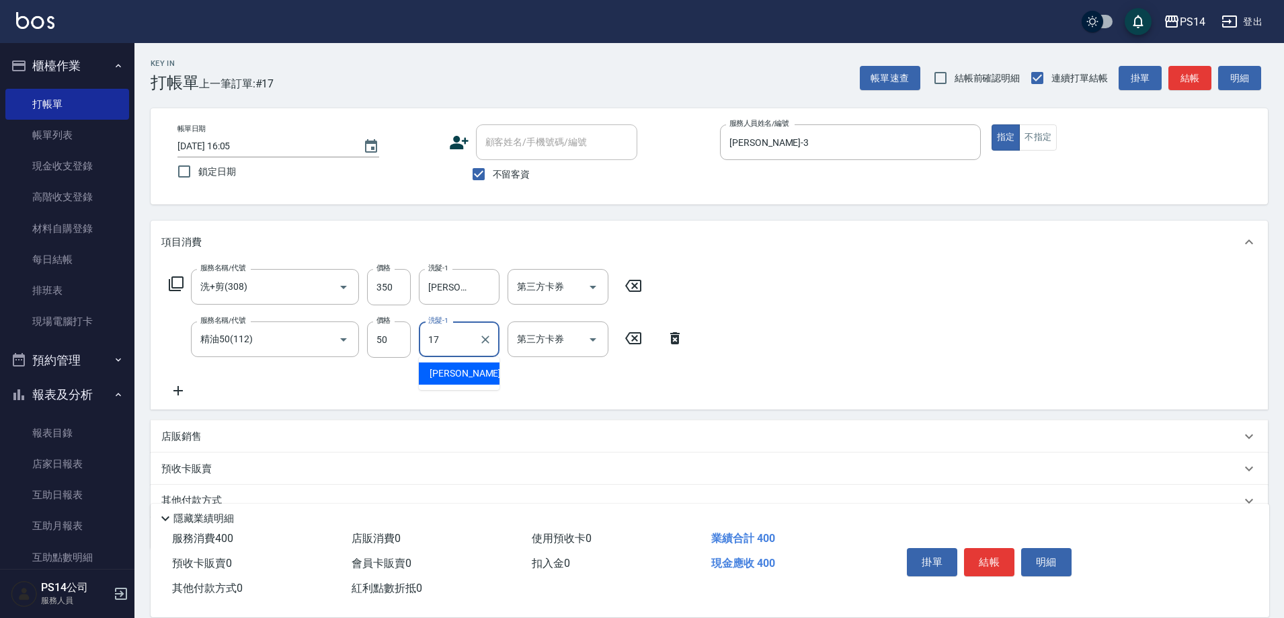
type input "[PERSON_NAME]-17"
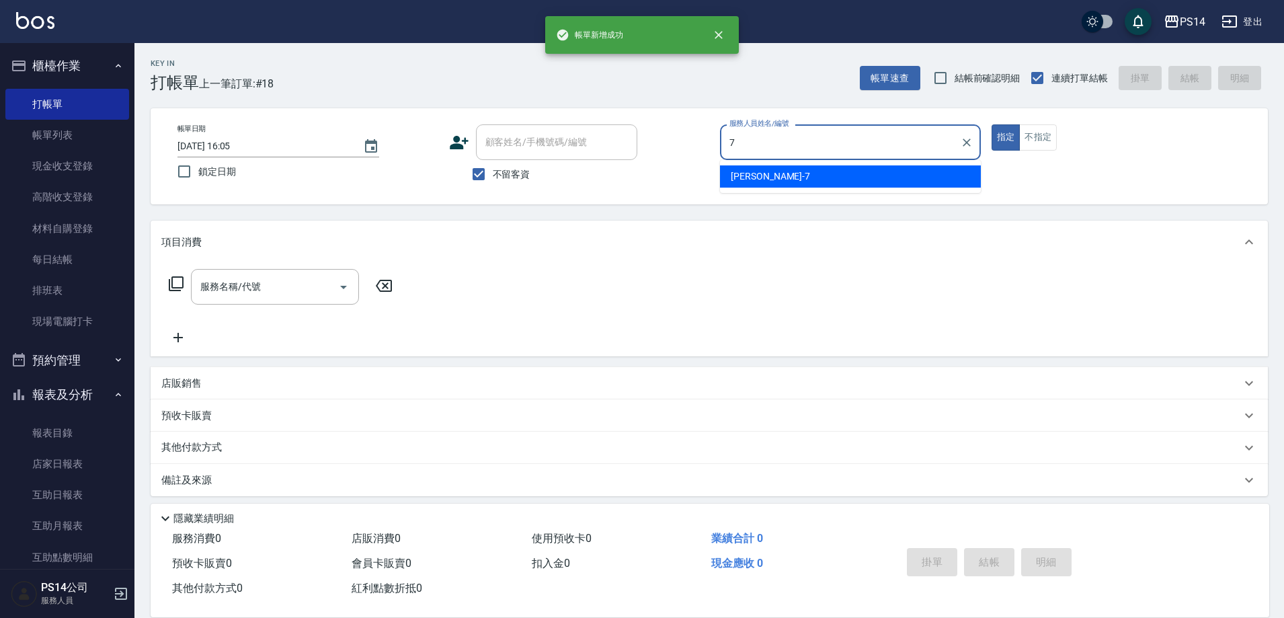
type input "[PERSON_NAME]-7"
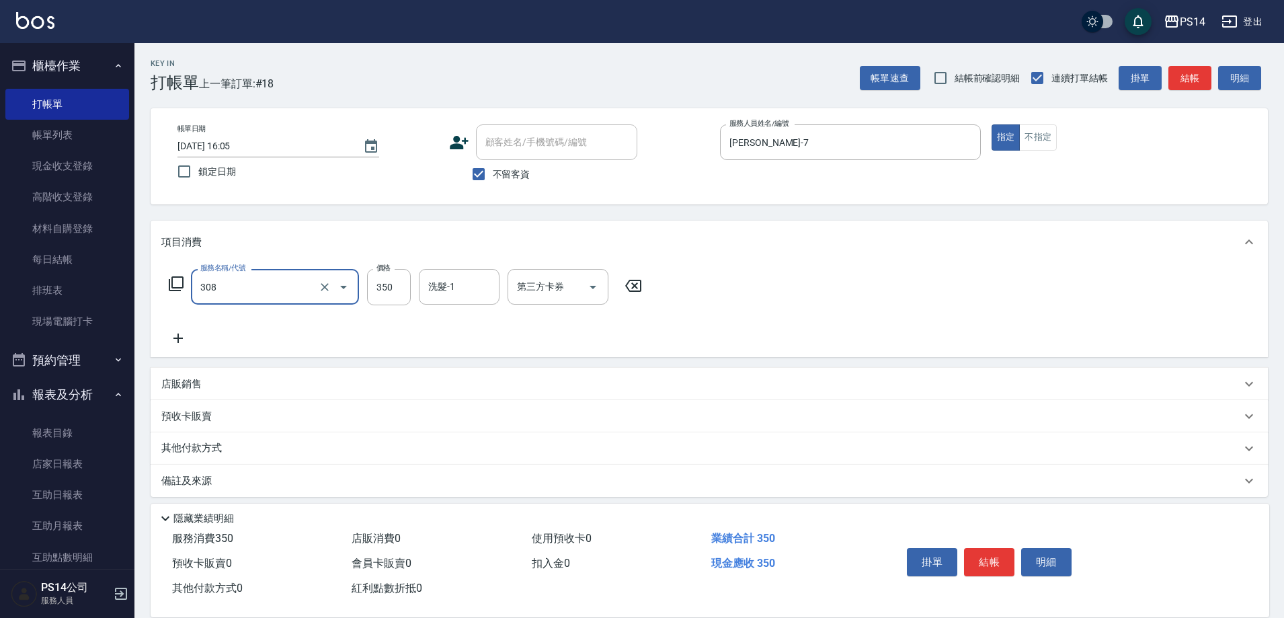
type input "洗+剪(308)"
type input "[PERSON_NAME]-11"
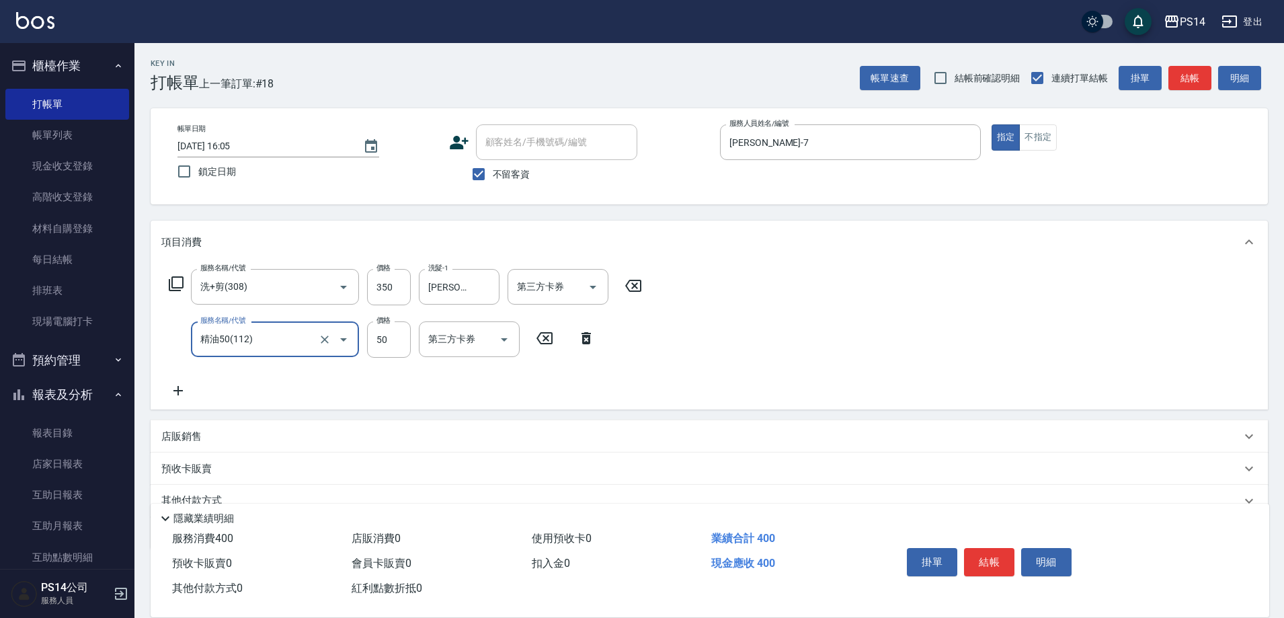
type input "精油50(112)"
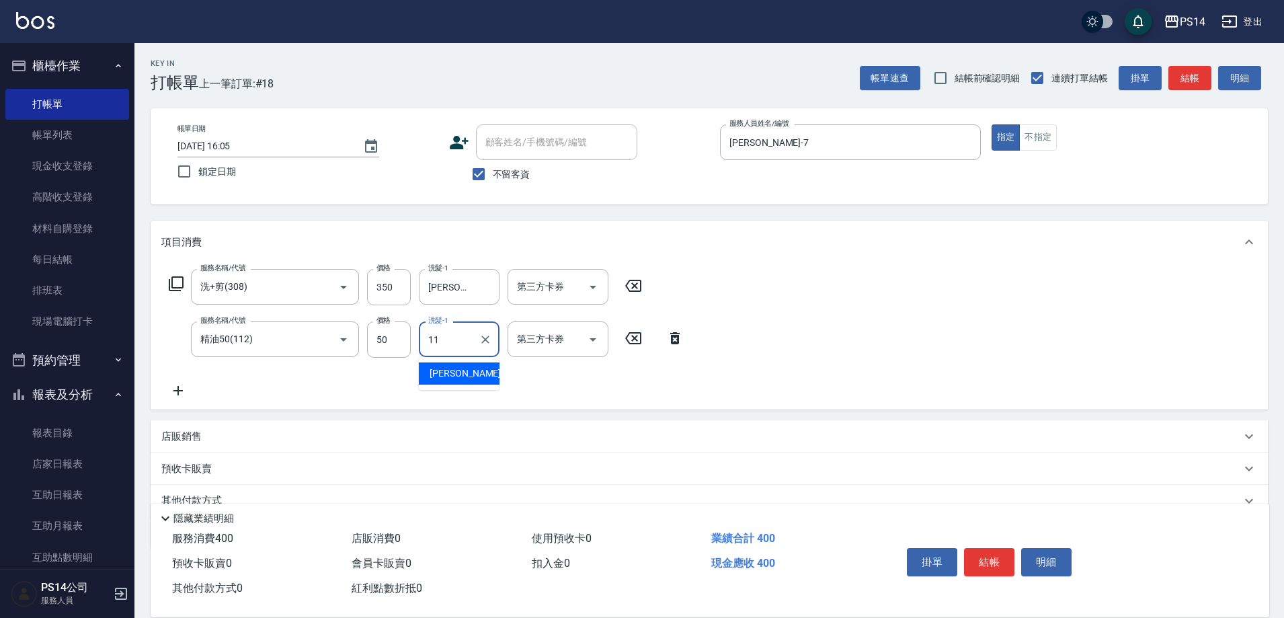
type input "[PERSON_NAME]-11"
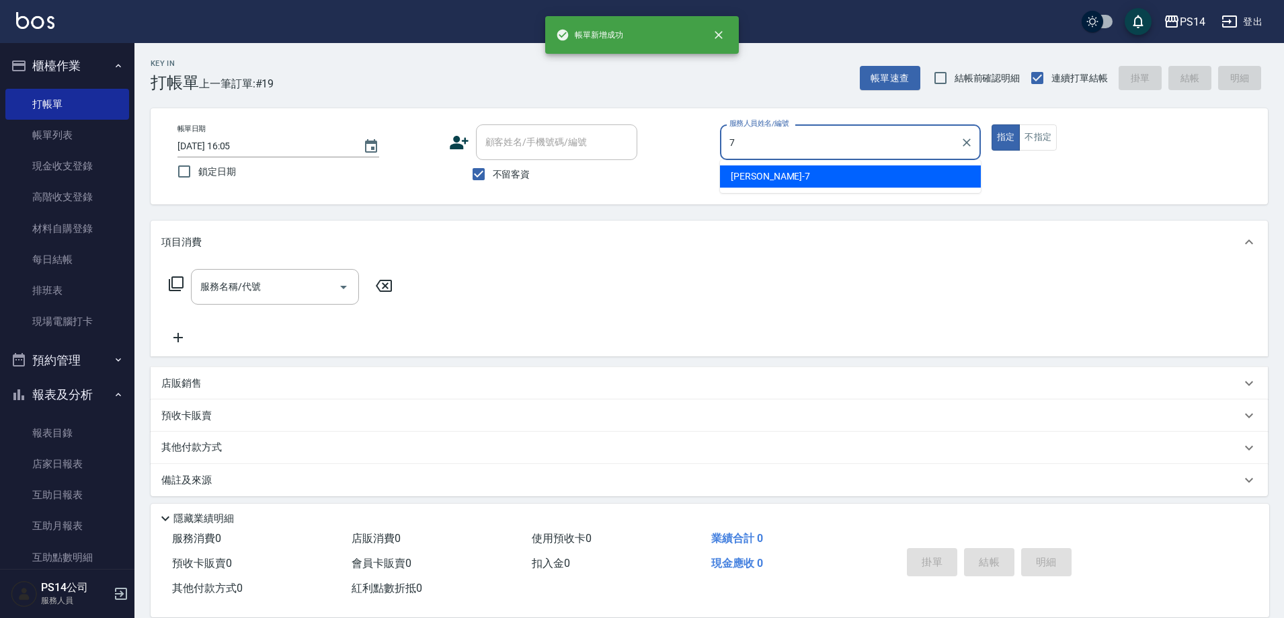
type input "[PERSON_NAME]-7"
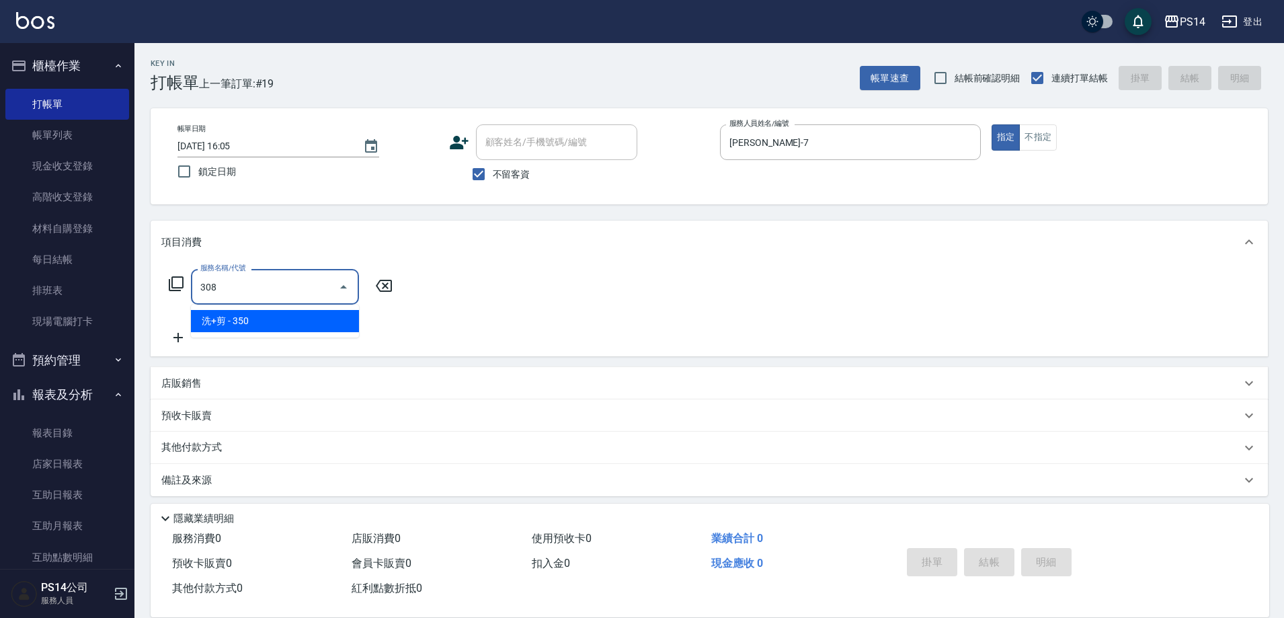
type input "洗+剪(308)"
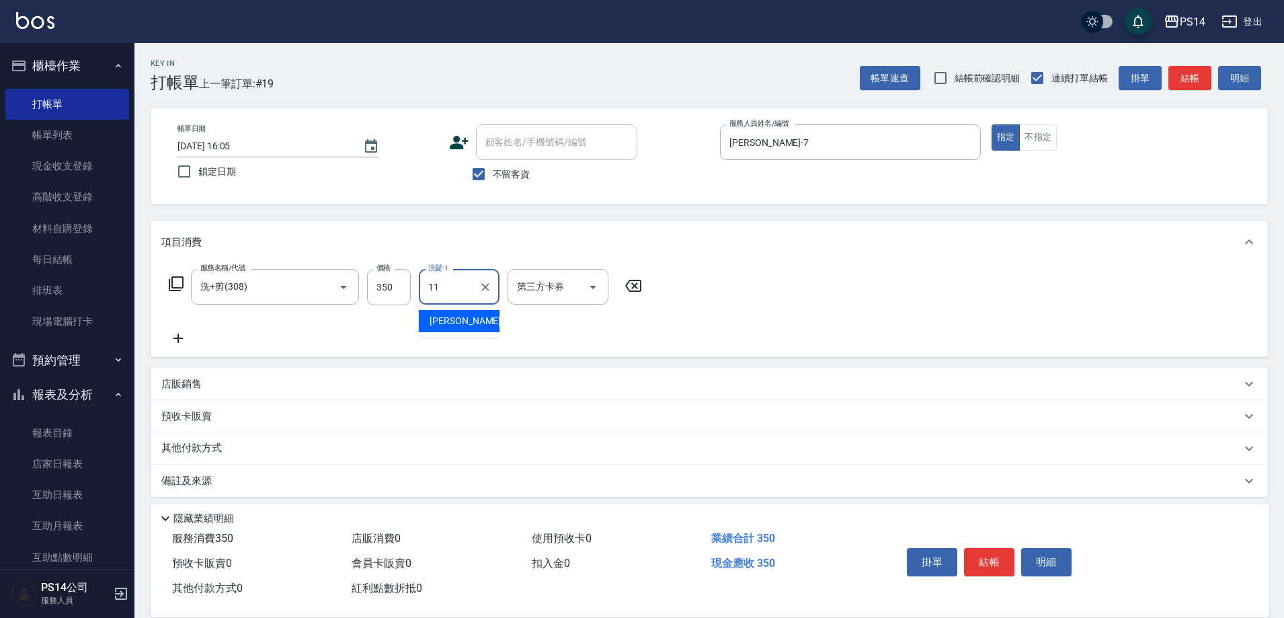
type input "[PERSON_NAME]-11"
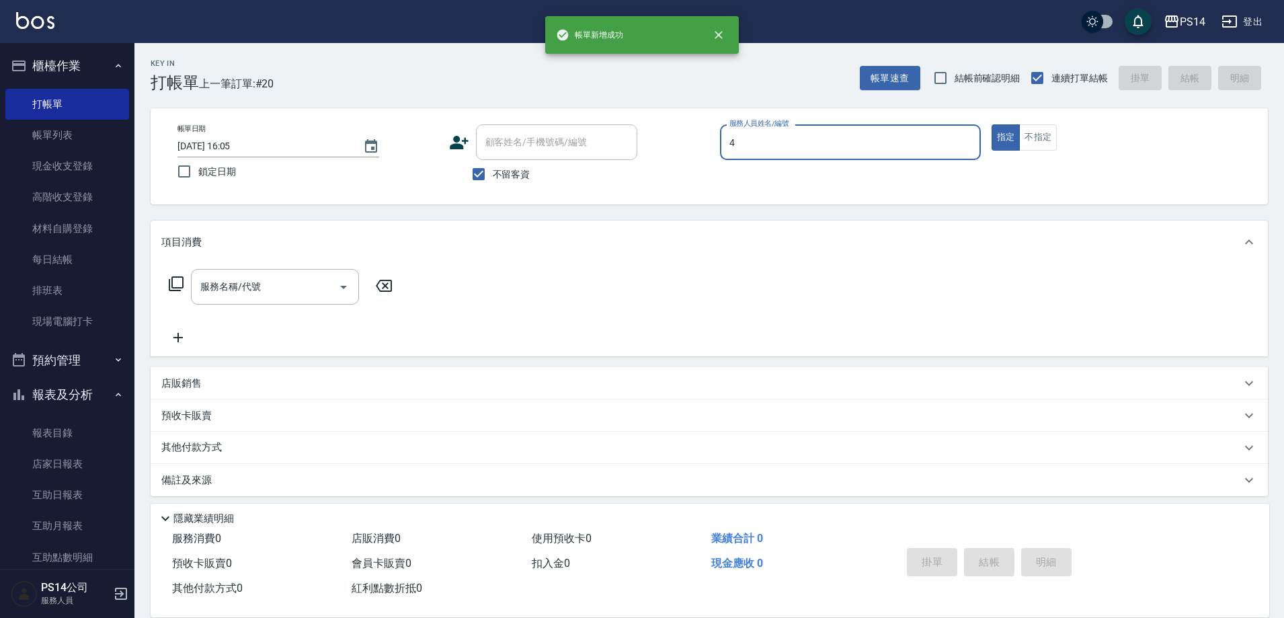
type input "[PERSON_NAME]-4"
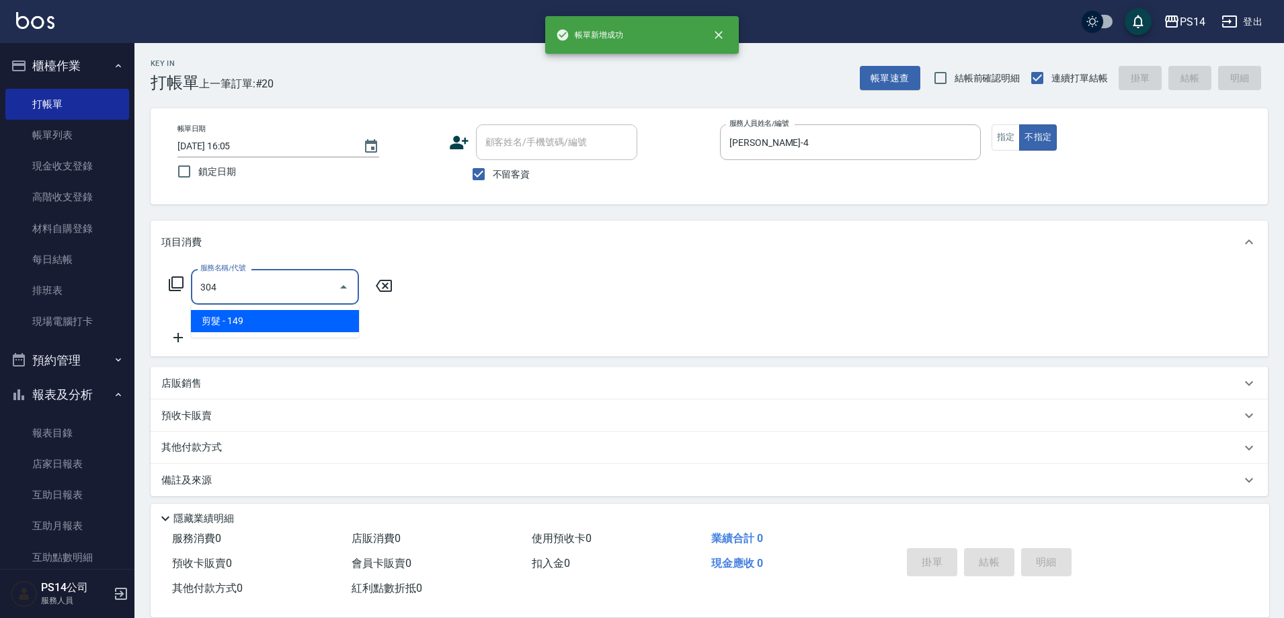
type input "剪髮(304)"
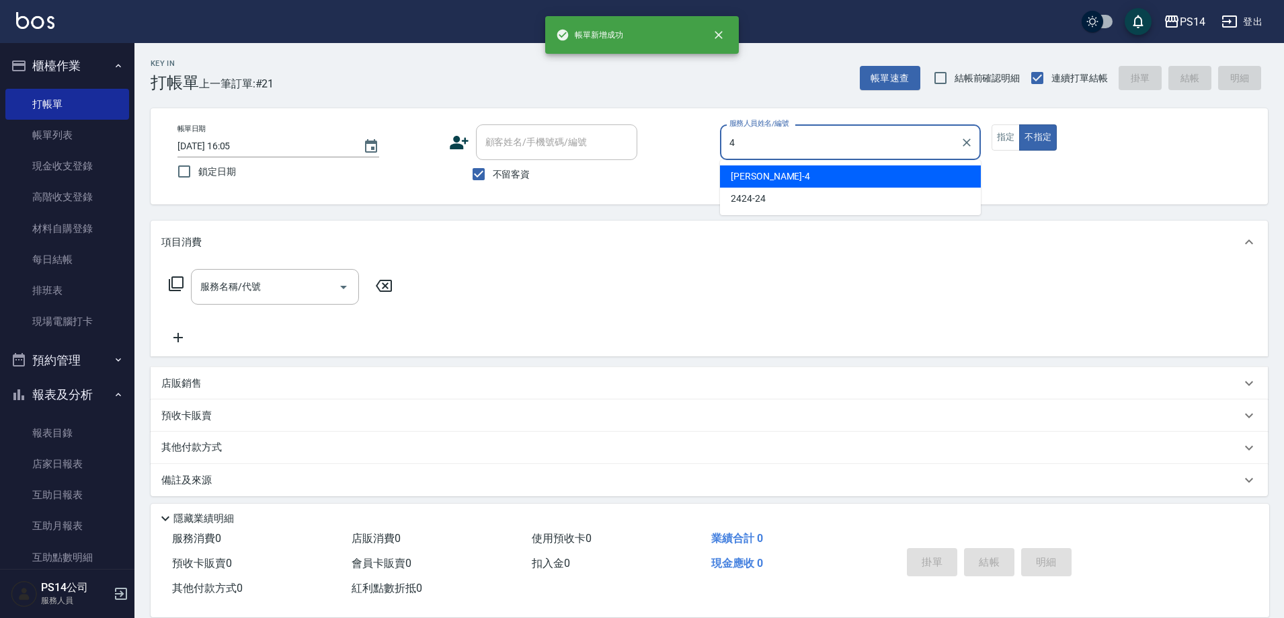
type input "[PERSON_NAME]-4"
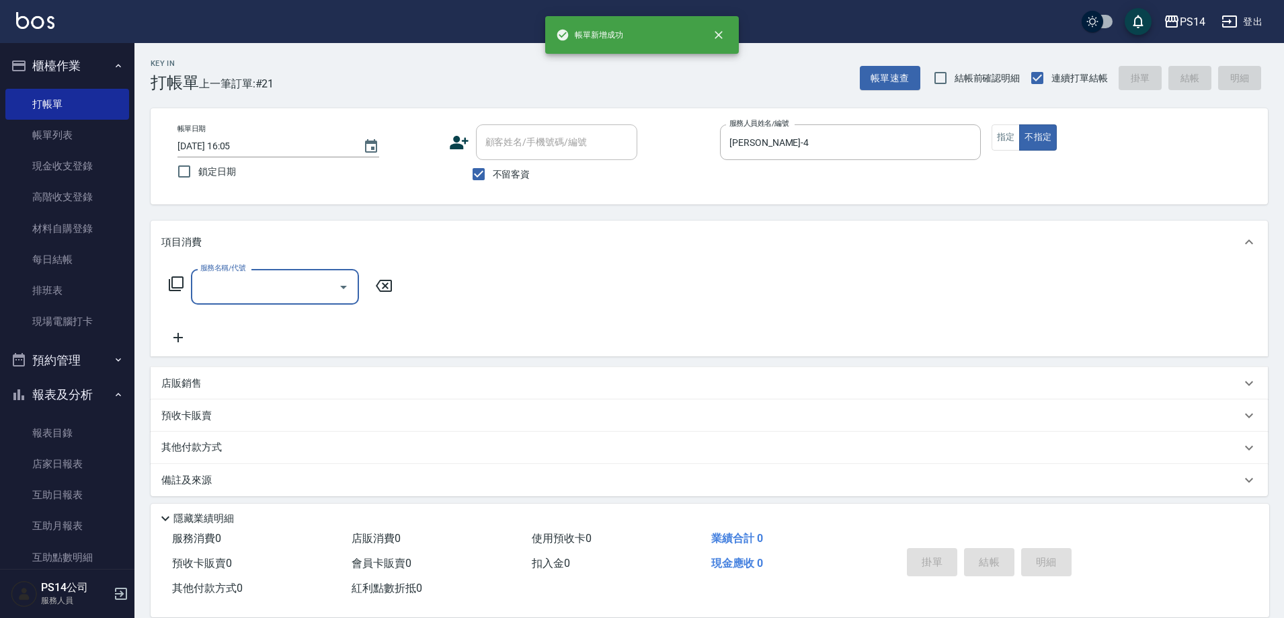
type input "3"
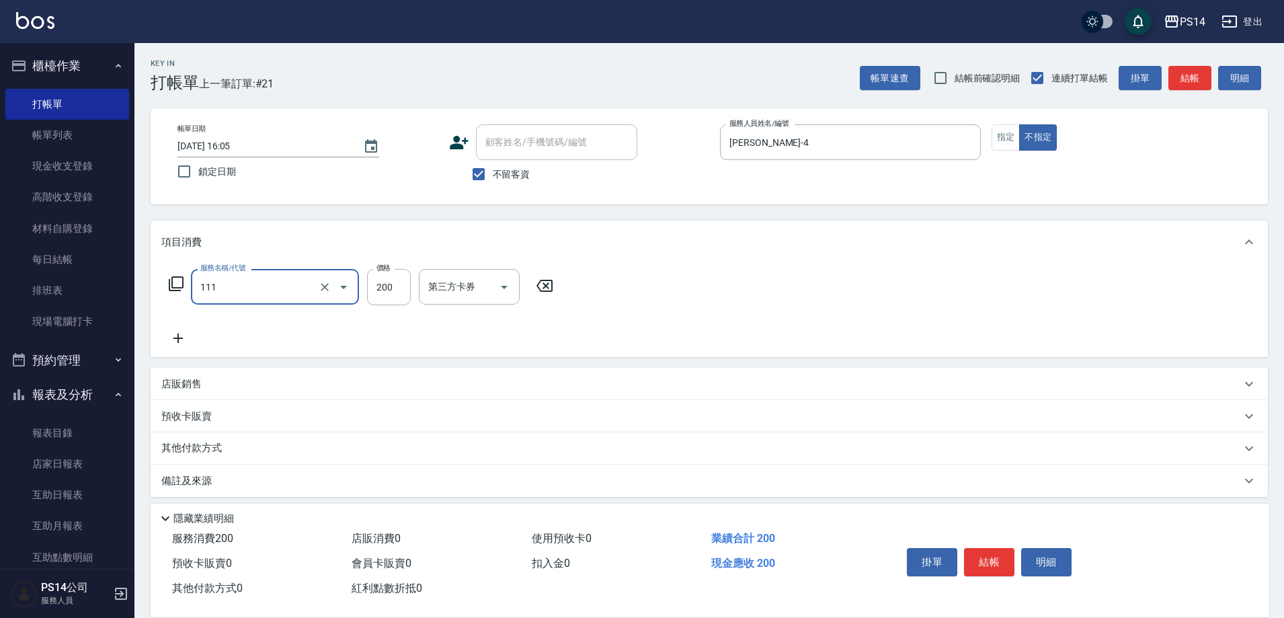
type input "200(111)"
type input "[PERSON_NAME]-28"
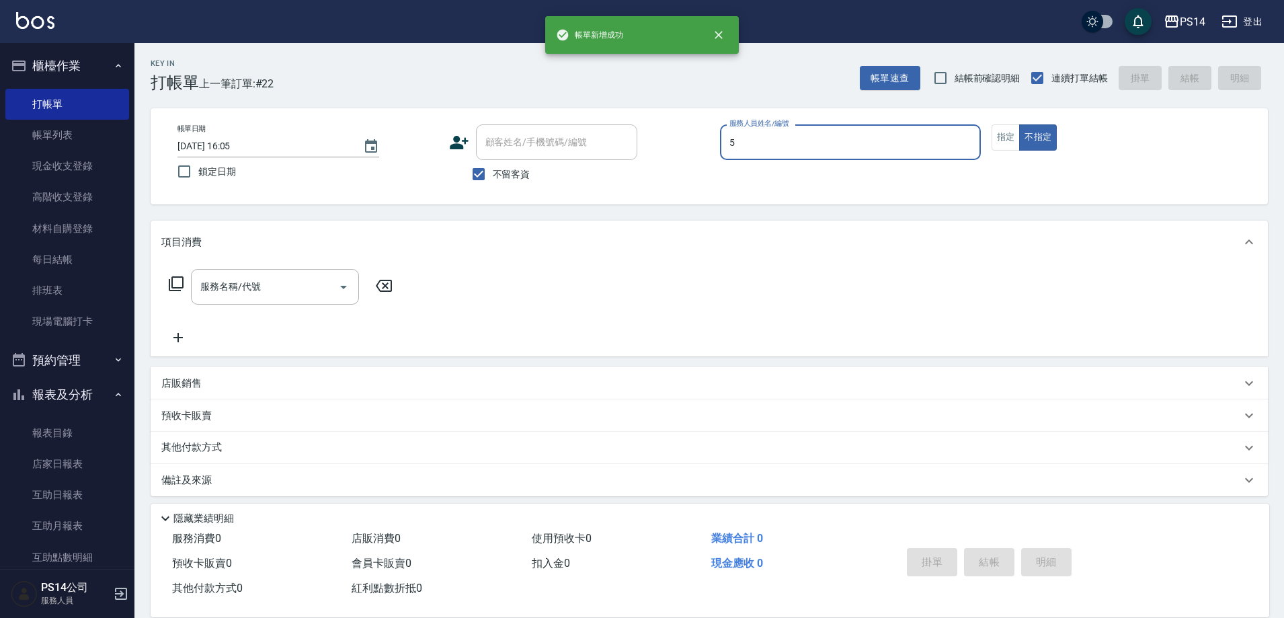
type input "[PERSON_NAME]-5"
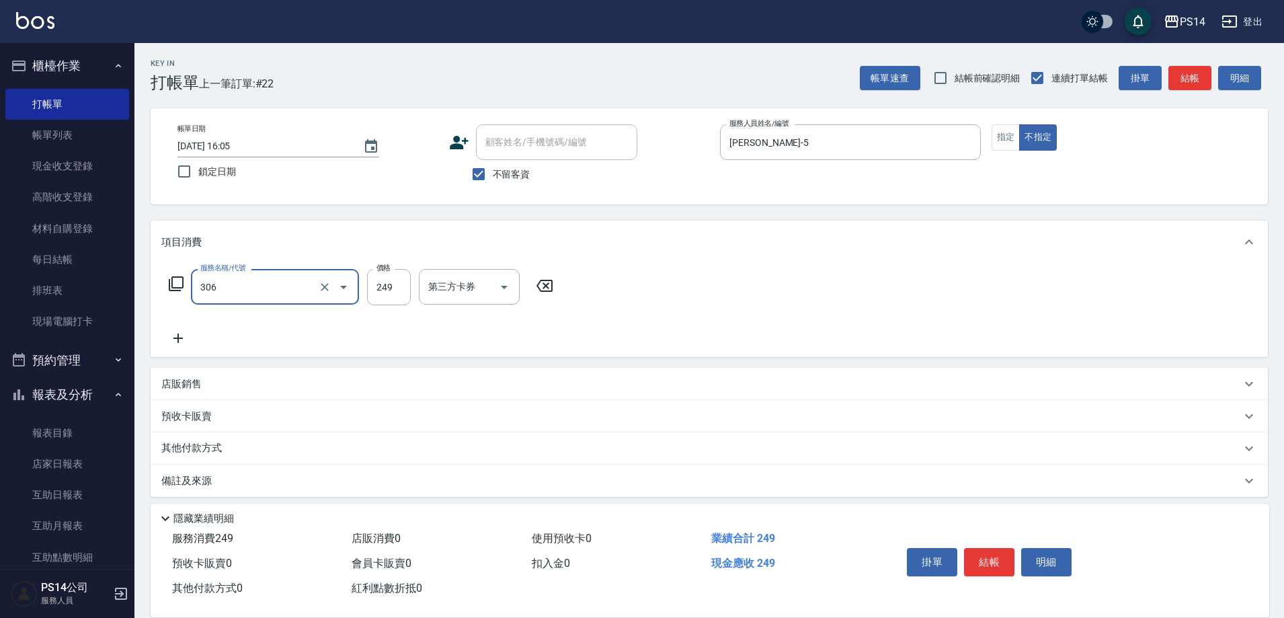
type input "剪髮(306)"
type input "[PERSON_NAME]-18"
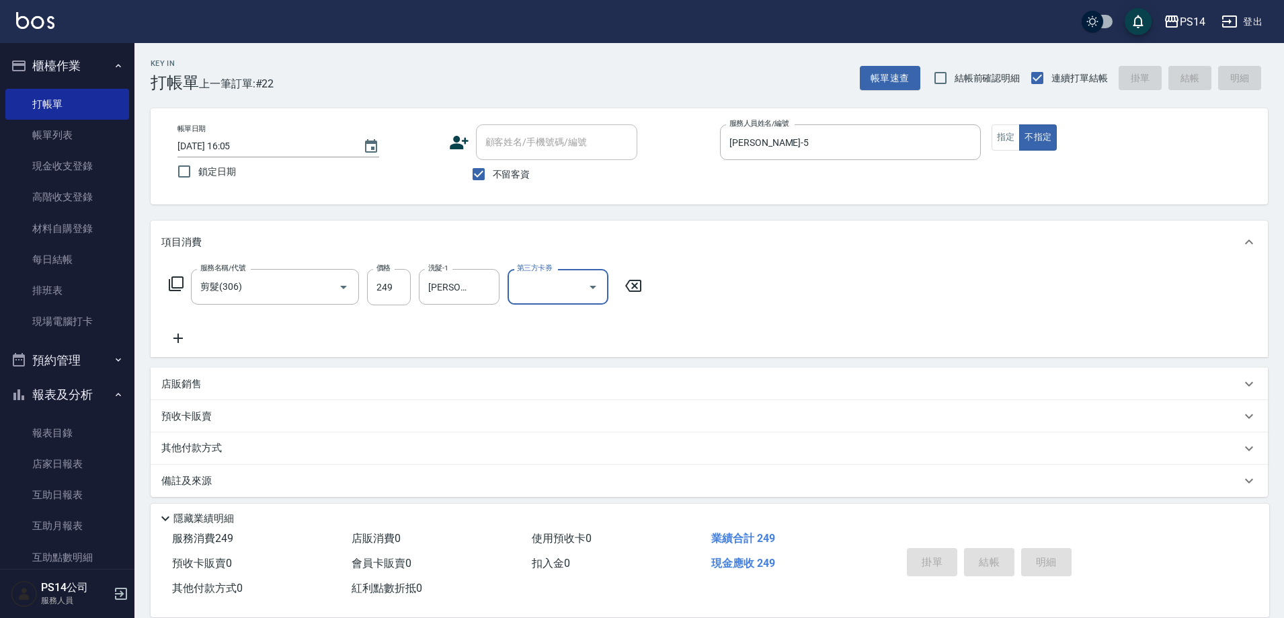
type input "[DATE] 16:06"
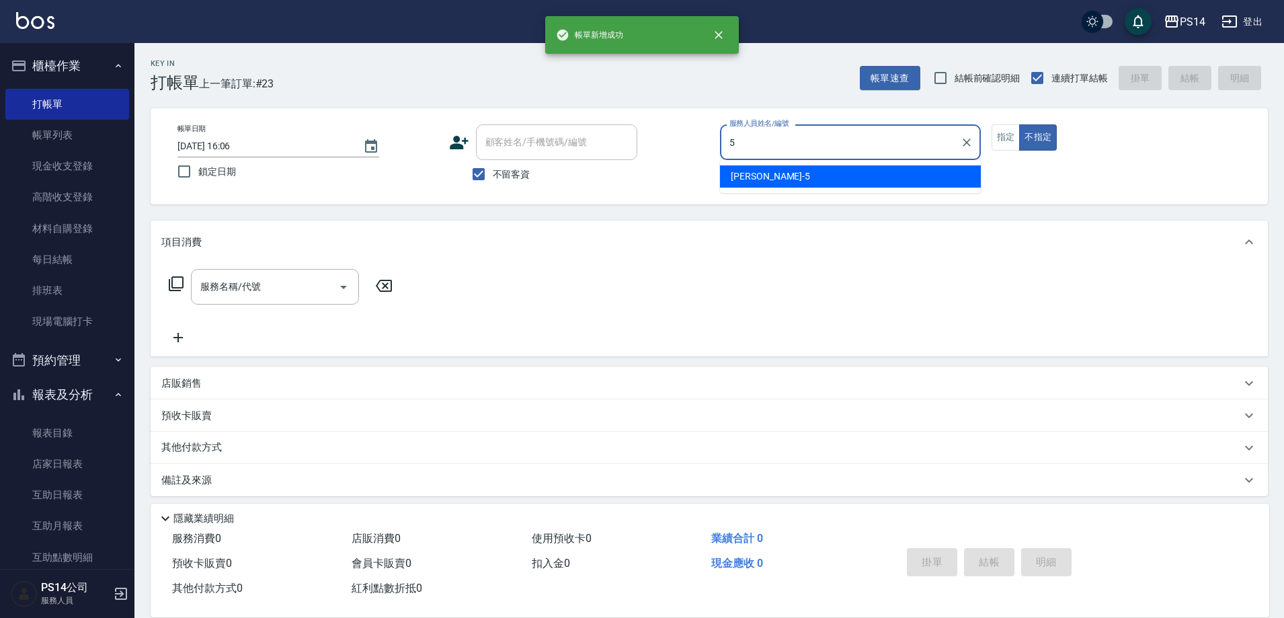
type input "[PERSON_NAME]-5"
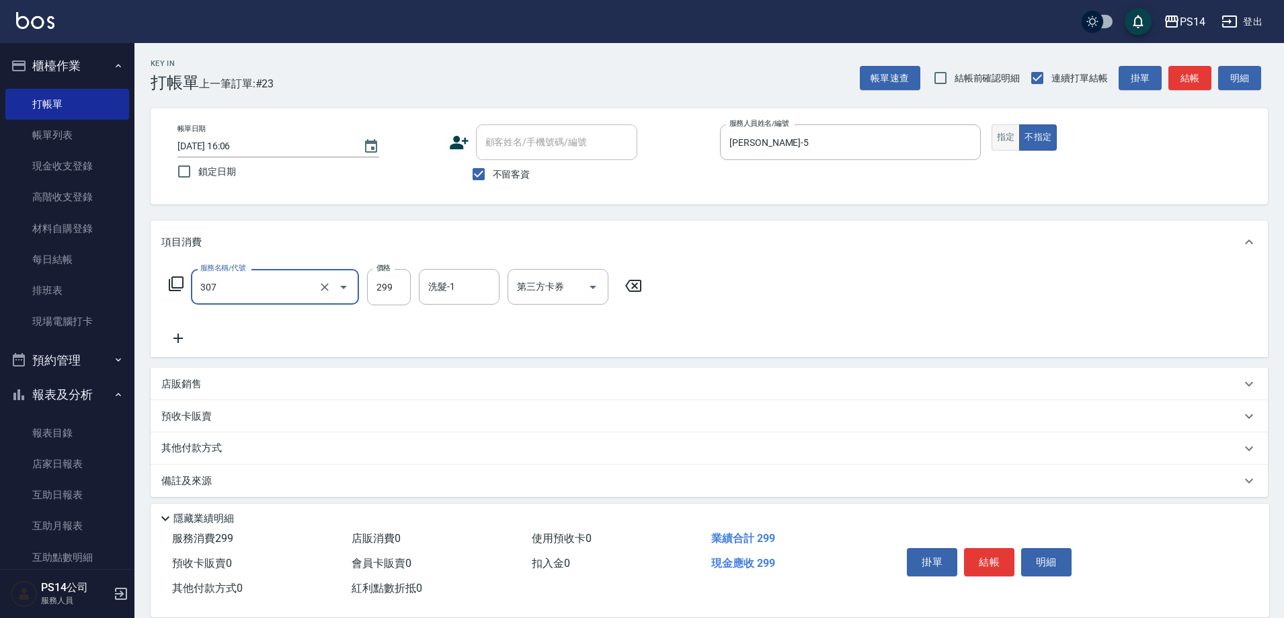
type input "剪髮(307)"
drag, startPoint x: 1006, startPoint y: 137, endPoint x: 790, endPoint y: 265, distance: 251.6
click at [1006, 135] on button "指定" at bounding box center [1005, 137] width 29 height 26
click at [476, 292] on input "洗髮-1" at bounding box center [459, 287] width 69 height 24
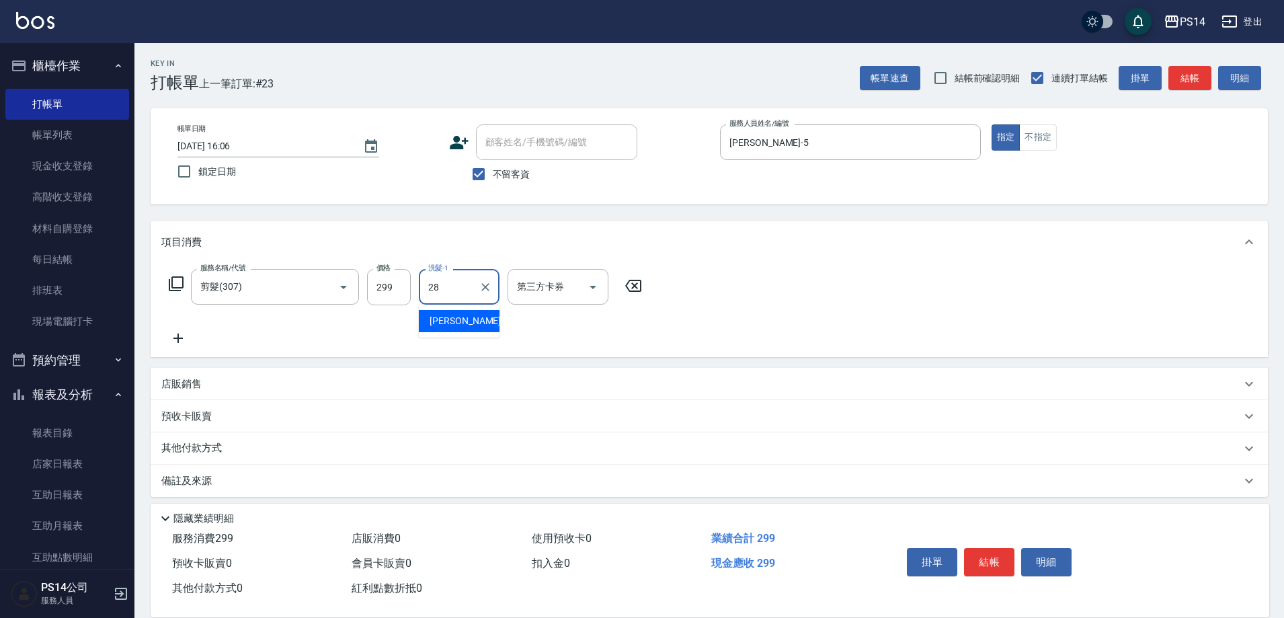
type input "[PERSON_NAME]-28"
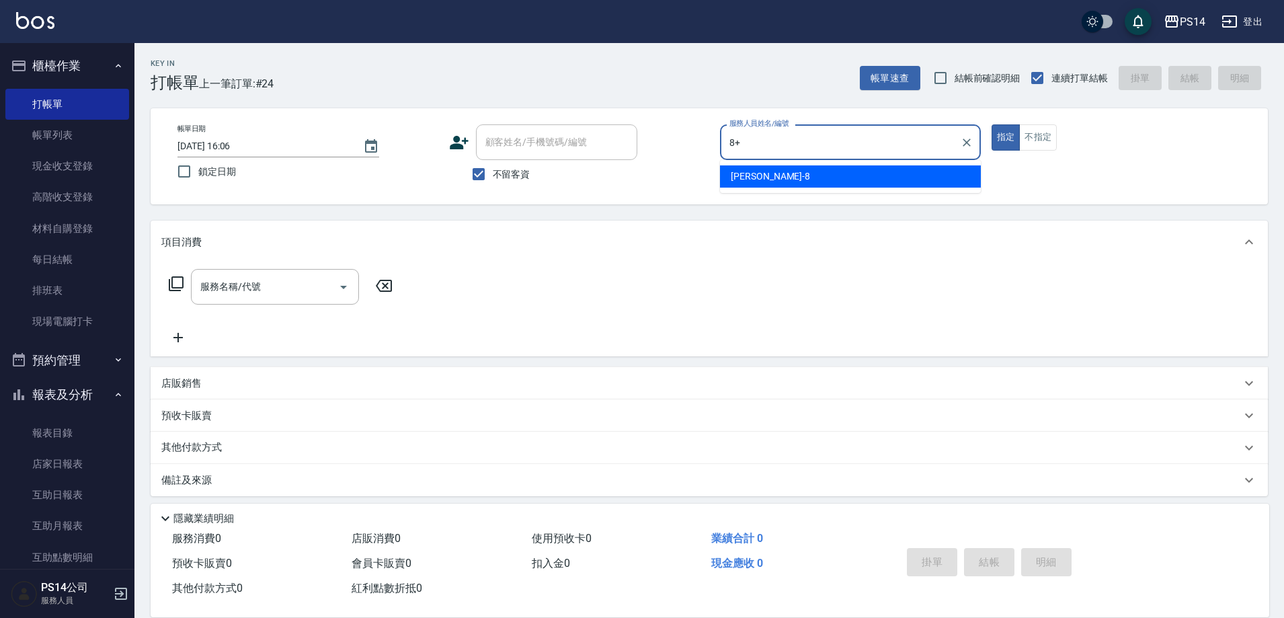
type input "8+"
click at [991, 124] on button "指定" at bounding box center [1005, 137] width 29 height 26
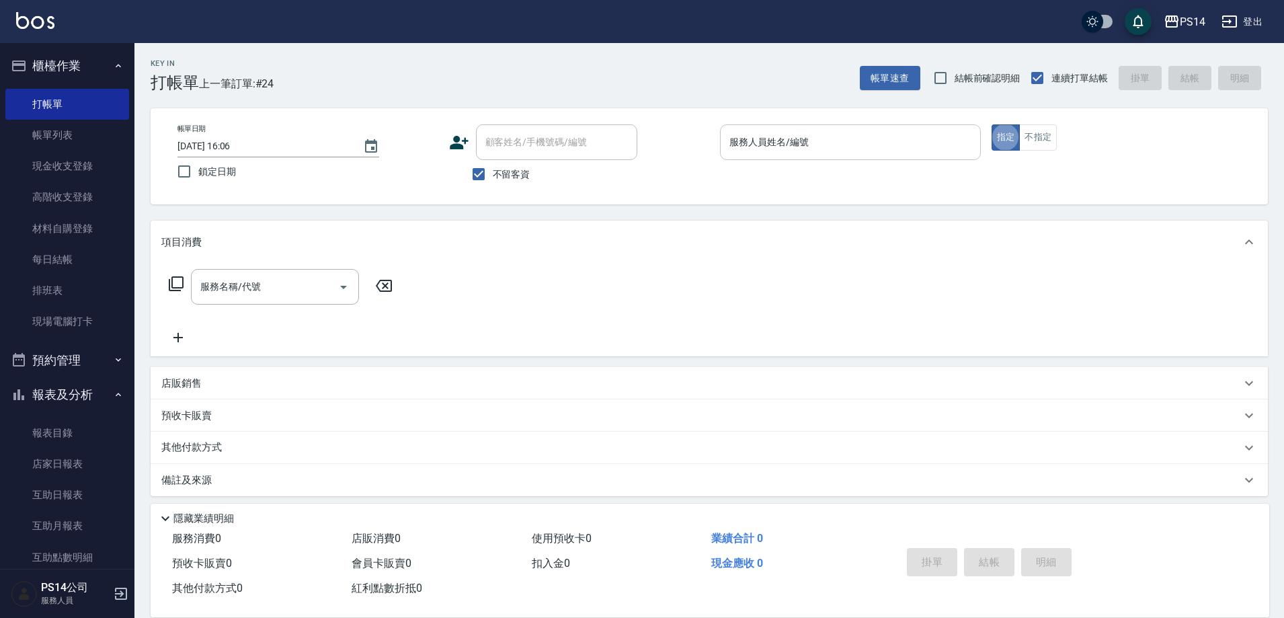
click at [822, 149] on input "服務人員姓名/編號" at bounding box center [850, 142] width 249 height 24
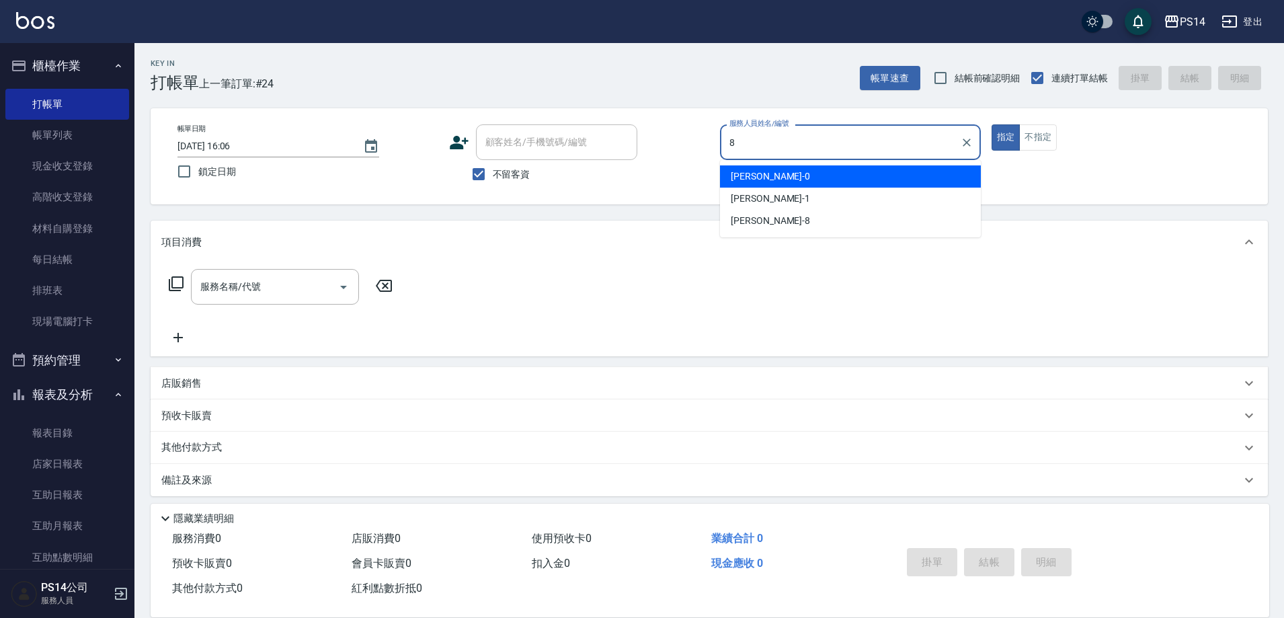
type input "[PERSON_NAME]-8"
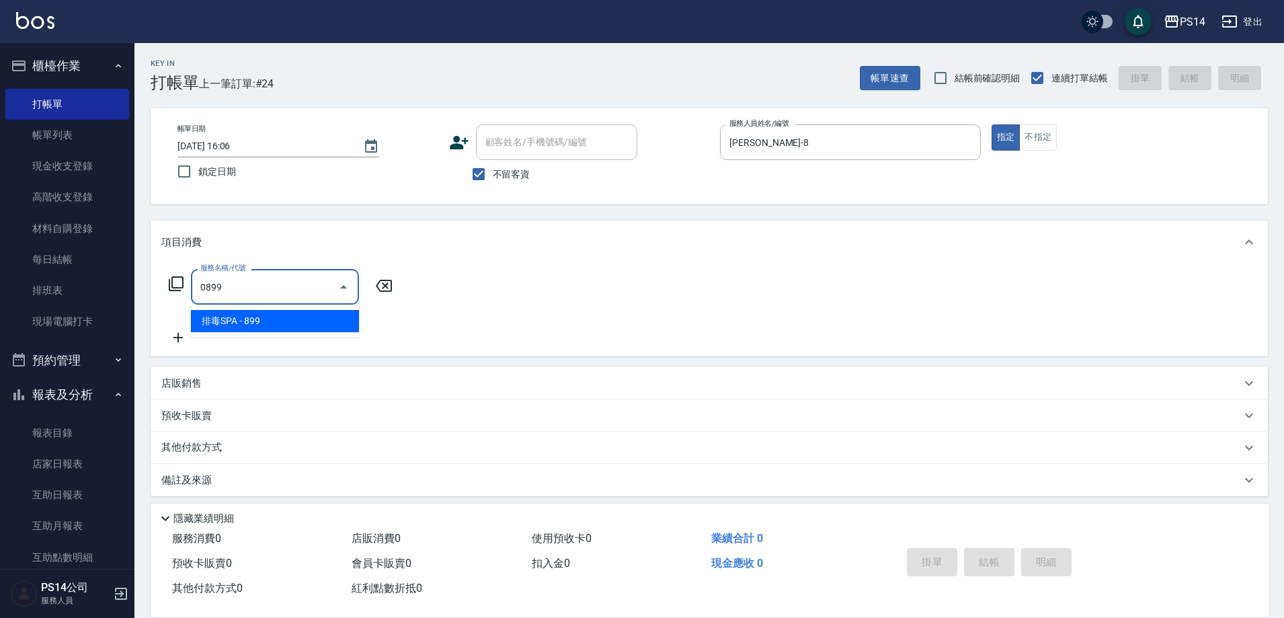
type input "排毒SPA(0899)"
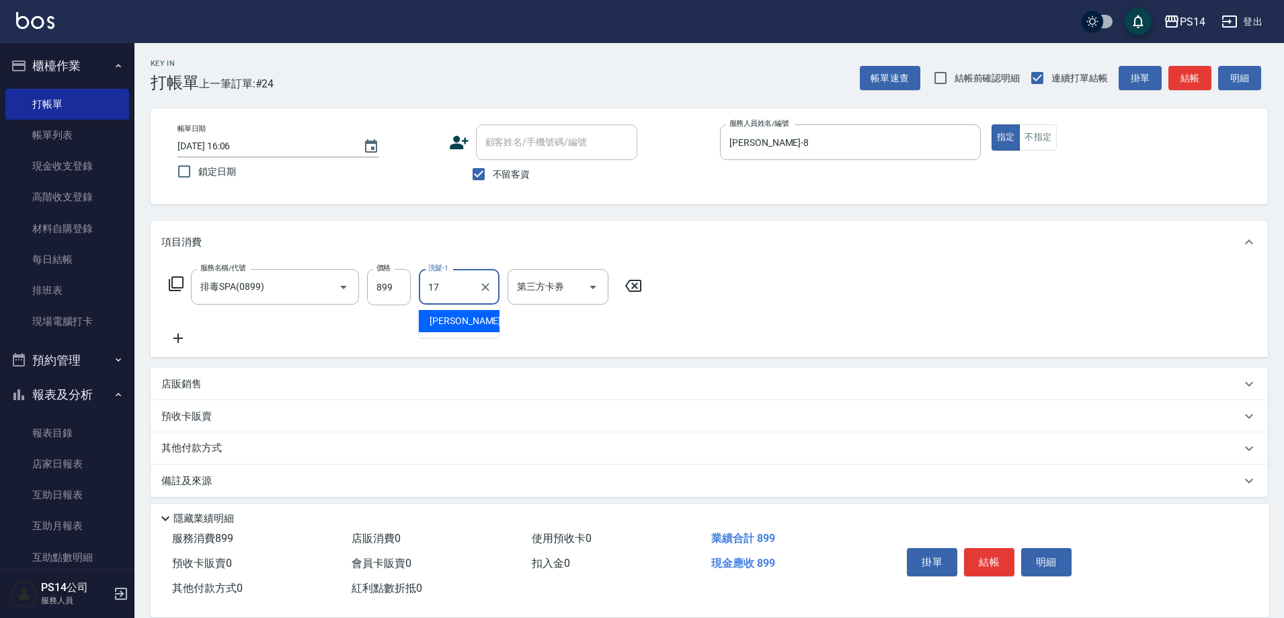
type input "[PERSON_NAME]-17"
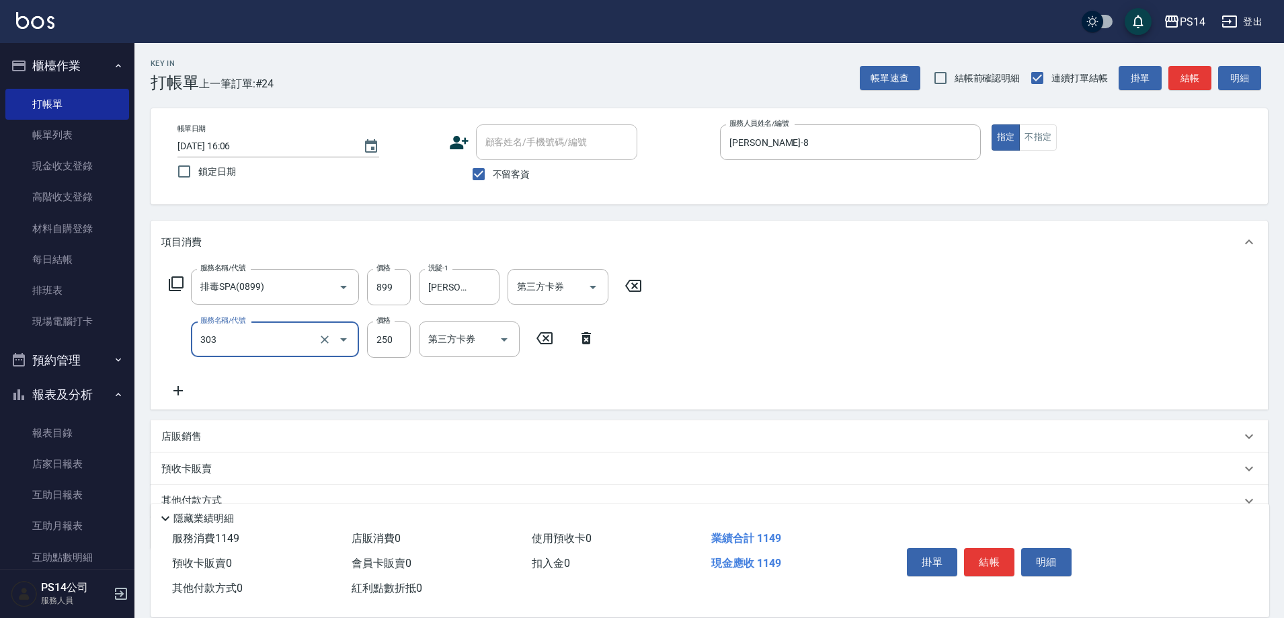
type input "剪髮(303)"
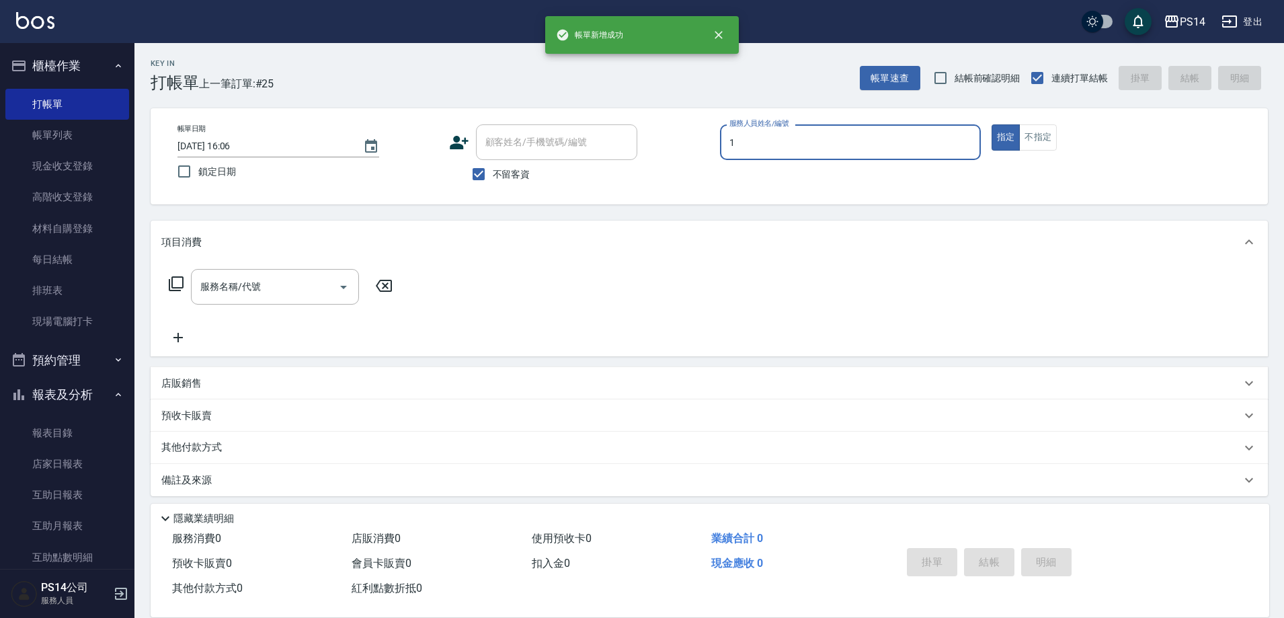
type input "[PERSON_NAME]-1"
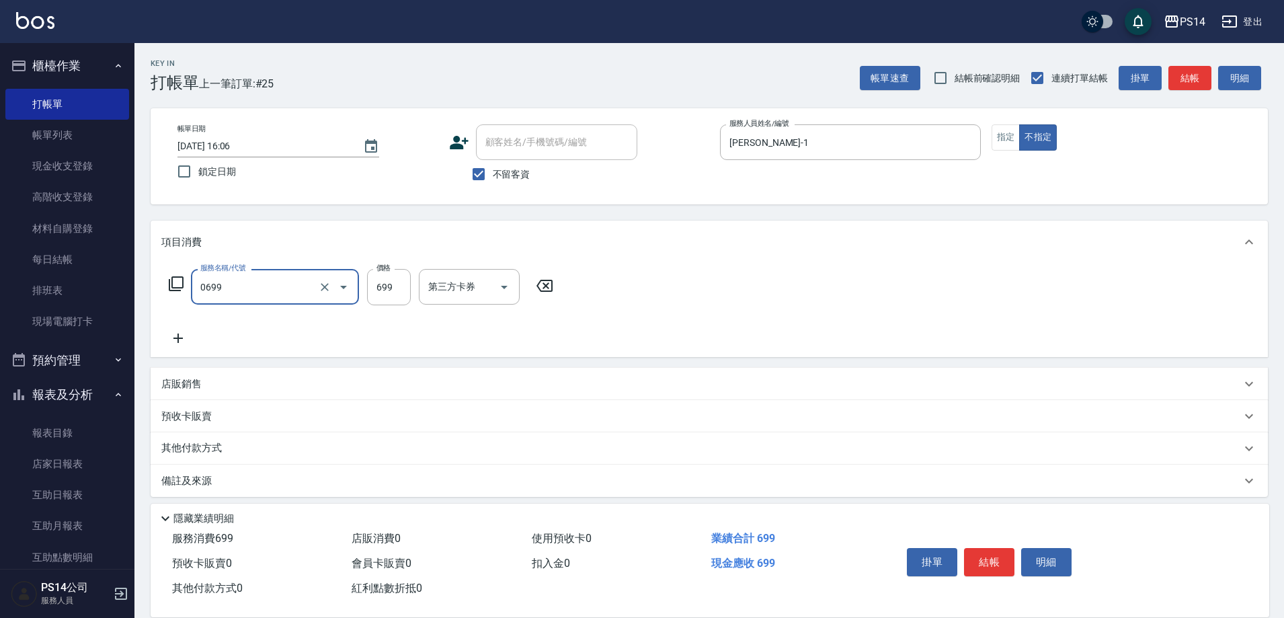
type input "精油SPA(0699)"
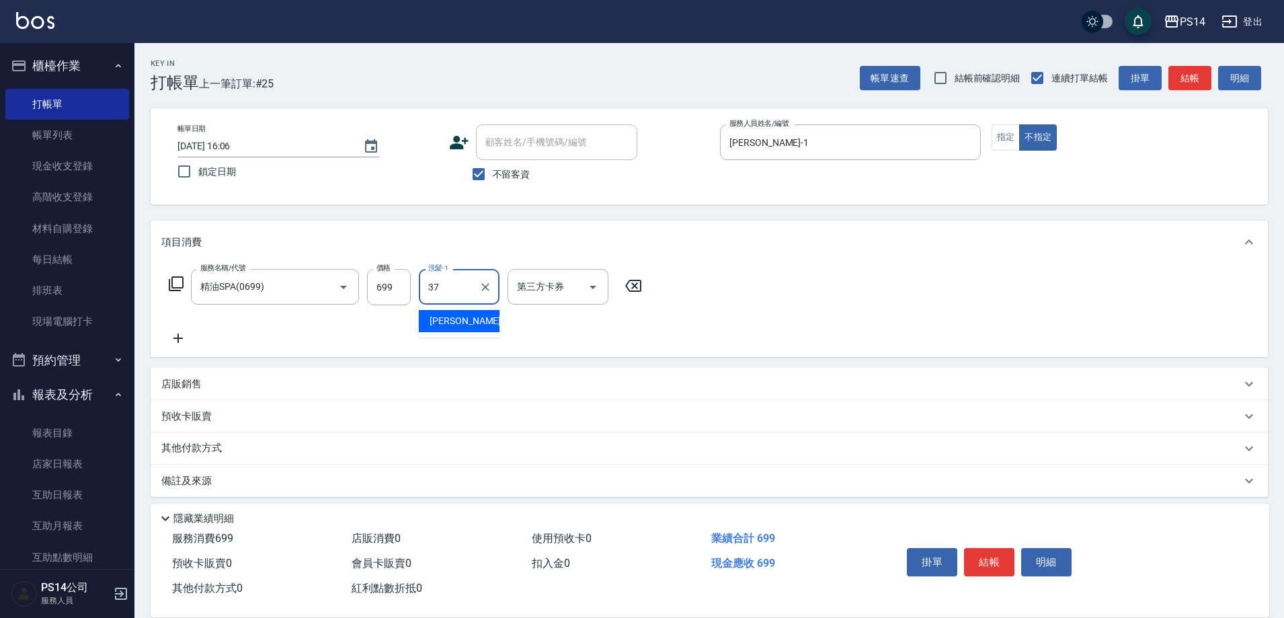
type input "[PERSON_NAME]-37"
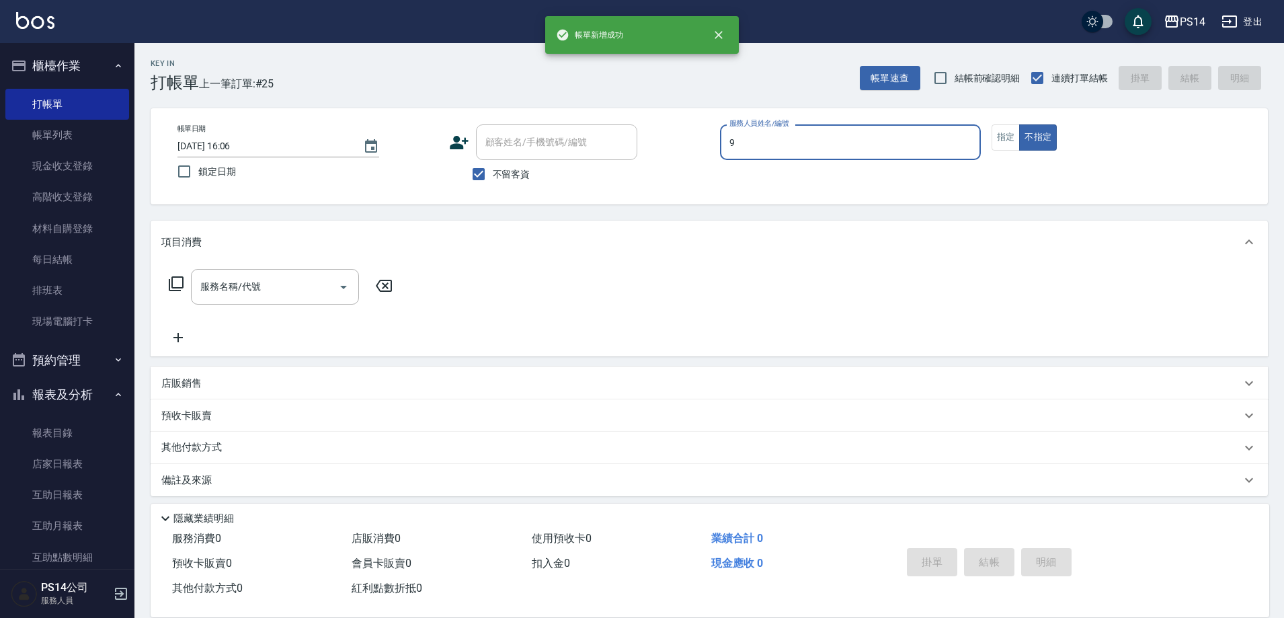
type input "[PERSON_NAME]-9"
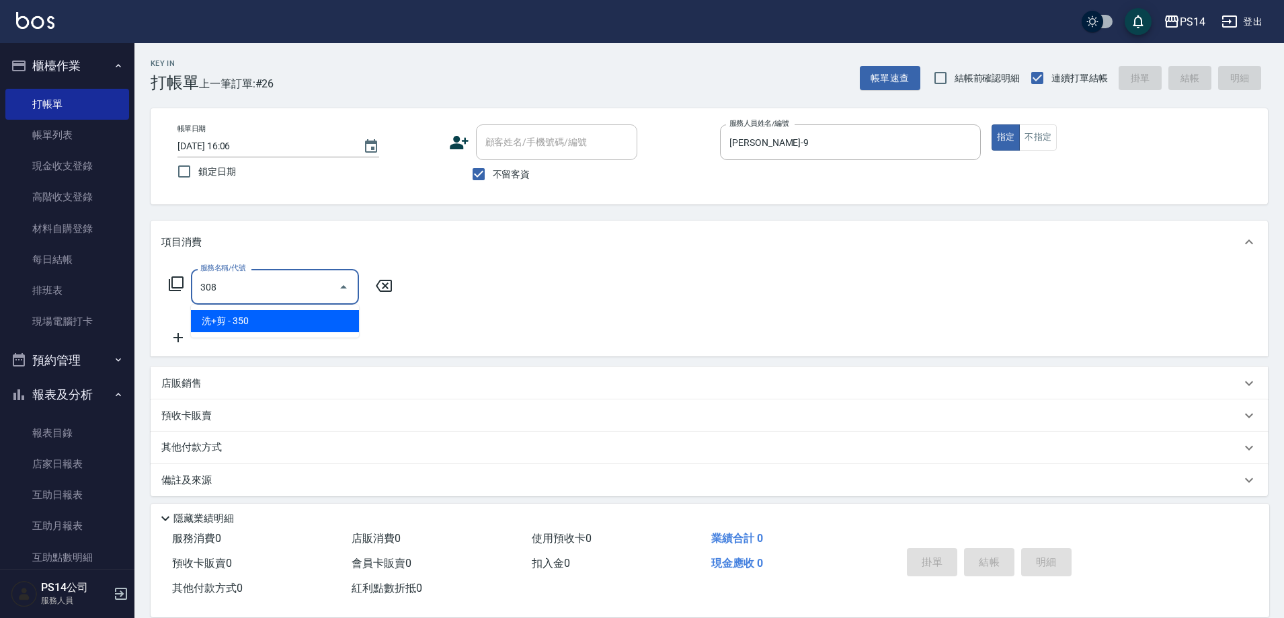
type input "洗+剪(308)"
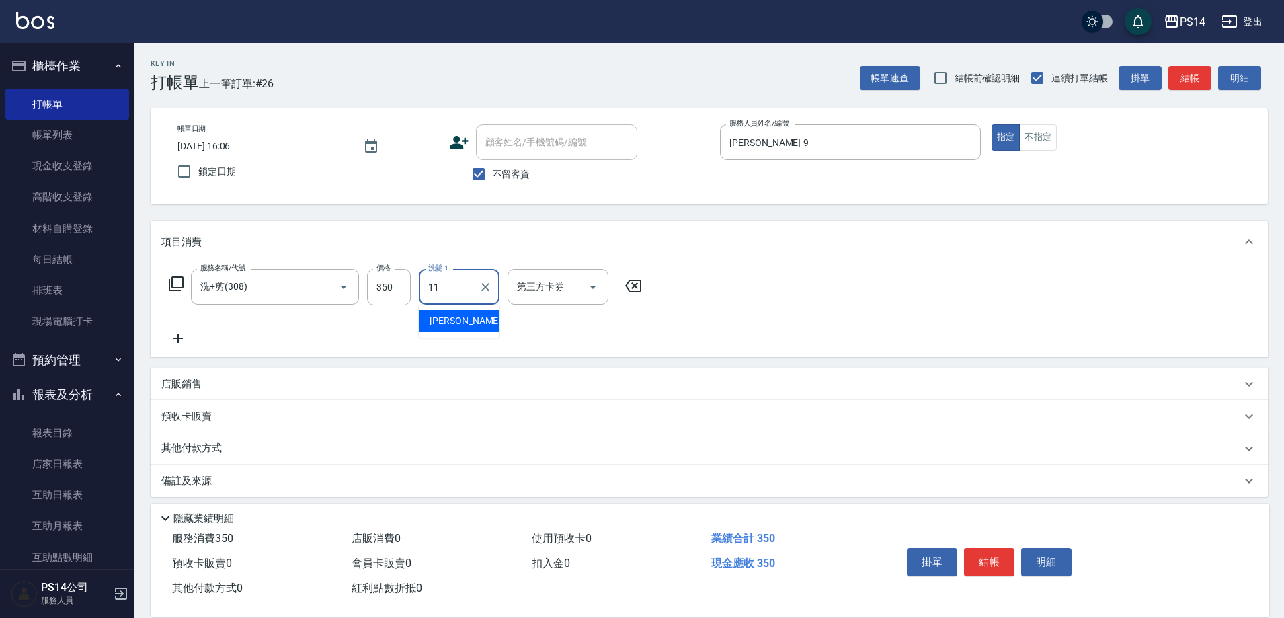
type input "[PERSON_NAME]-11"
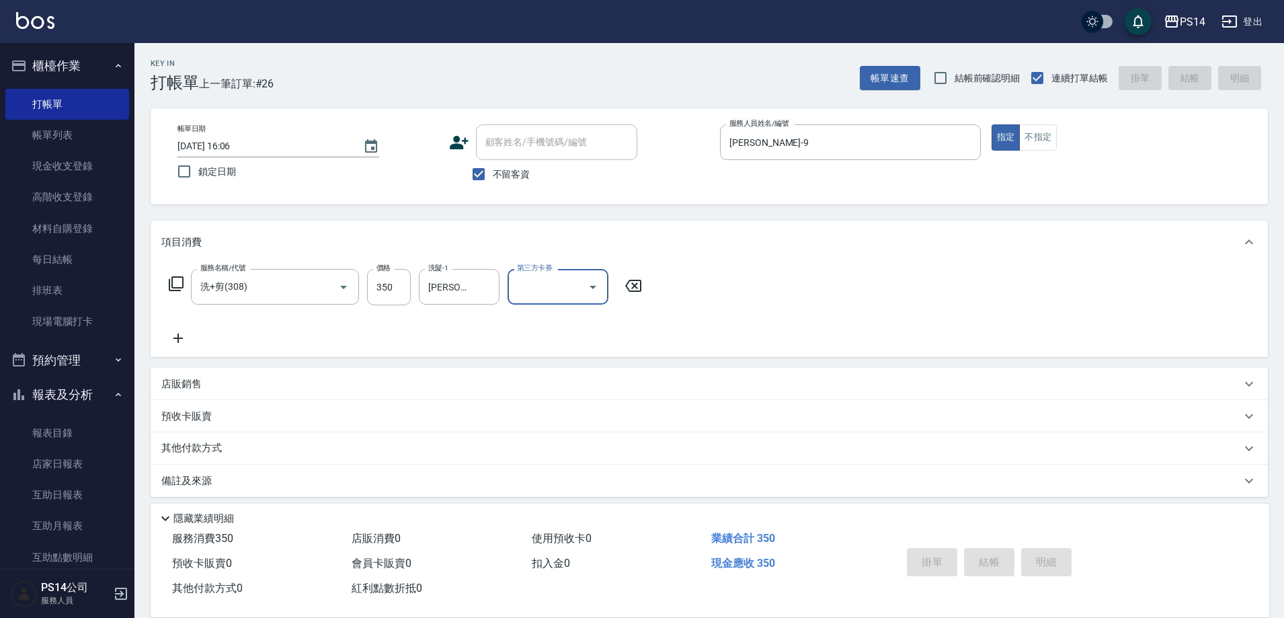
type input "[DATE] 16:07"
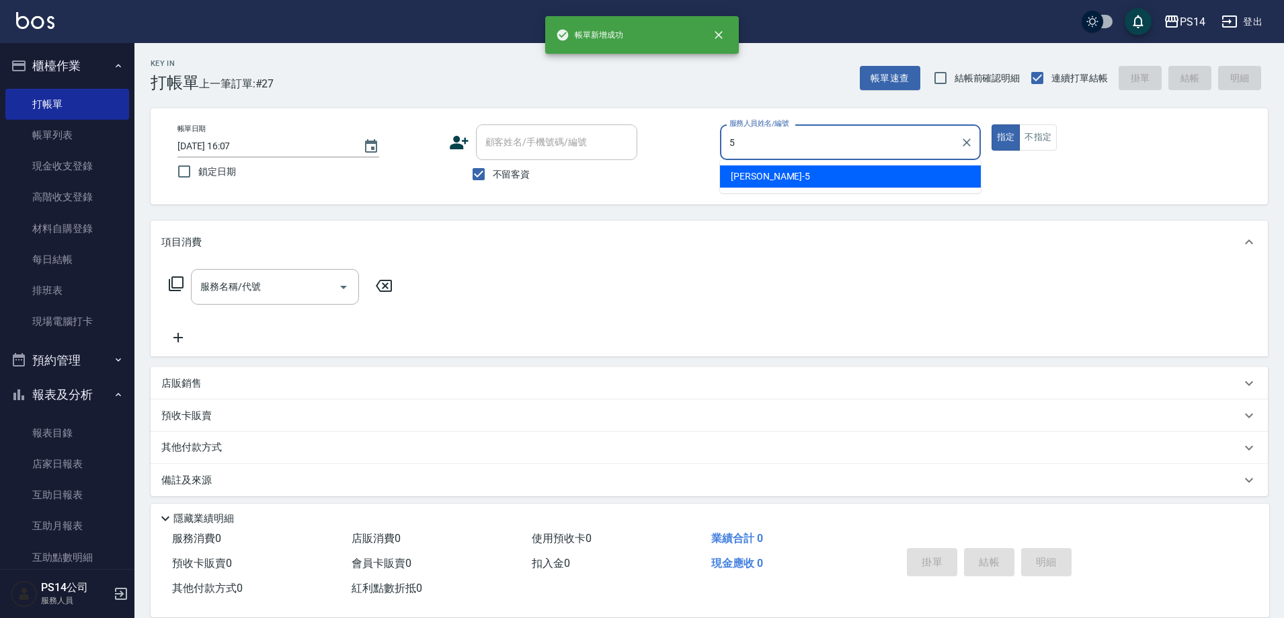
type input "[PERSON_NAME]-5"
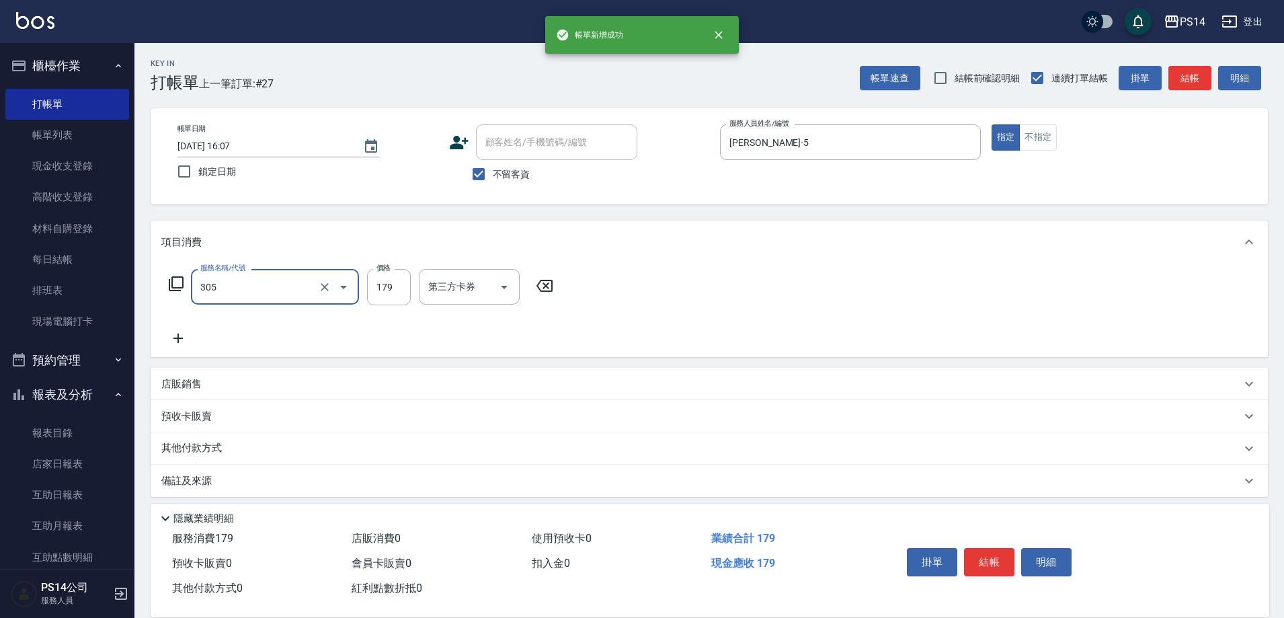
type input "剪髮(305)"
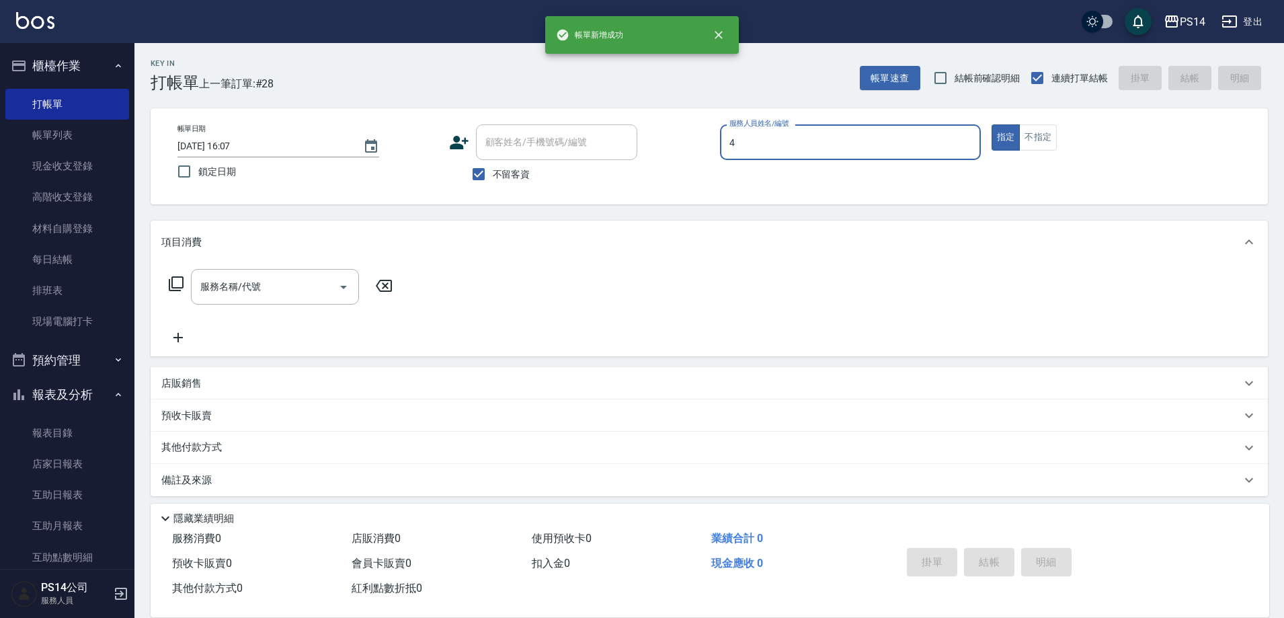
type input "[PERSON_NAME]-4"
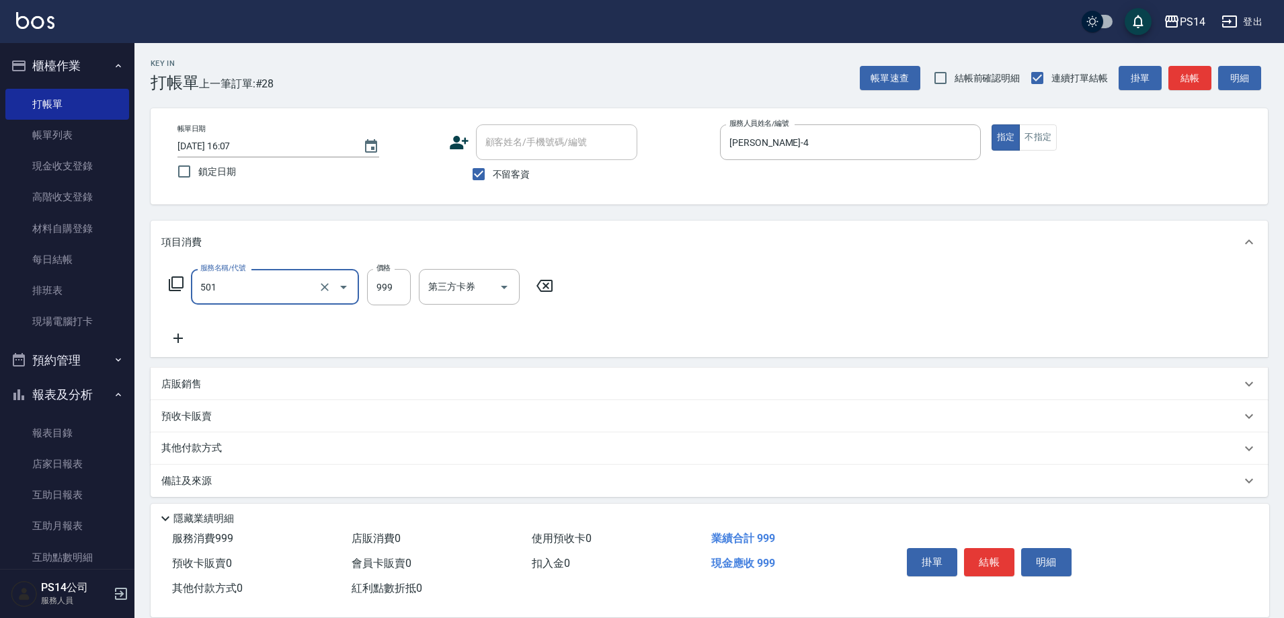
type input "染髮(501)"
type input "960"
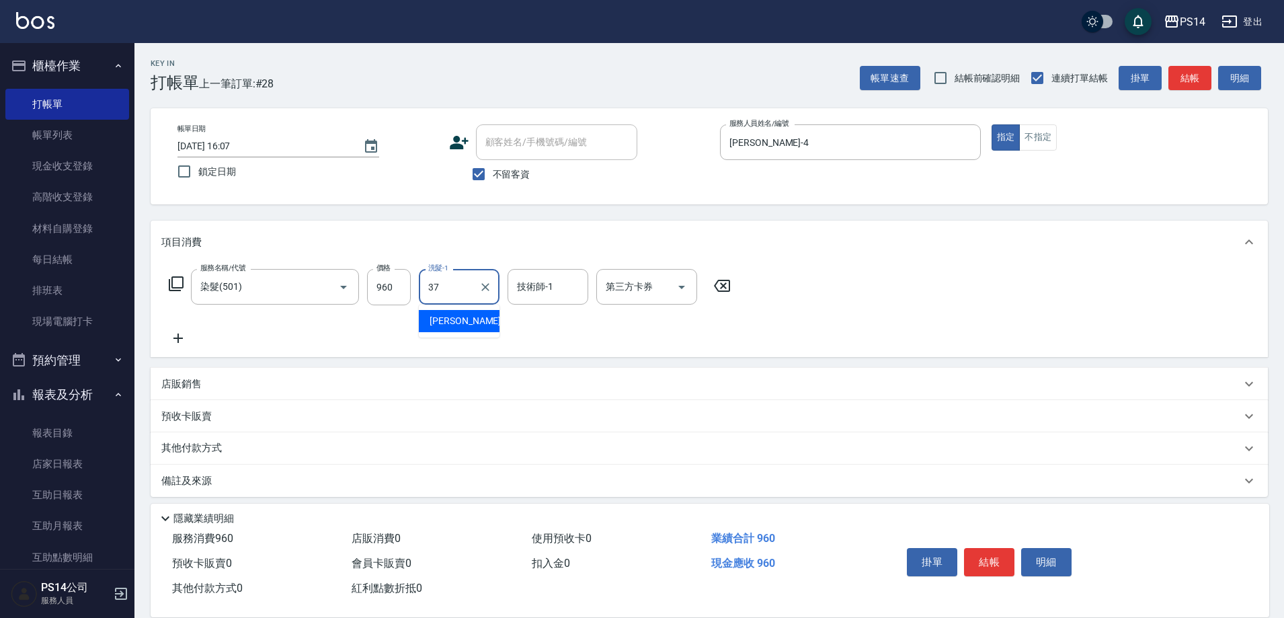
type input "[PERSON_NAME]-37"
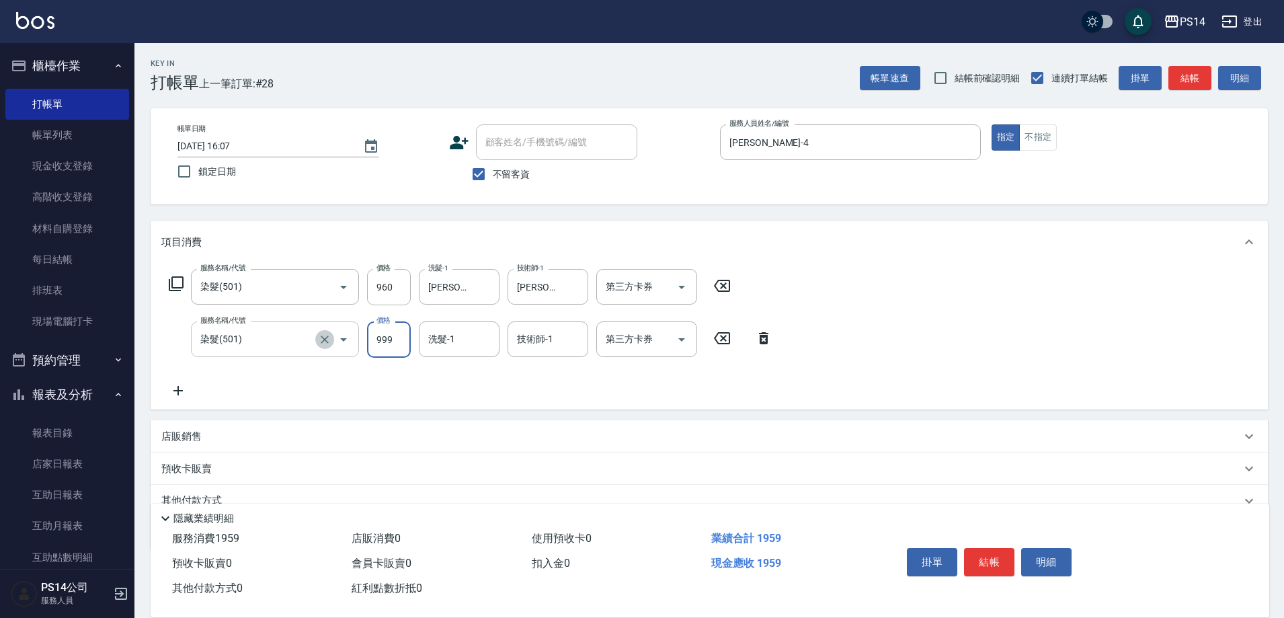
click at [327, 333] on icon "Clear" at bounding box center [324, 339] width 13 height 13
type input "基礎燙(201)"
type input "1200"
type input "[PERSON_NAME]-37"
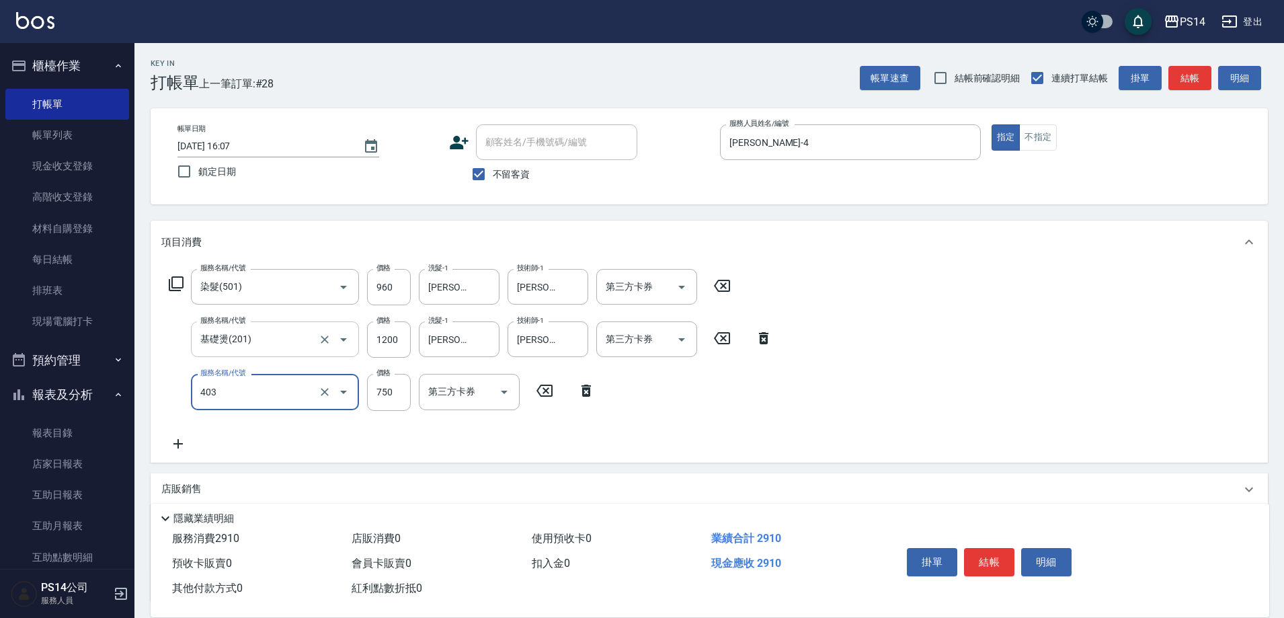
type input "750護(403)"
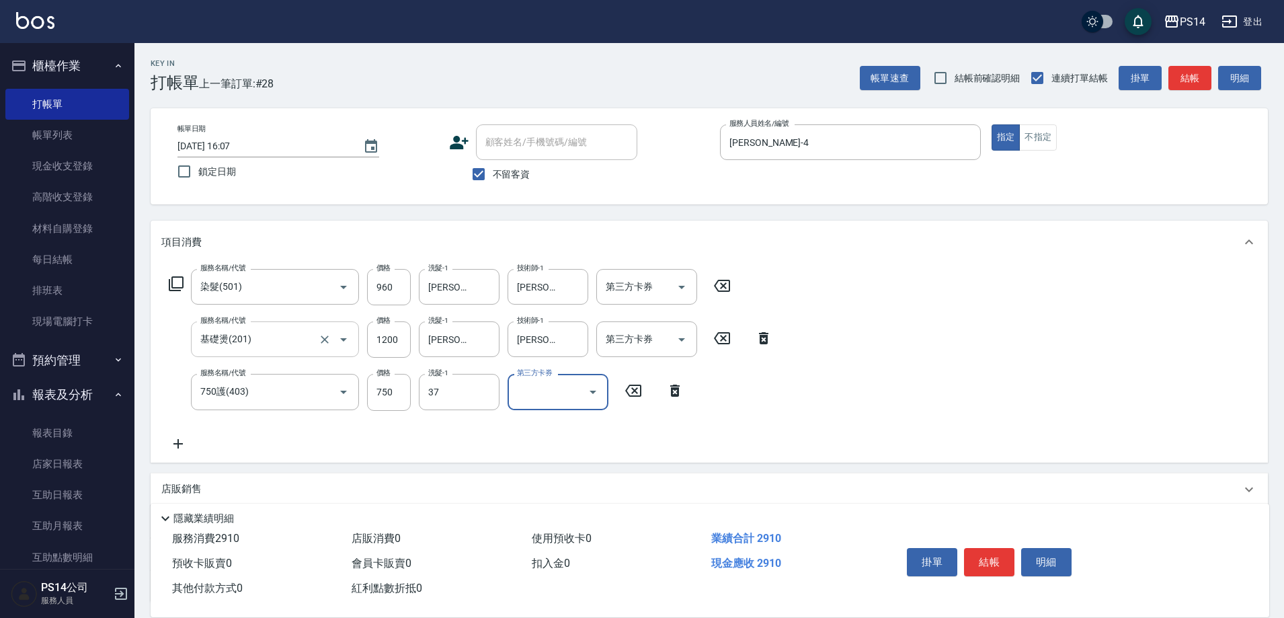
type input "[PERSON_NAME]-37"
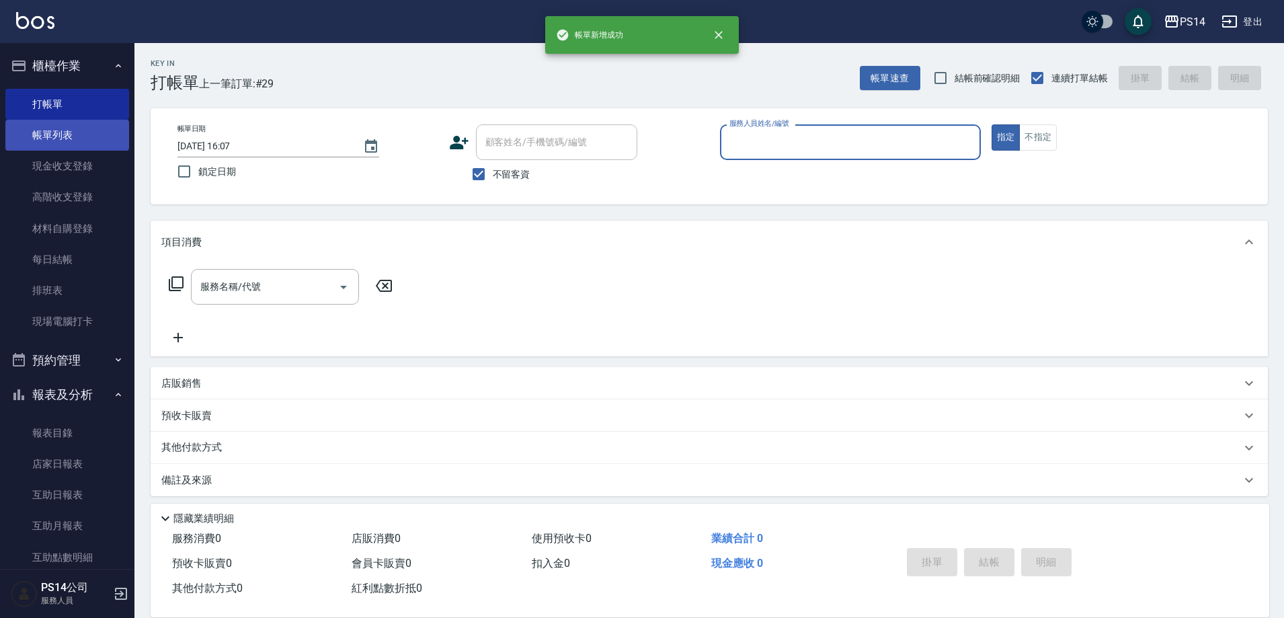
click at [41, 136] on link "帳單列表" at bounding box center [67, 135] width 124 height 31
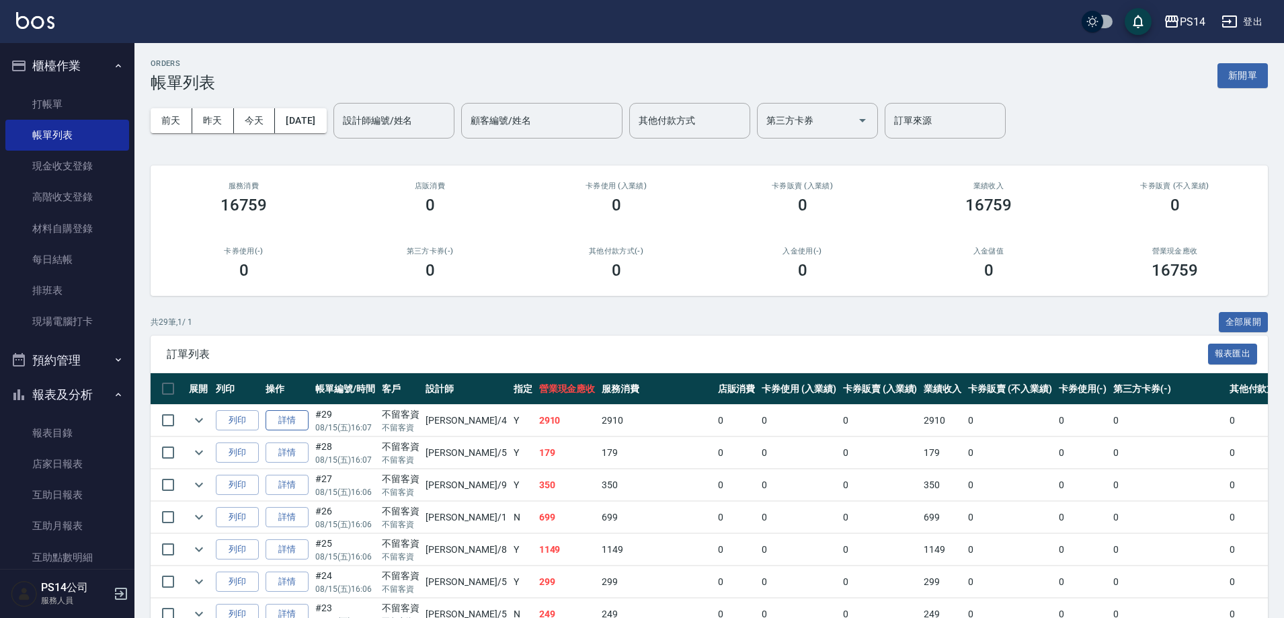
click at [300, 422] on link "詳情" at bounding box center [286, 420] width 43 height 21
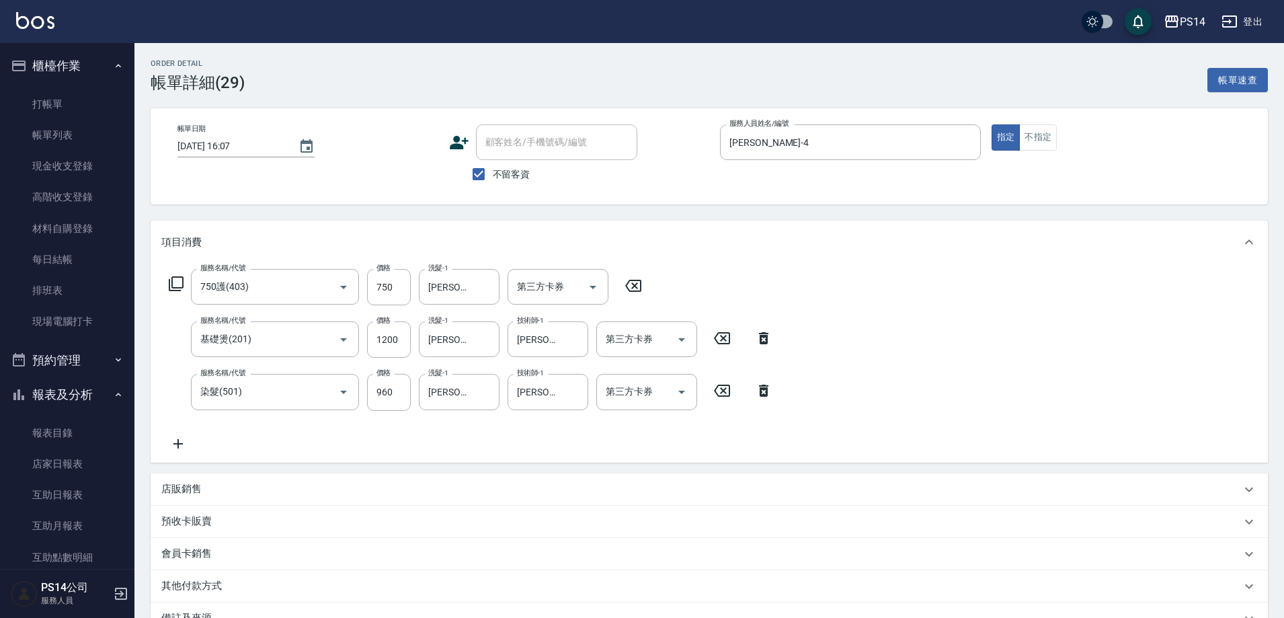
click at [180, 449] on icon at bounding box center [178, 443] width 34 height 16
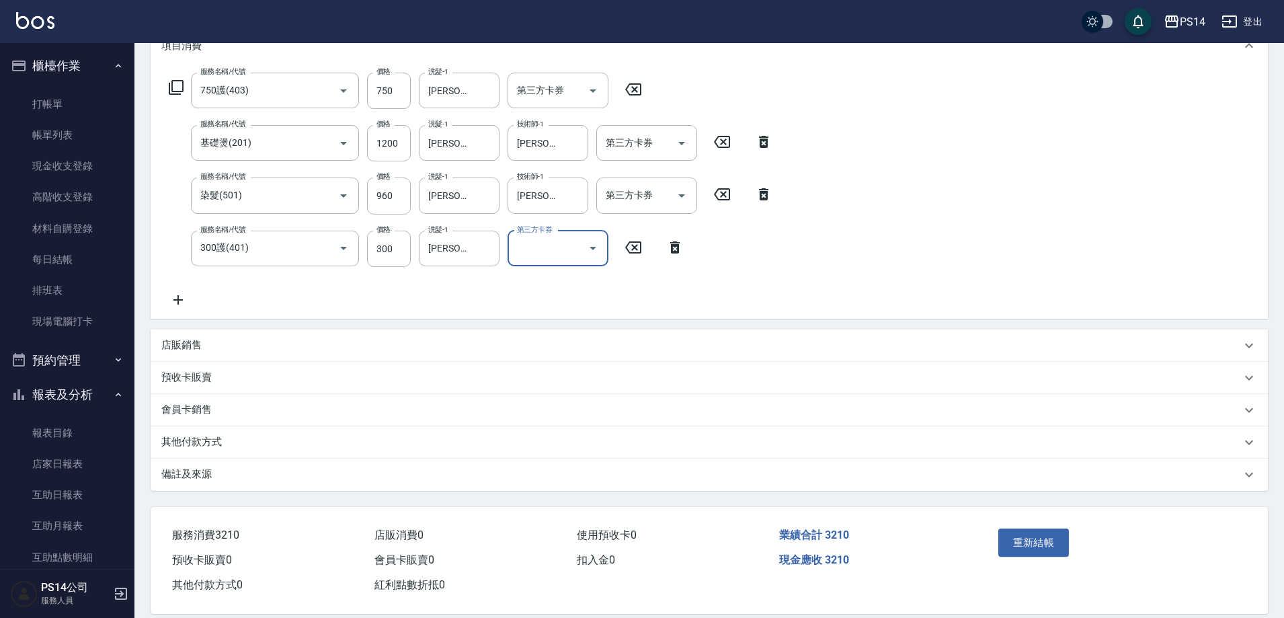
scroll to position [202, 0]
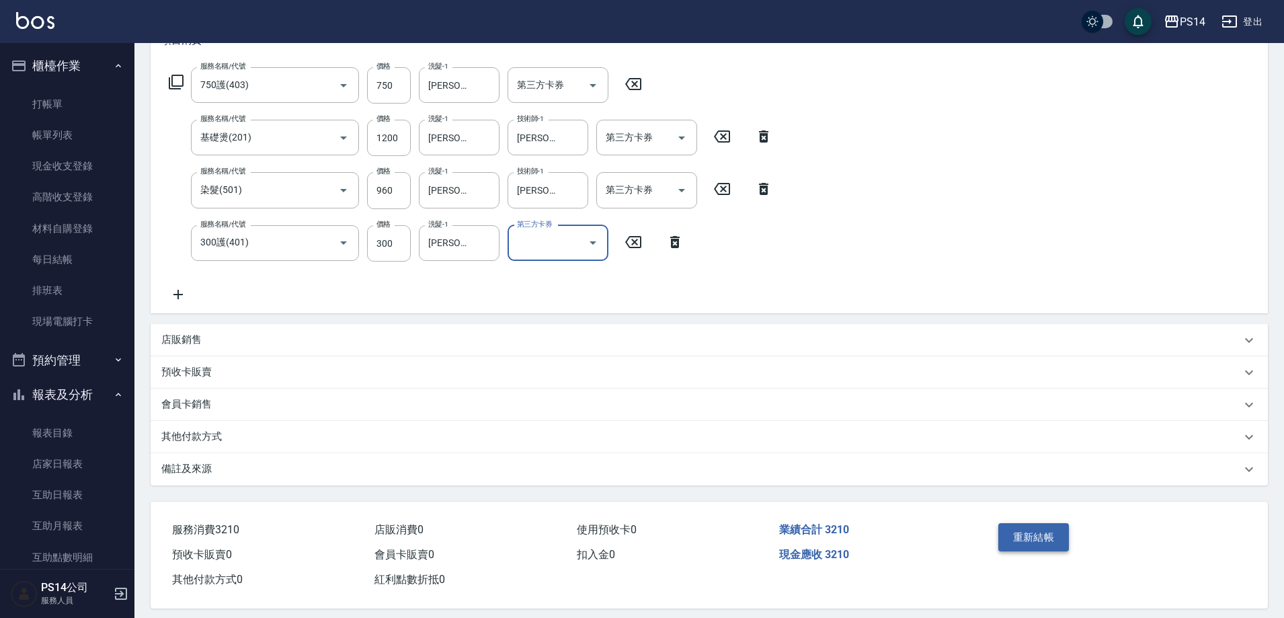
click at [1019, 530] on button "重新結帳" at bounding box center [1033, 537] width 71 height 28
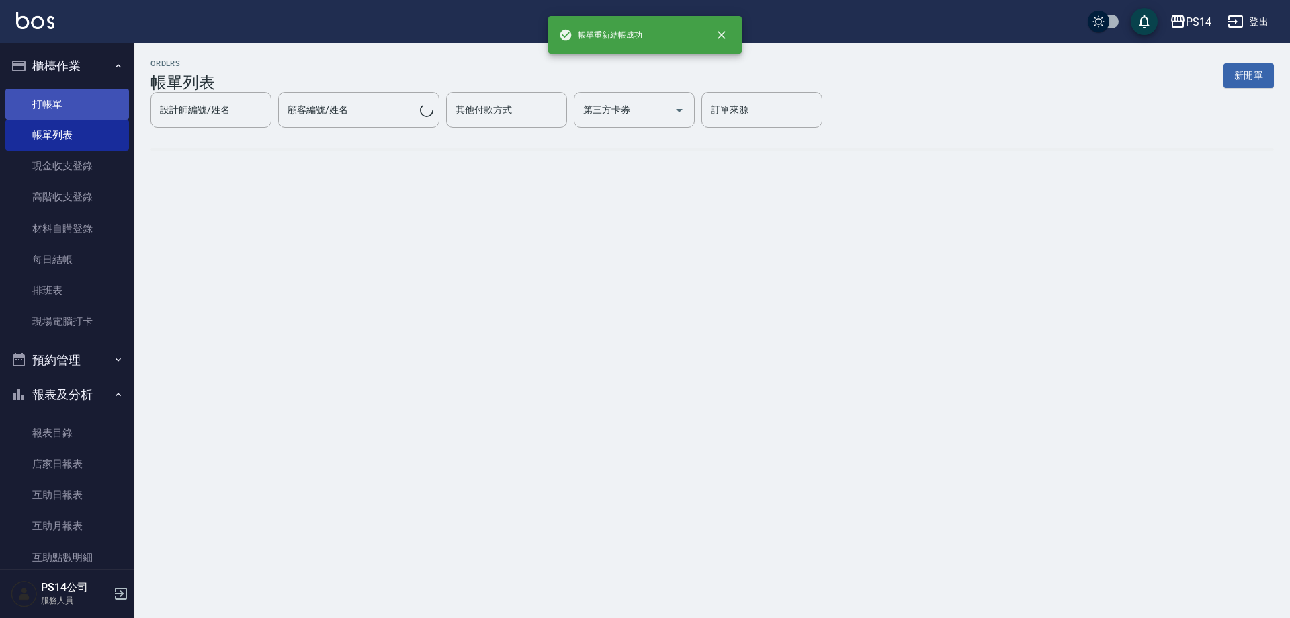
click at [46, 109] on link "打帳單" at bounding box center [67, 104] width 124 height 31
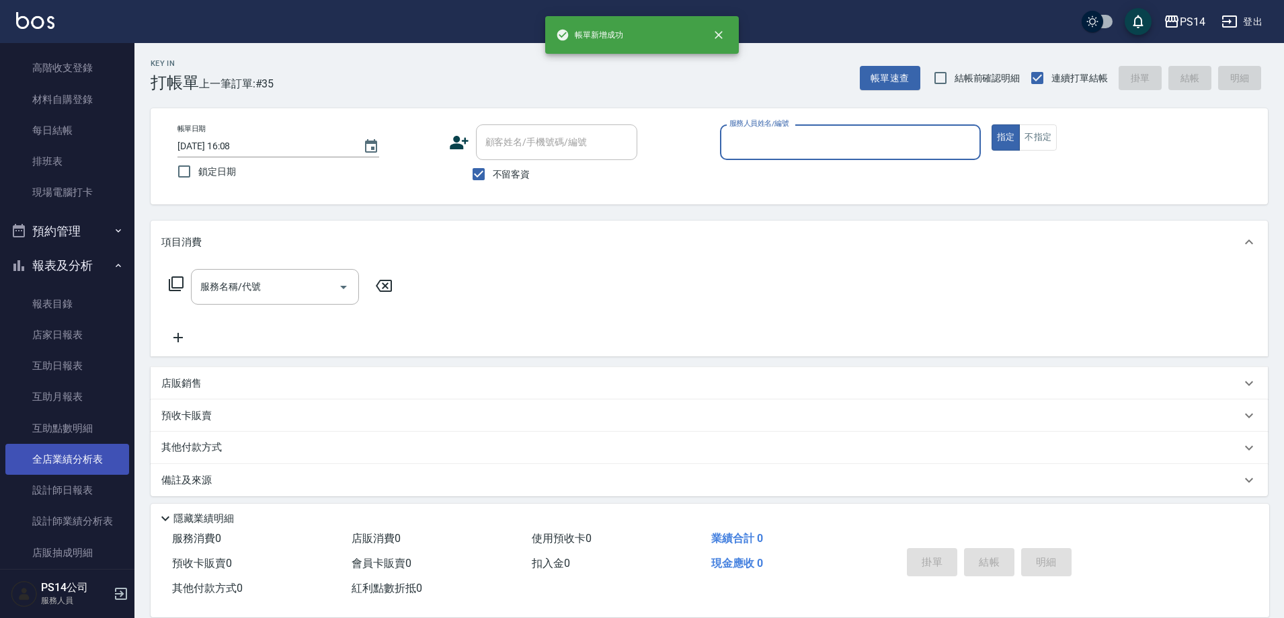
scroll to position [134, 0]
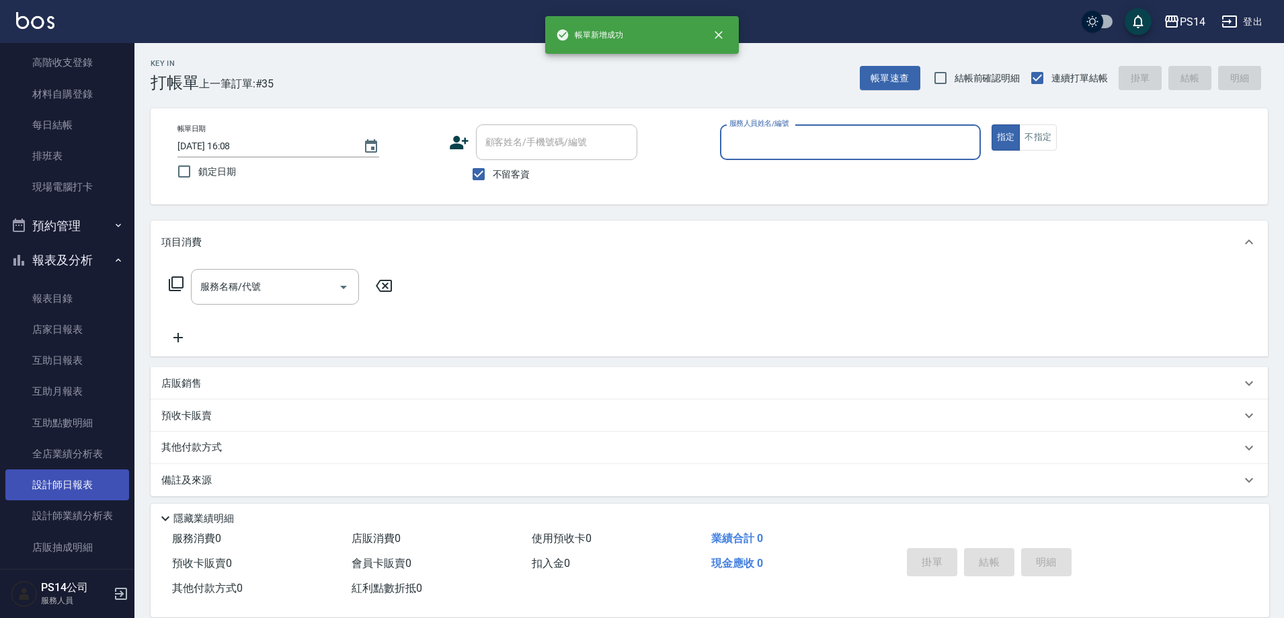
click at [72, 485] on link "設計師日報表" at bounding box center [67, 484] width 124 height 31
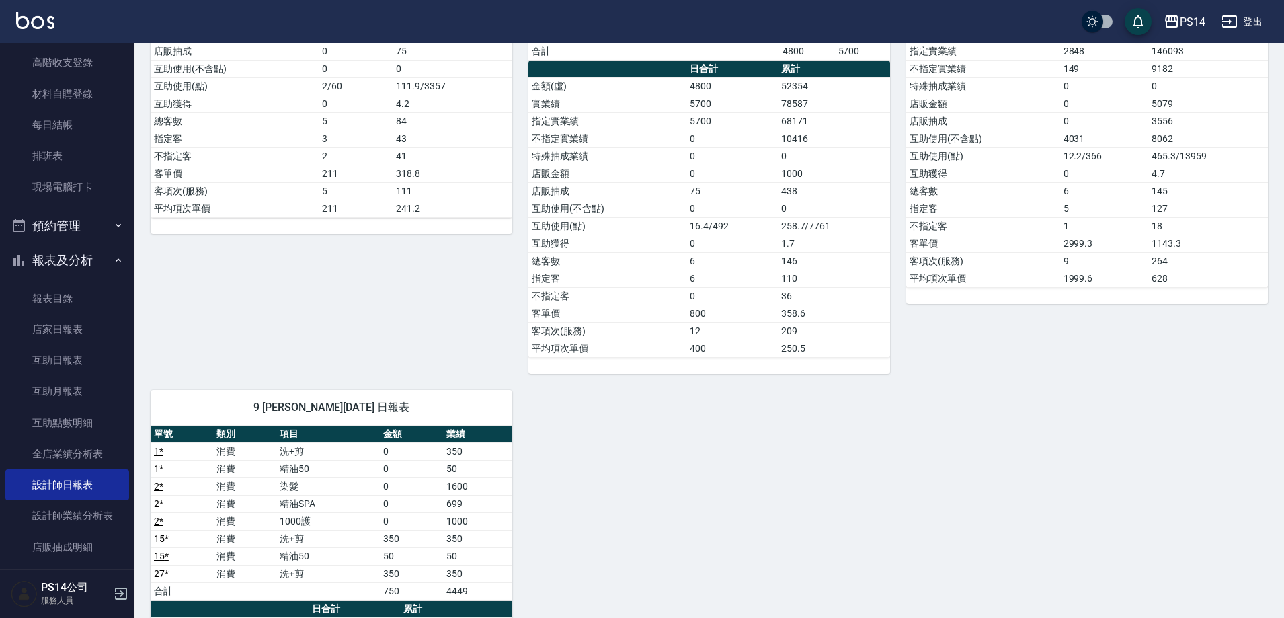
scroll to position [1210, 0]
